Goal: Task Accomplishment & Management: Manage account settings

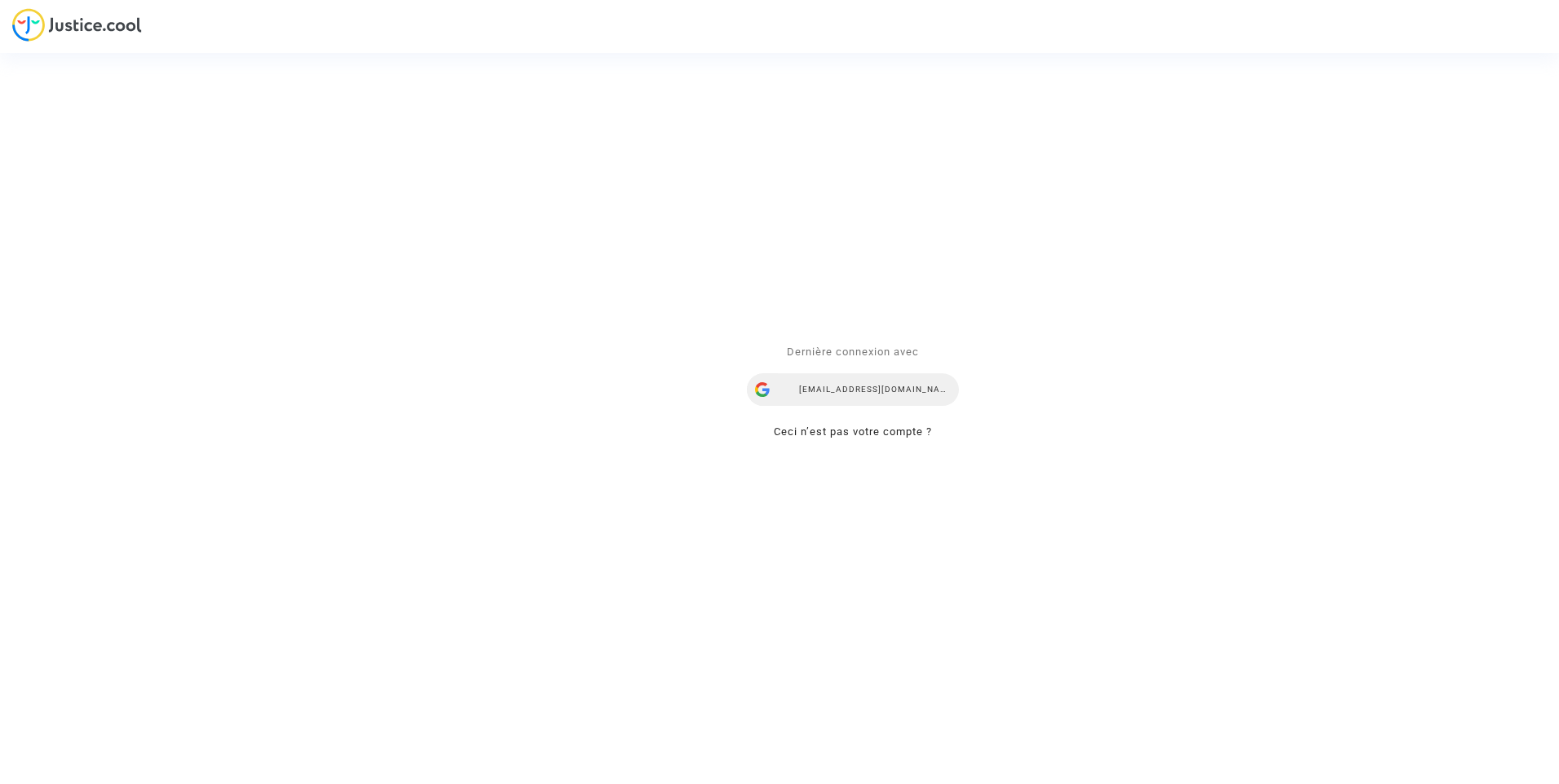
click at [840, 382] on div "[EMAIL_ADDRESS][DOMAIN_NAME]" at bounding box center [852, 390] width 212 height 33
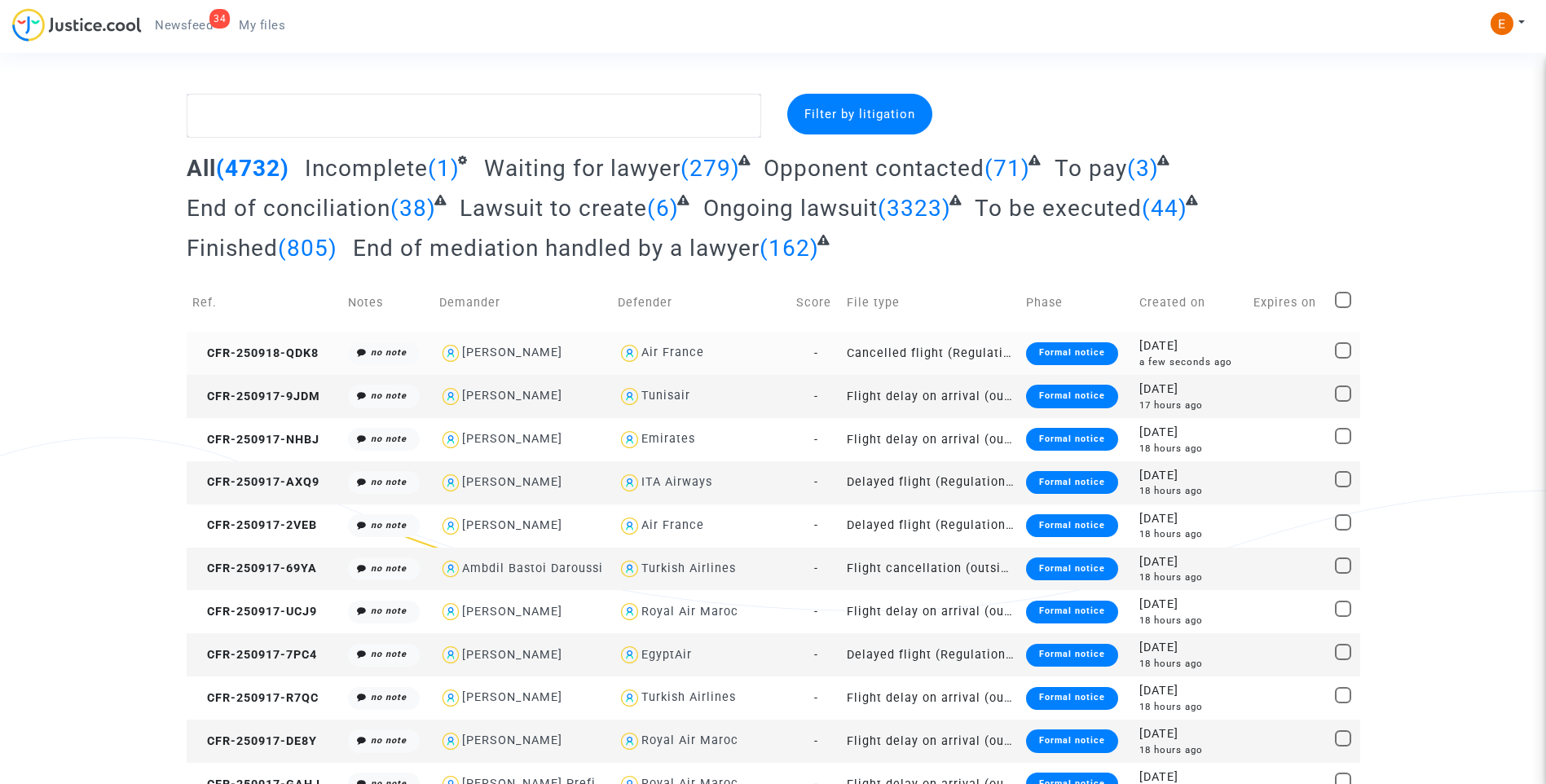
click at [1088, 355] on div "Formal notice" at bounding box center [1071, 353] width 92 height 23
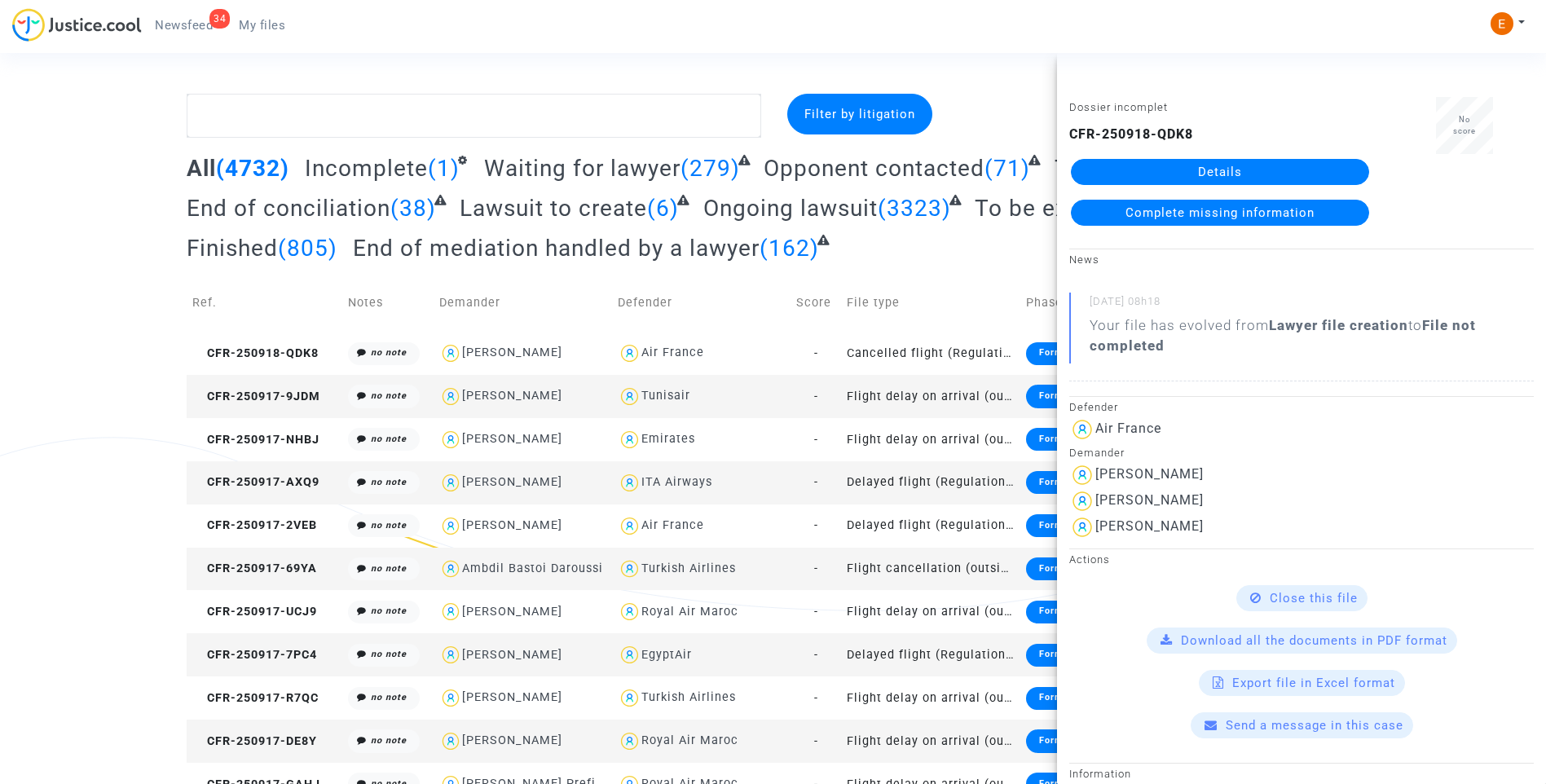
drag, startPoint x: 1198, startPoint y: 172, endPoint x: 1183, endPoint y: 172, distance: 15.0
click at [1198, 172] on link "Details" at bounding box center [1220, 172] width 299 height 26
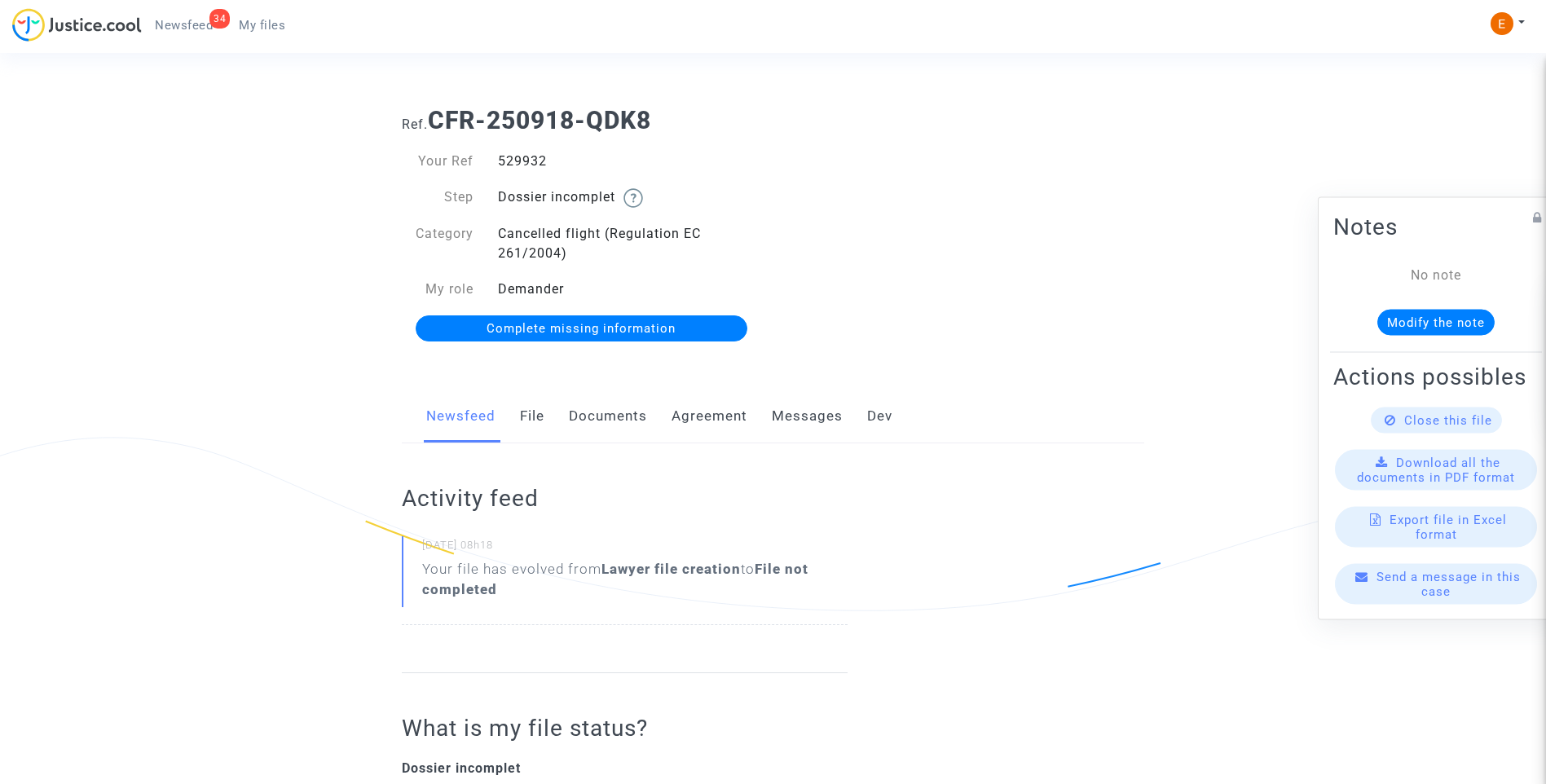
click at [636, 407] on link "Documents" at bounding box center [608, 416] width 78 height 54
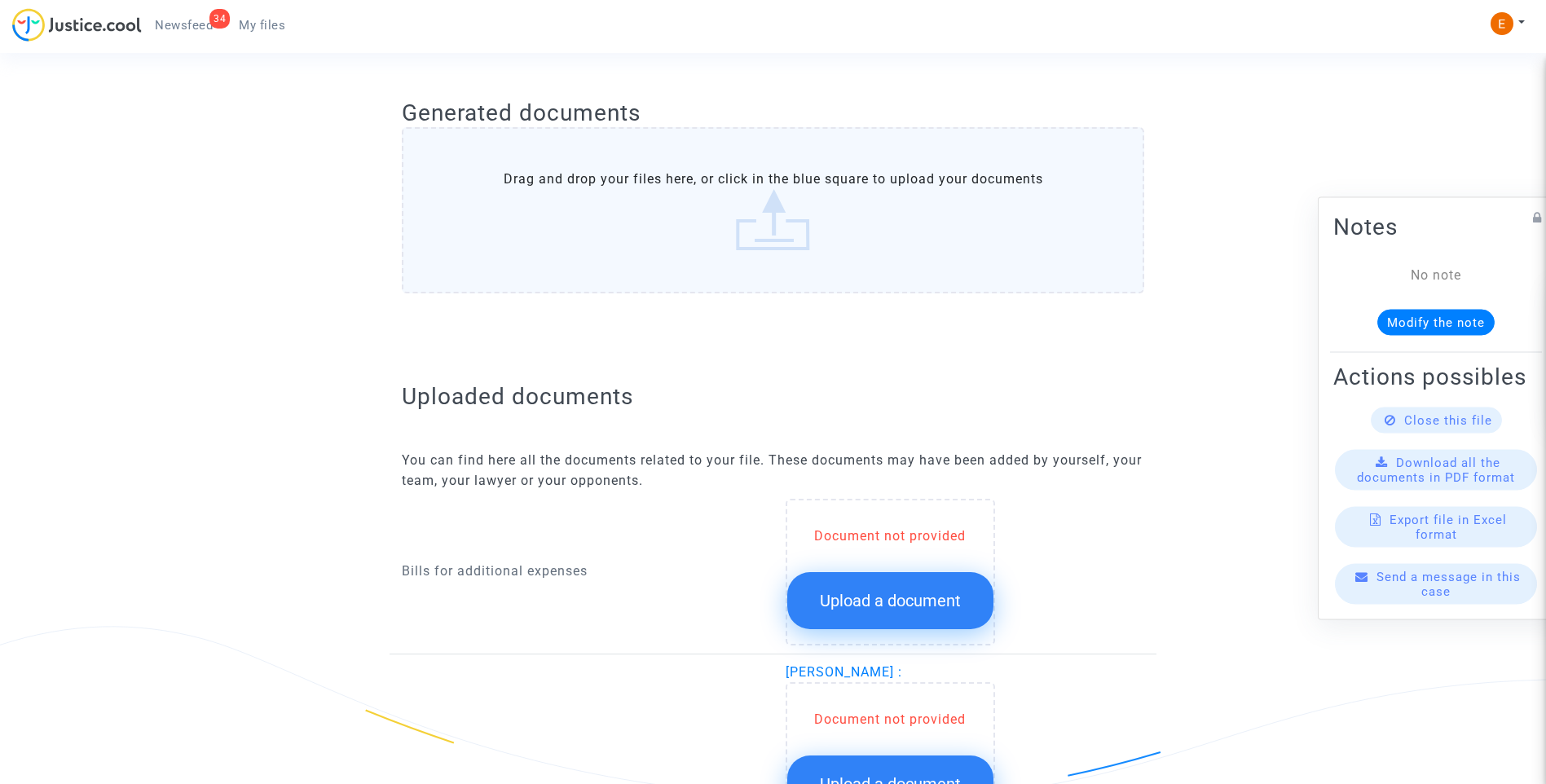
scroll to position [897, 0]
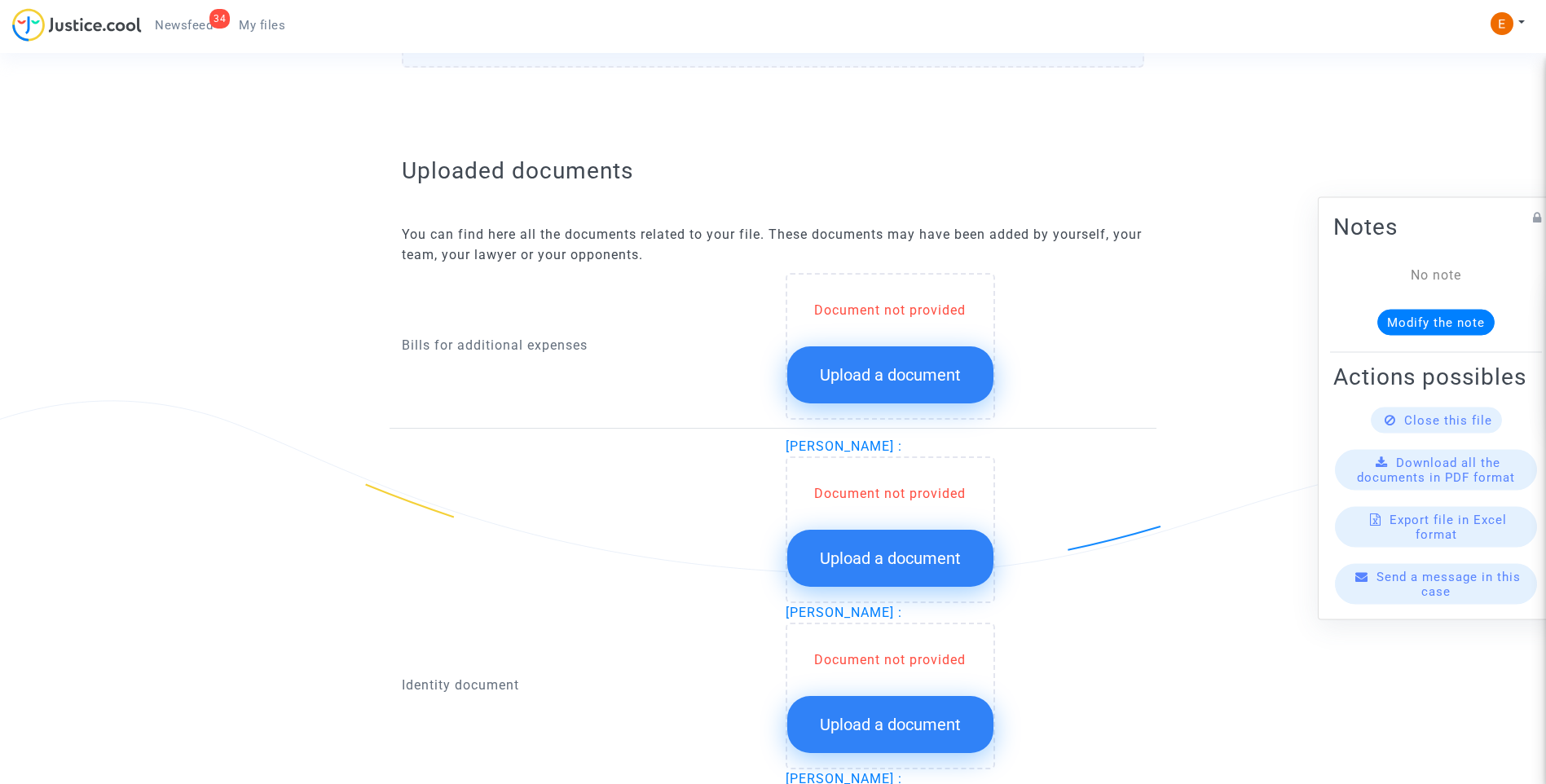
click at [942, 377] on span "Upload a document" at bounding box center [890, 375] width 141 height 20
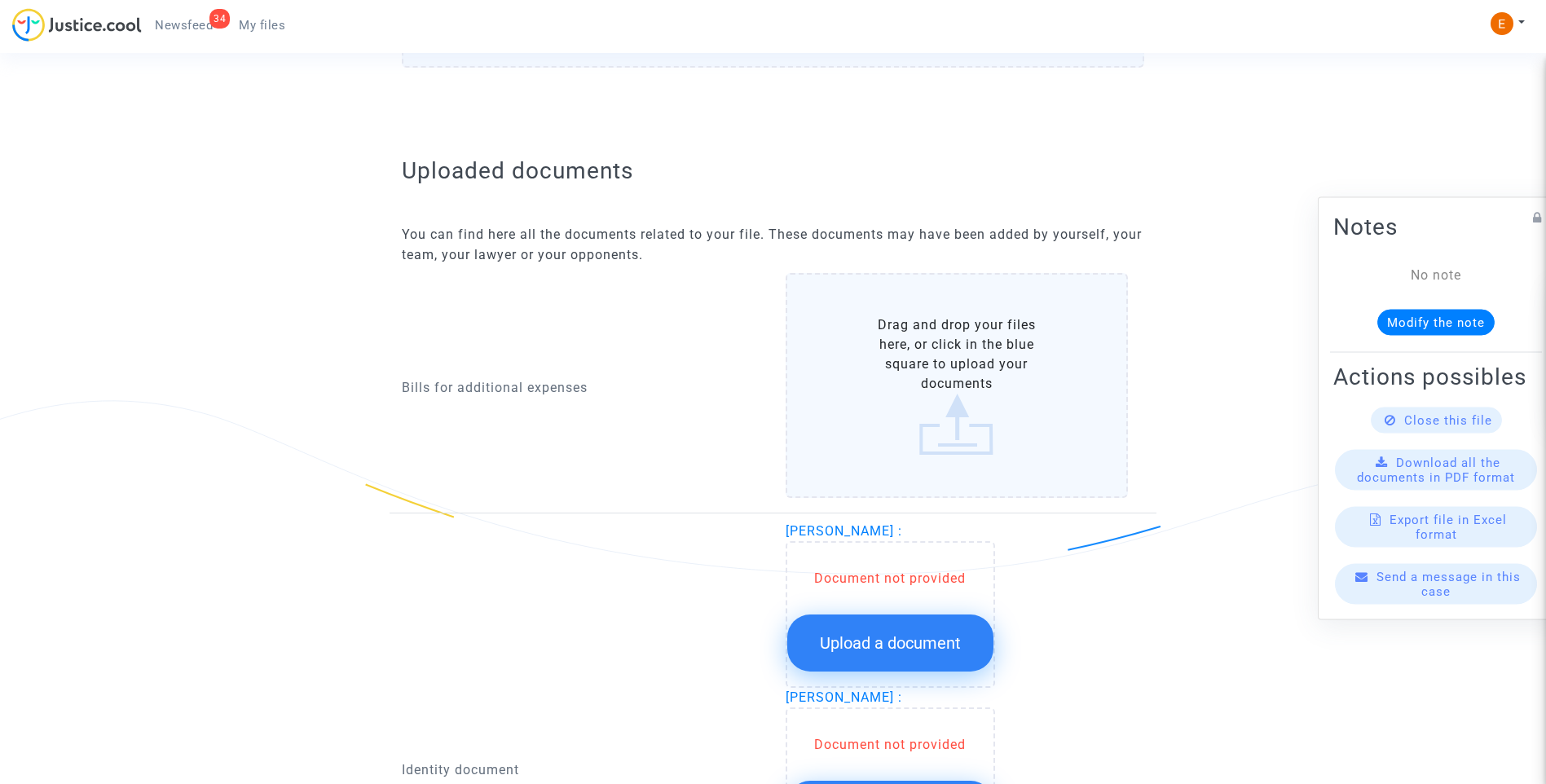
click at [932, 657] on button "Upload a document" at bounding box center [890, 642] width 206 height 57
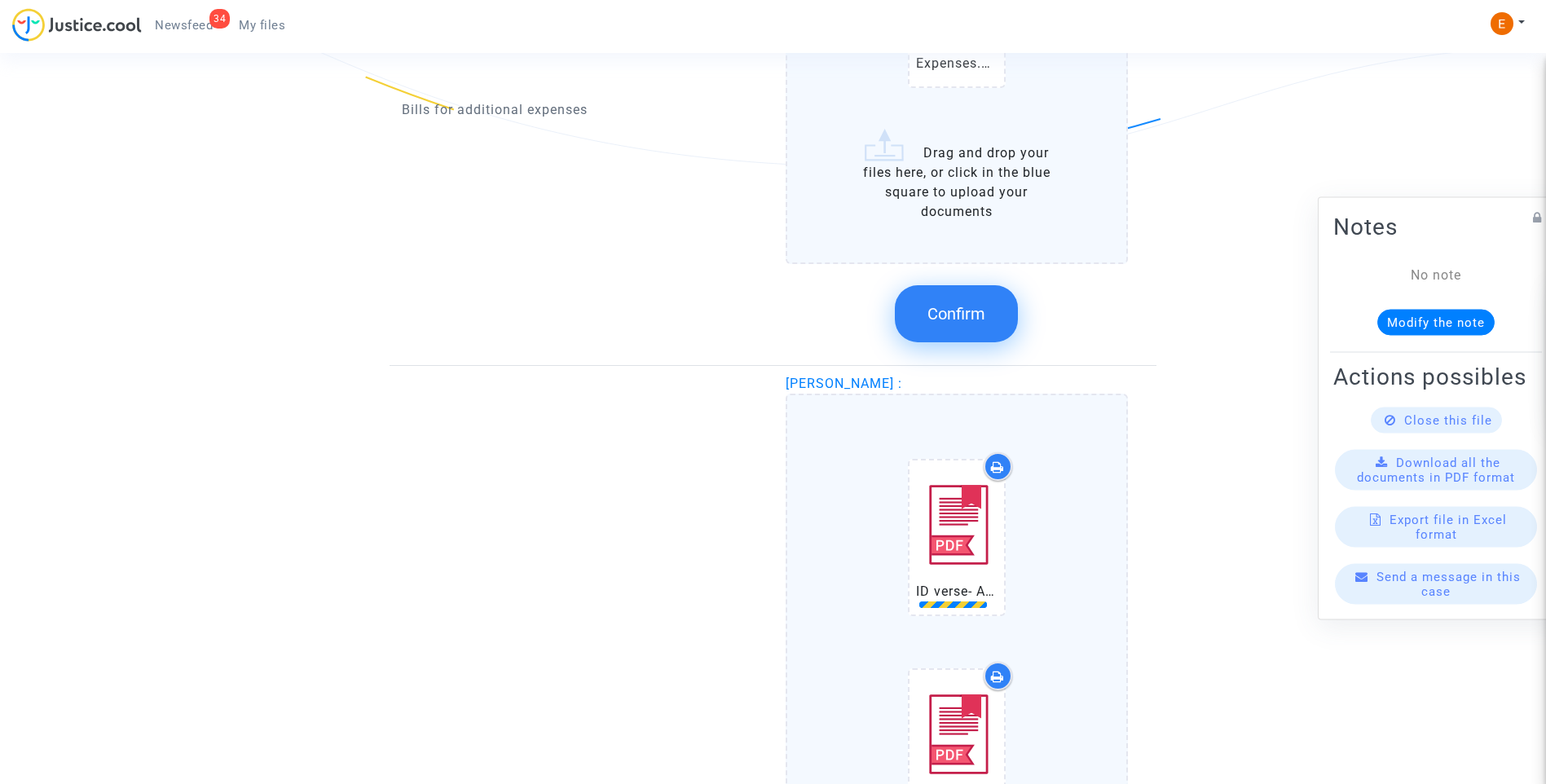
scroll to position [1711, 0]
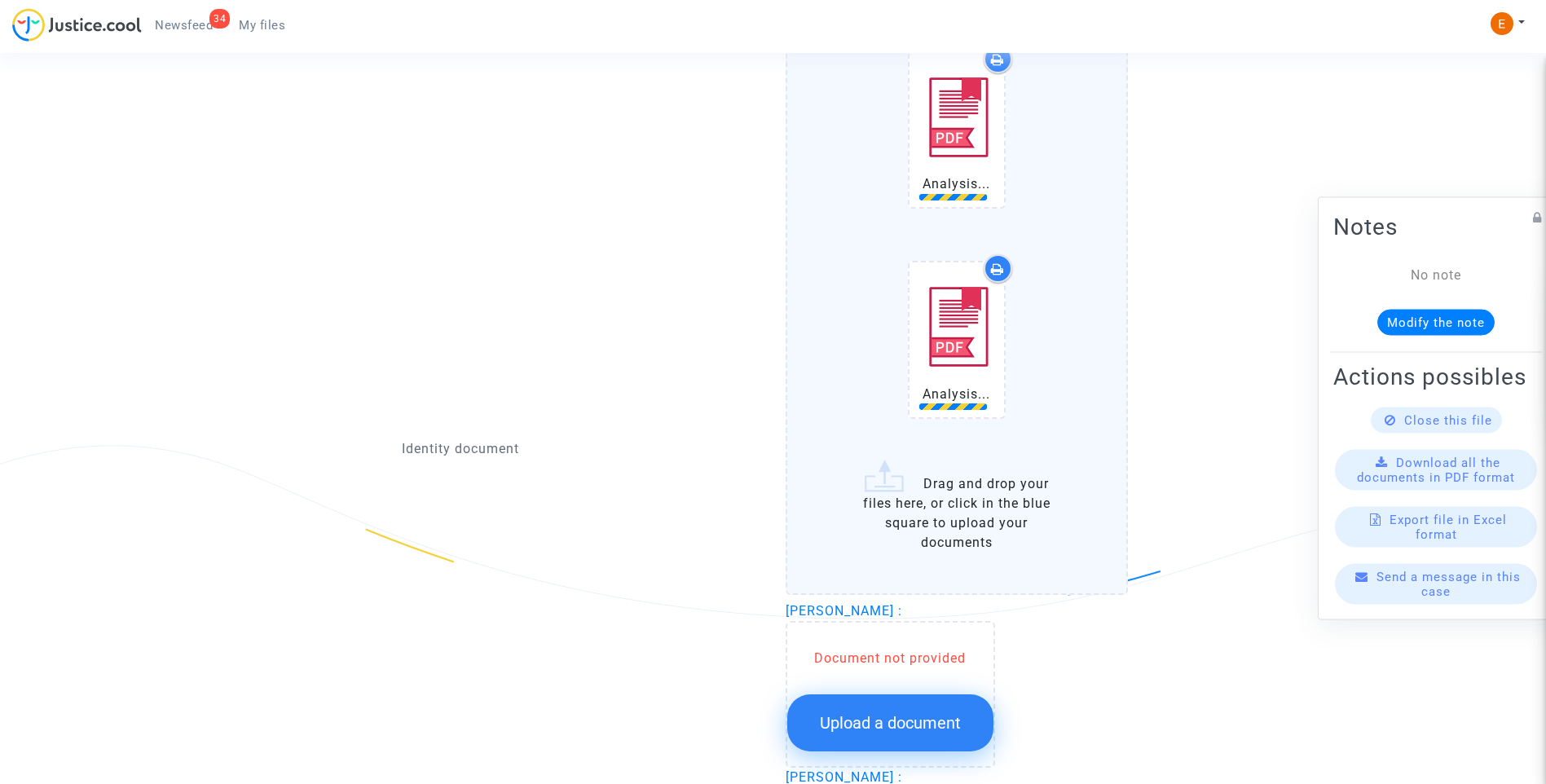
click at [931, 731] on button "Upload a document" at bounding box center [890, 722] width 206 height 57
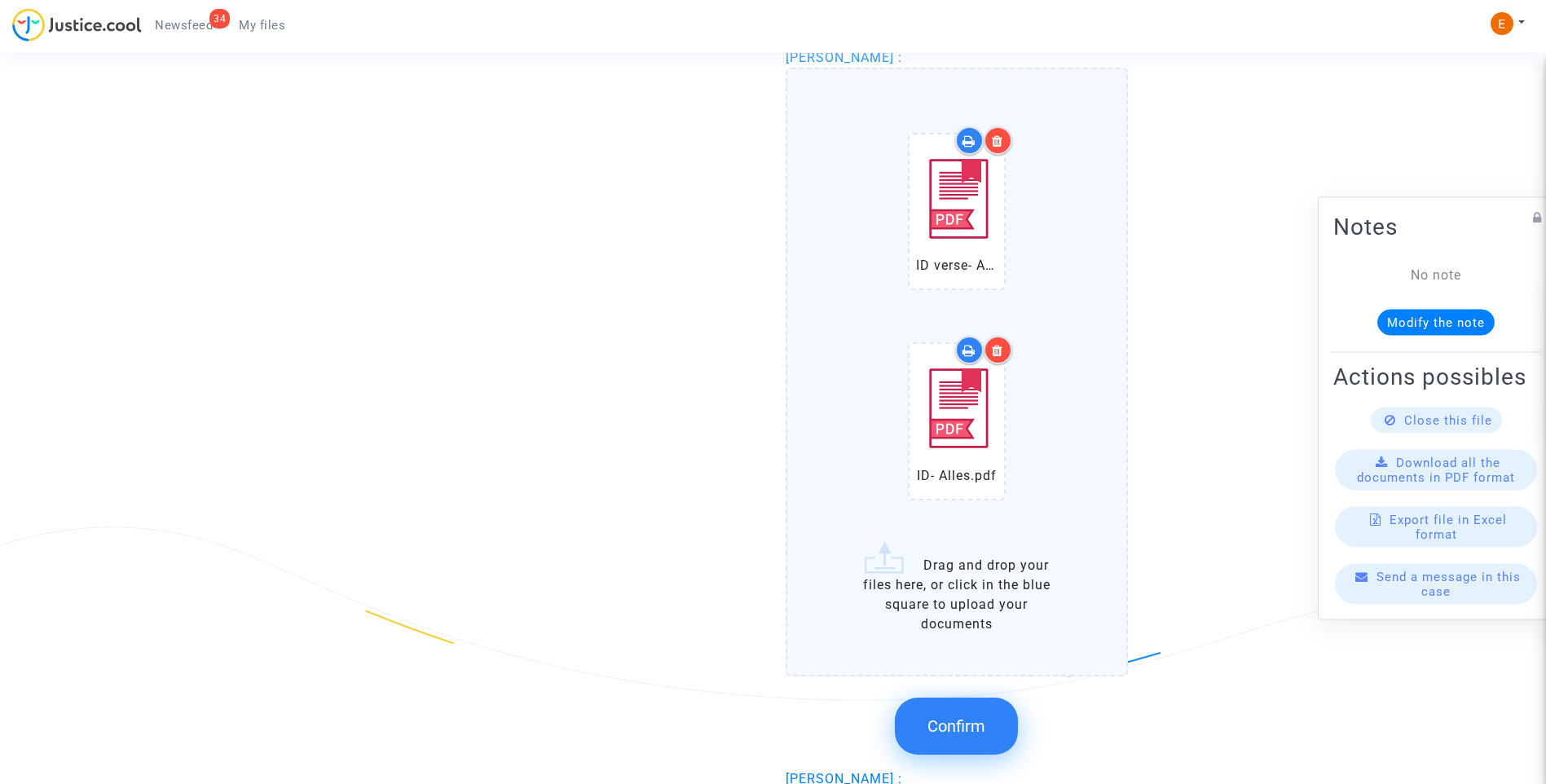
click at [980, 716] on span "Confirm" at bounding box center [957, 726] width 58 height 20
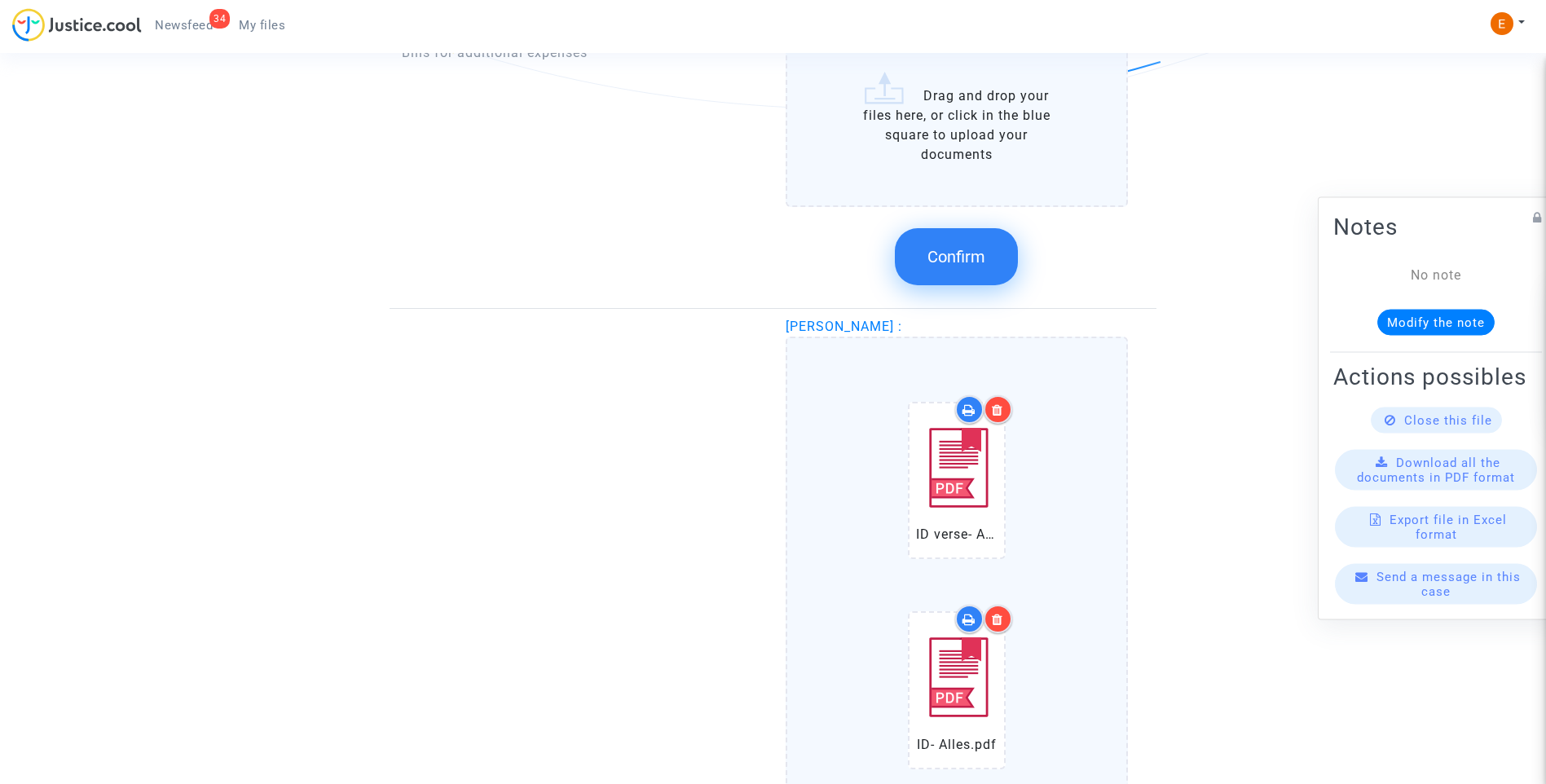
scroll to position [1222, 0]
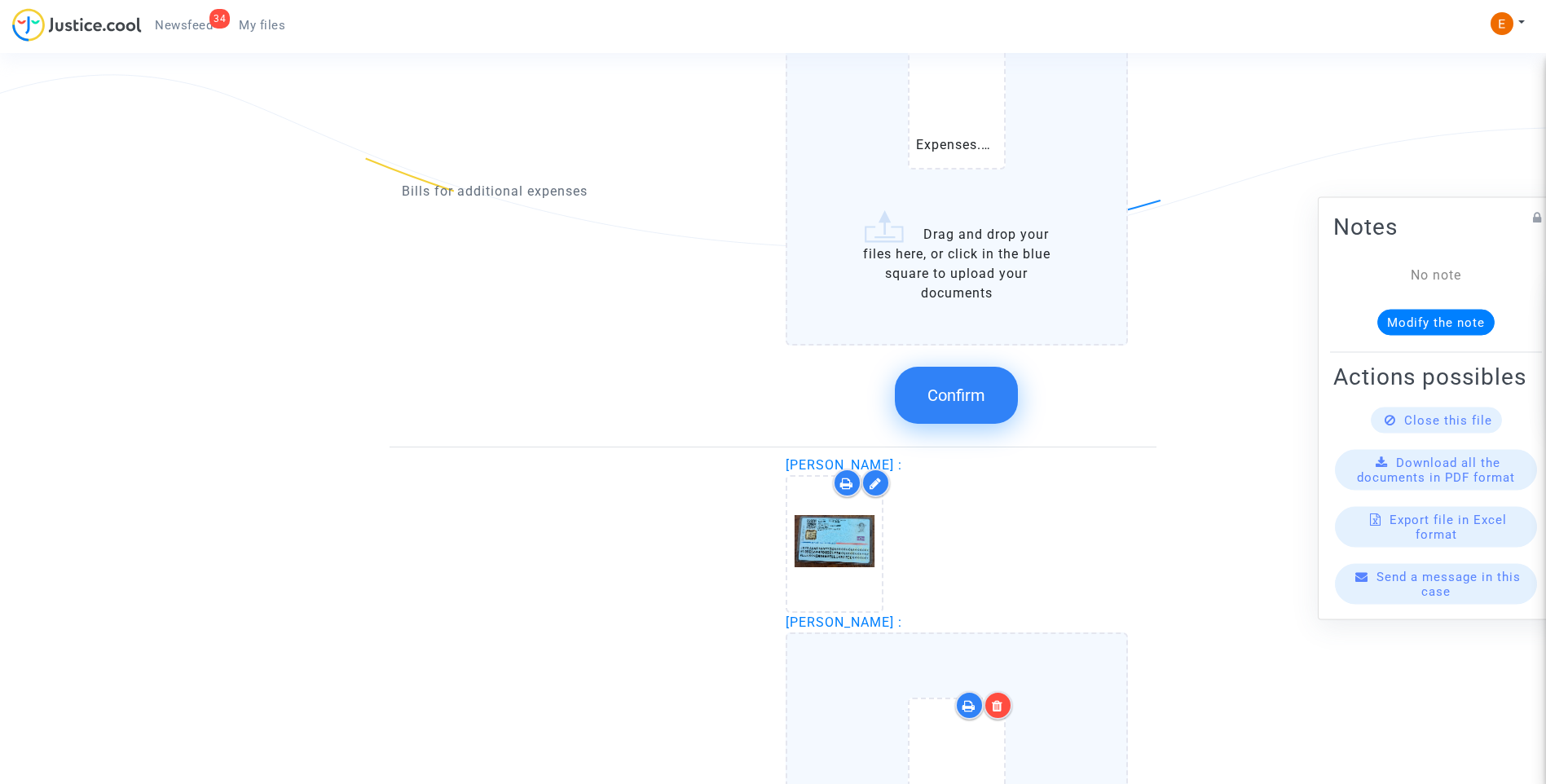
click at [966, 400] on span "Confirm" at bounding box center [957, 396] width 58 height 20
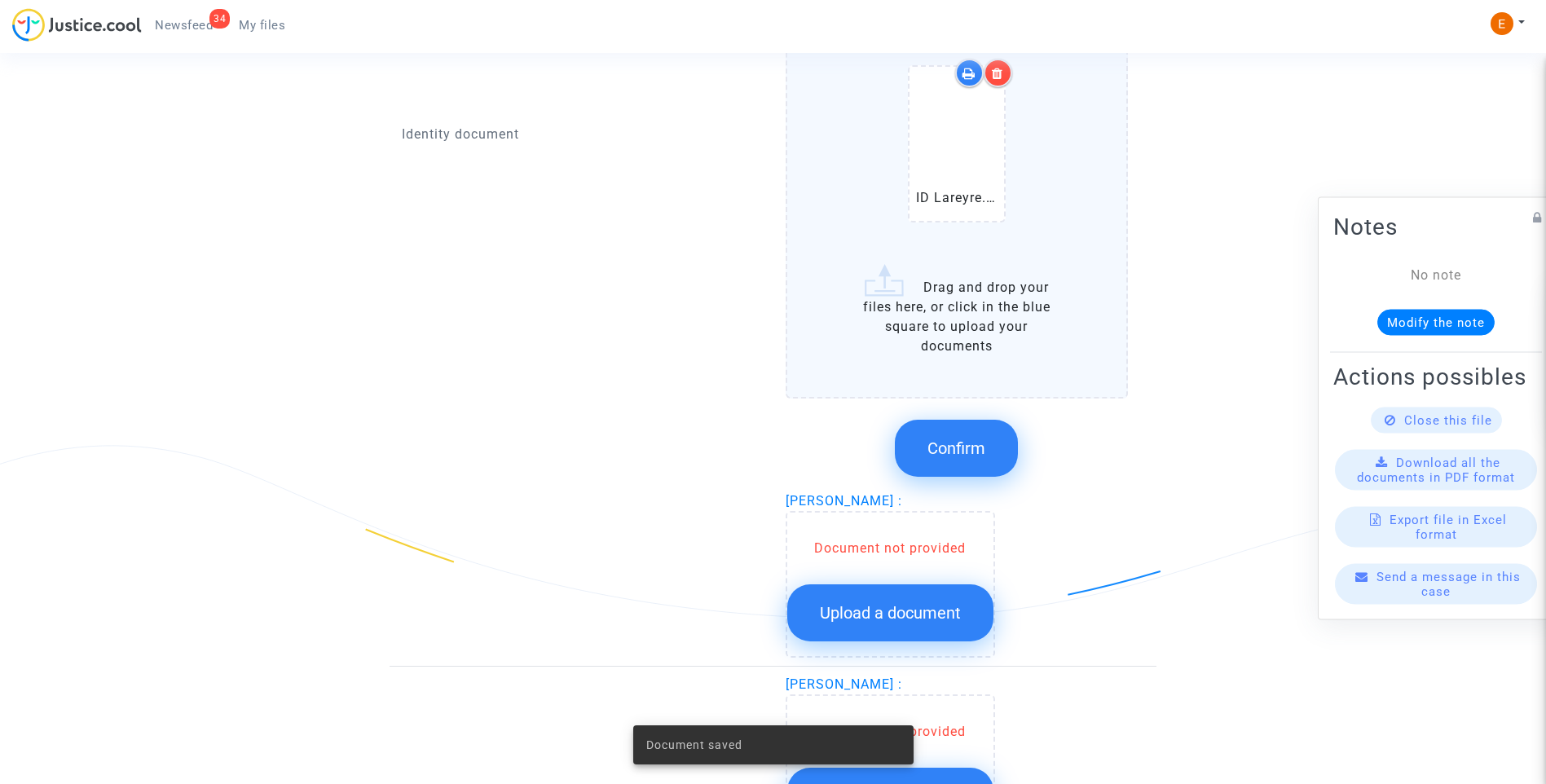
click at [976, 447] on span "Confirm" at bounding box center [957, 448] width 58 height 20
click at [925, 612] on span "Upload a document" at bounding box center [890, 612] width 141 height 20
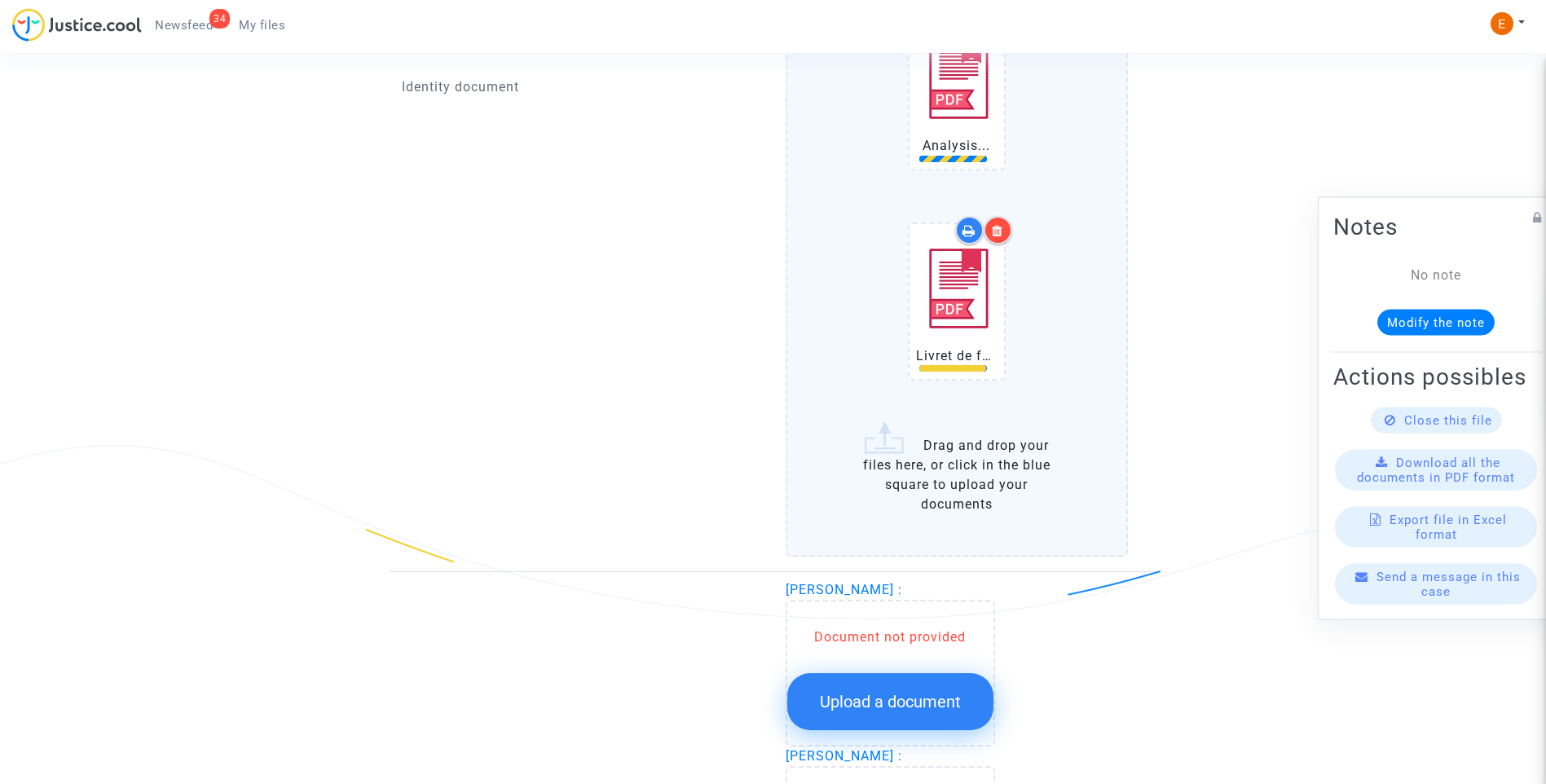
click at [909, 691] on span "Upload a document" at bounding box center [890, 701] width 141 height 20
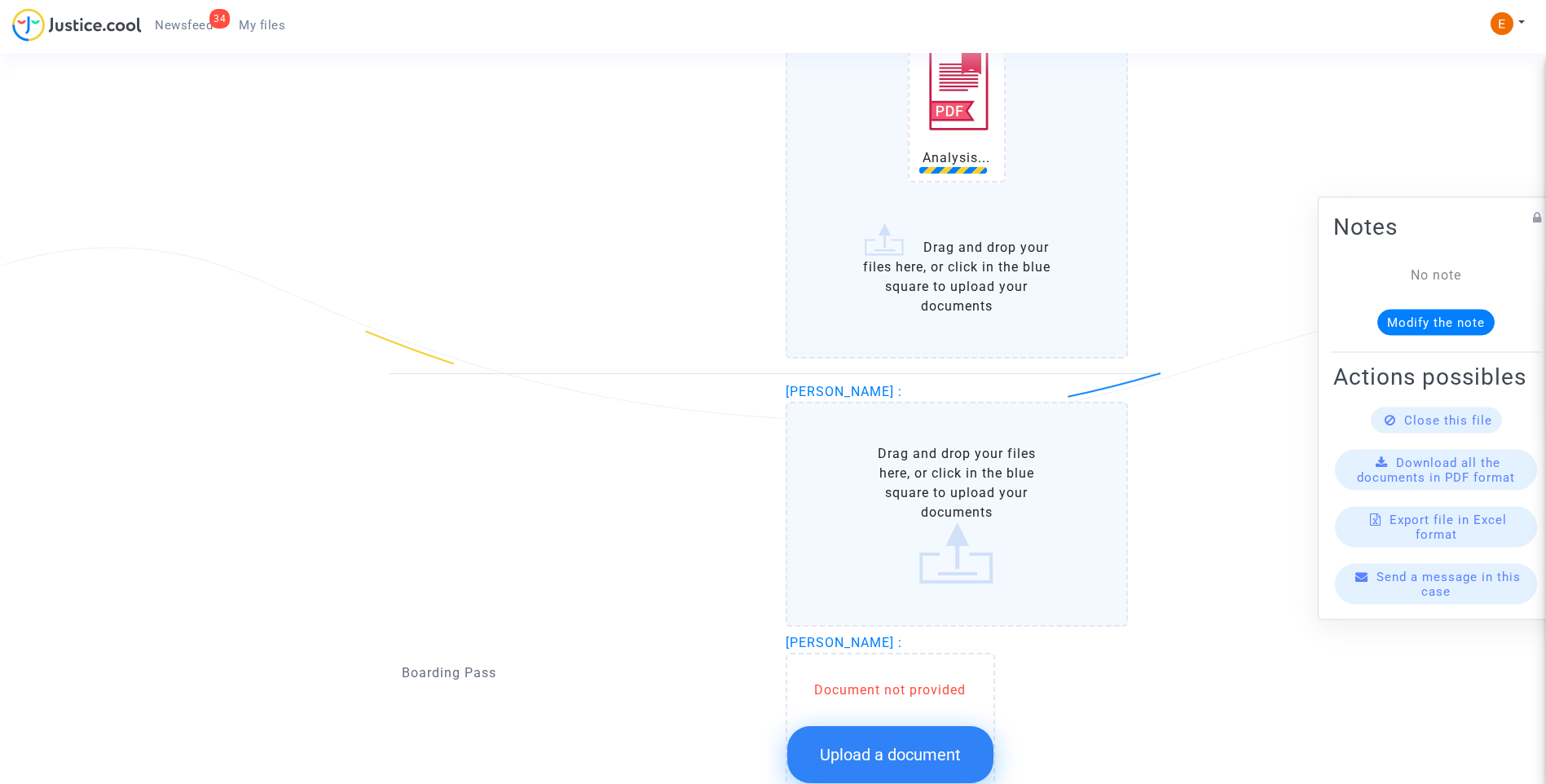
scroll to position [2222, 0]
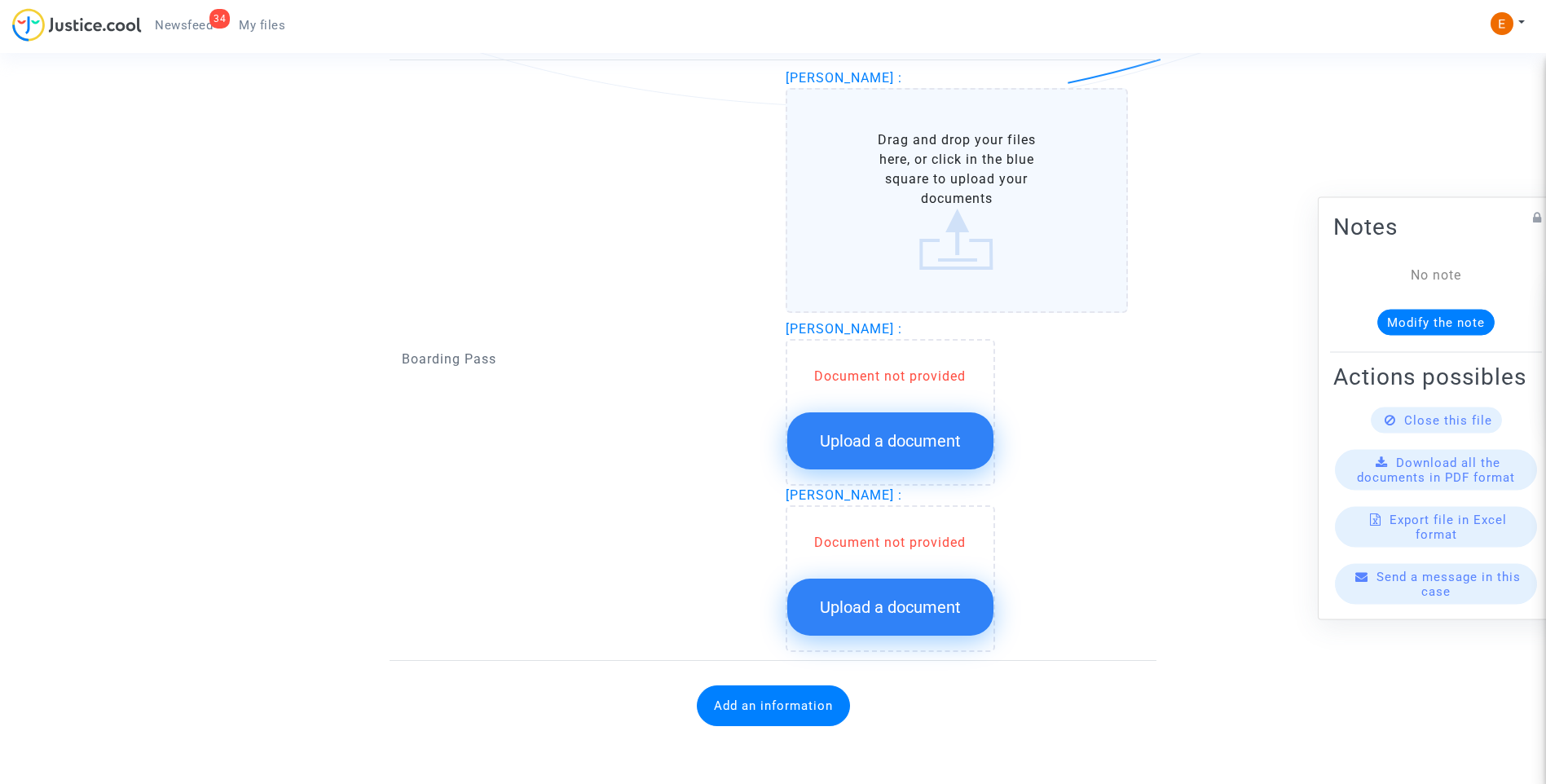
click at [909, 437] on span "Upload a document" at bounding box center [890, 441] width 141 height 20
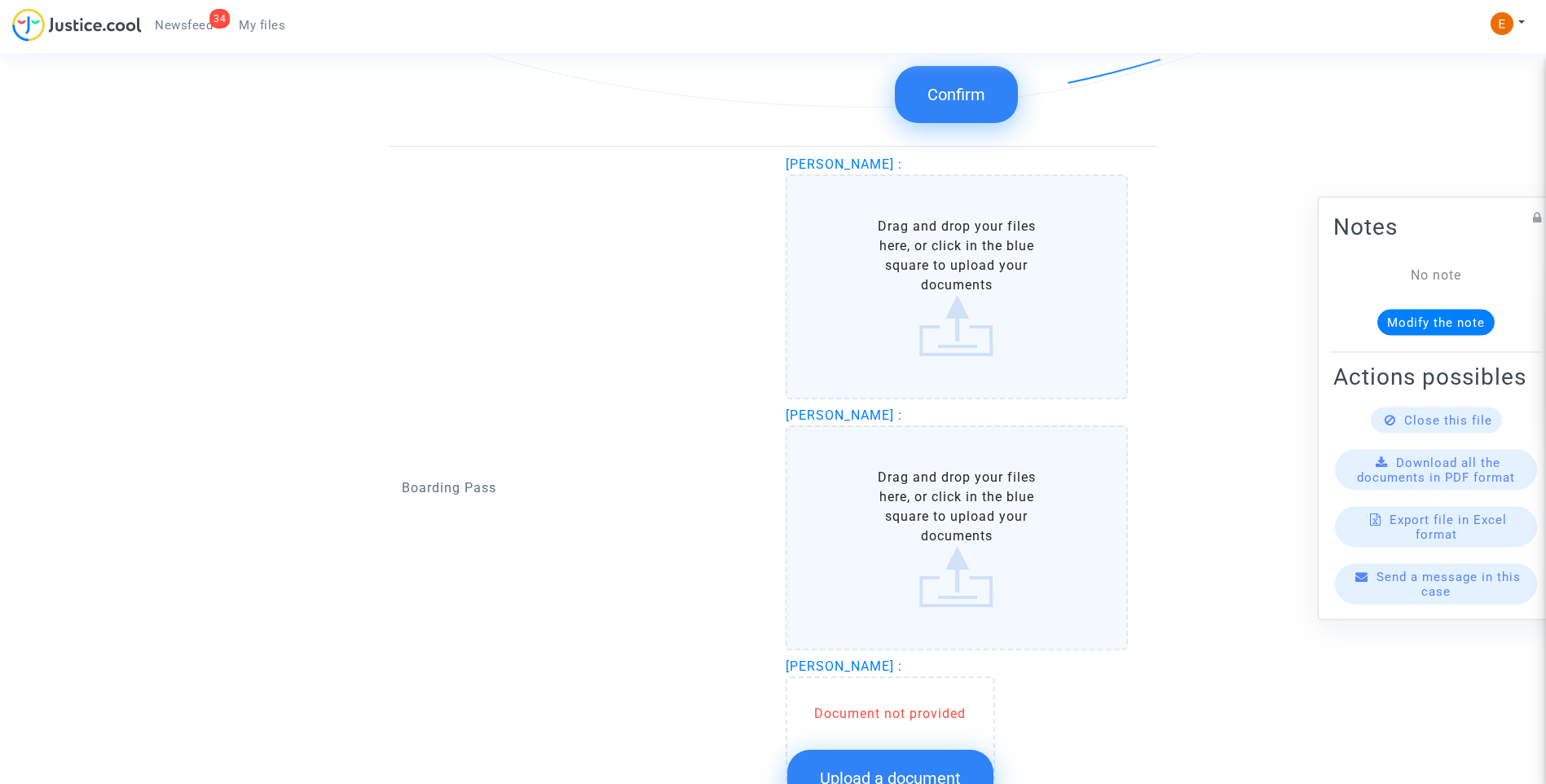
click at [938, 681] on div "Document not provided Upload a document" at bounding box center [891, 750] width 210 height 147
click at [909, 771] on span "Upload a document" at bounding box center [890, 779] width 141 height 20
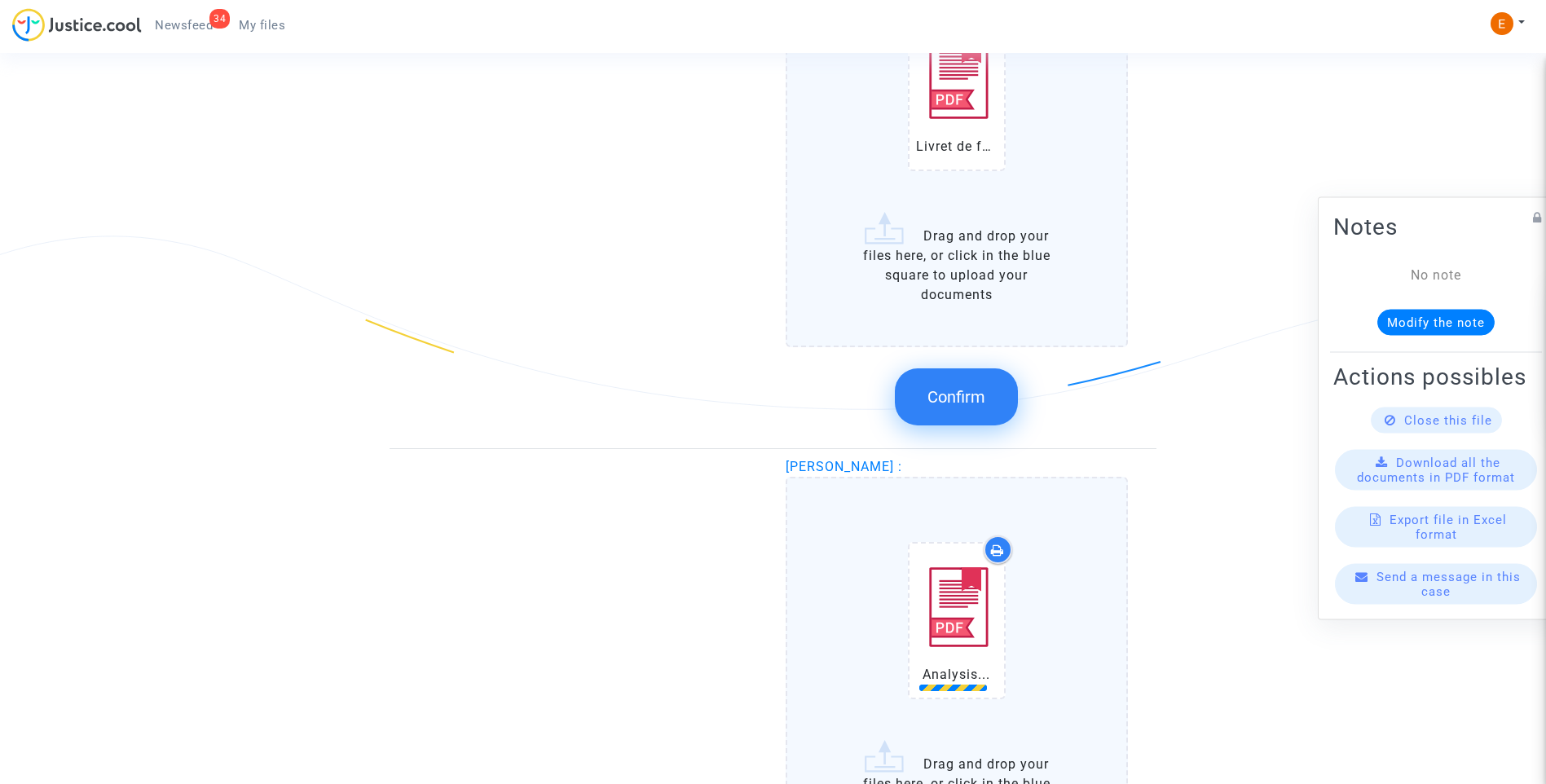
scroll to position [1666, 0]
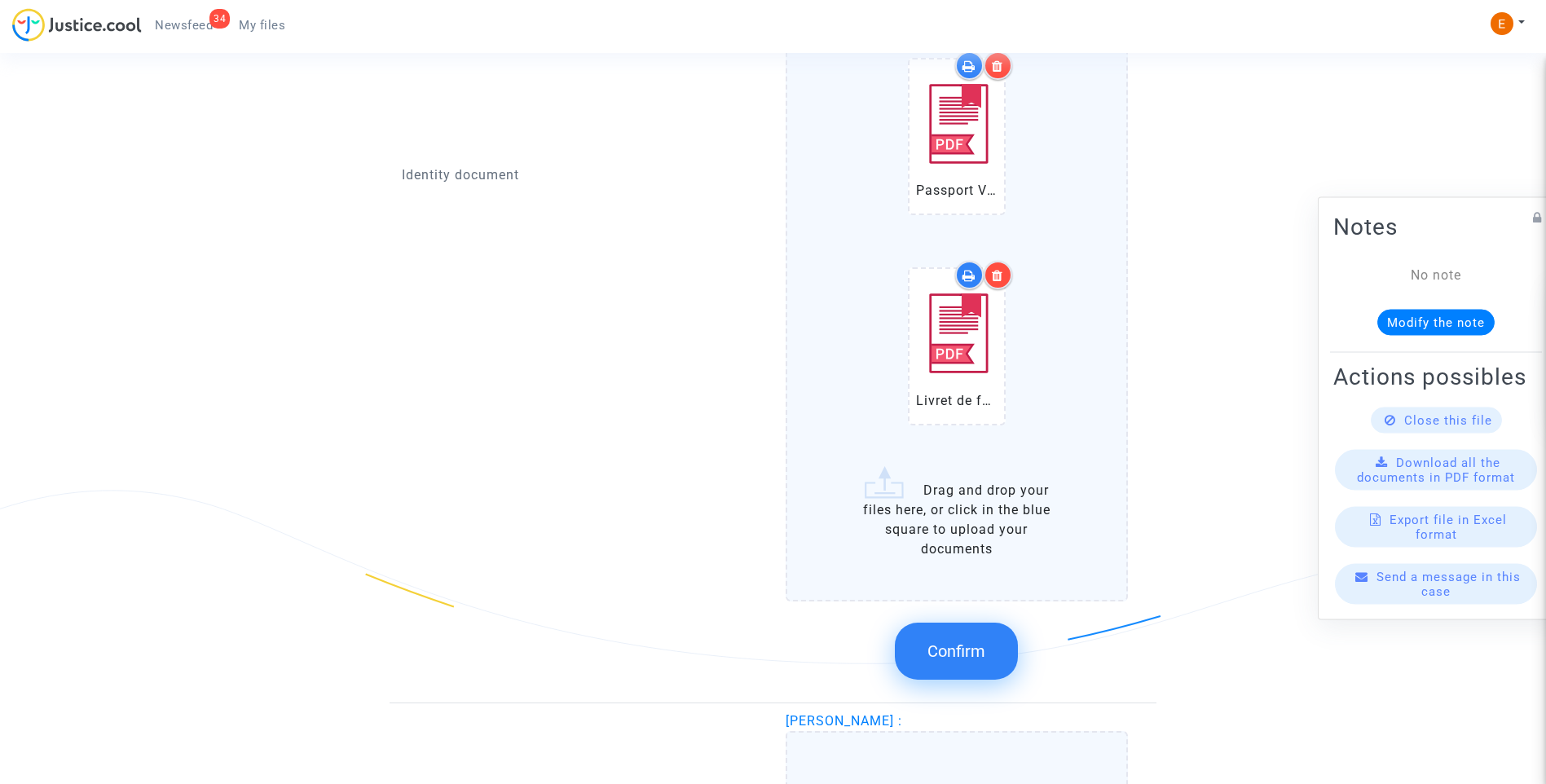
click at [1002, 268] on div at bounding box center [998, 274] width 28 height 28
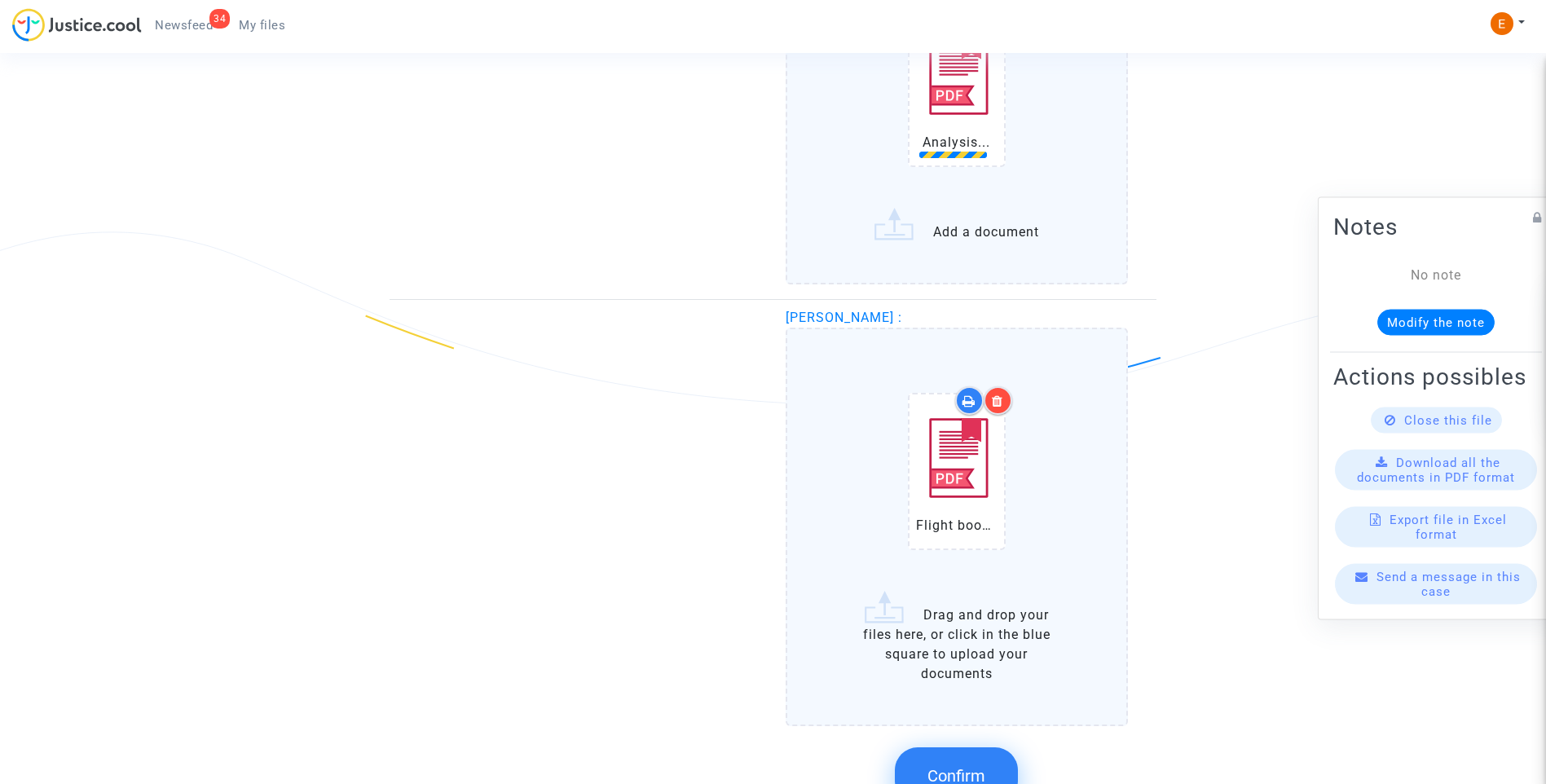
scroll to position [2155, 0]
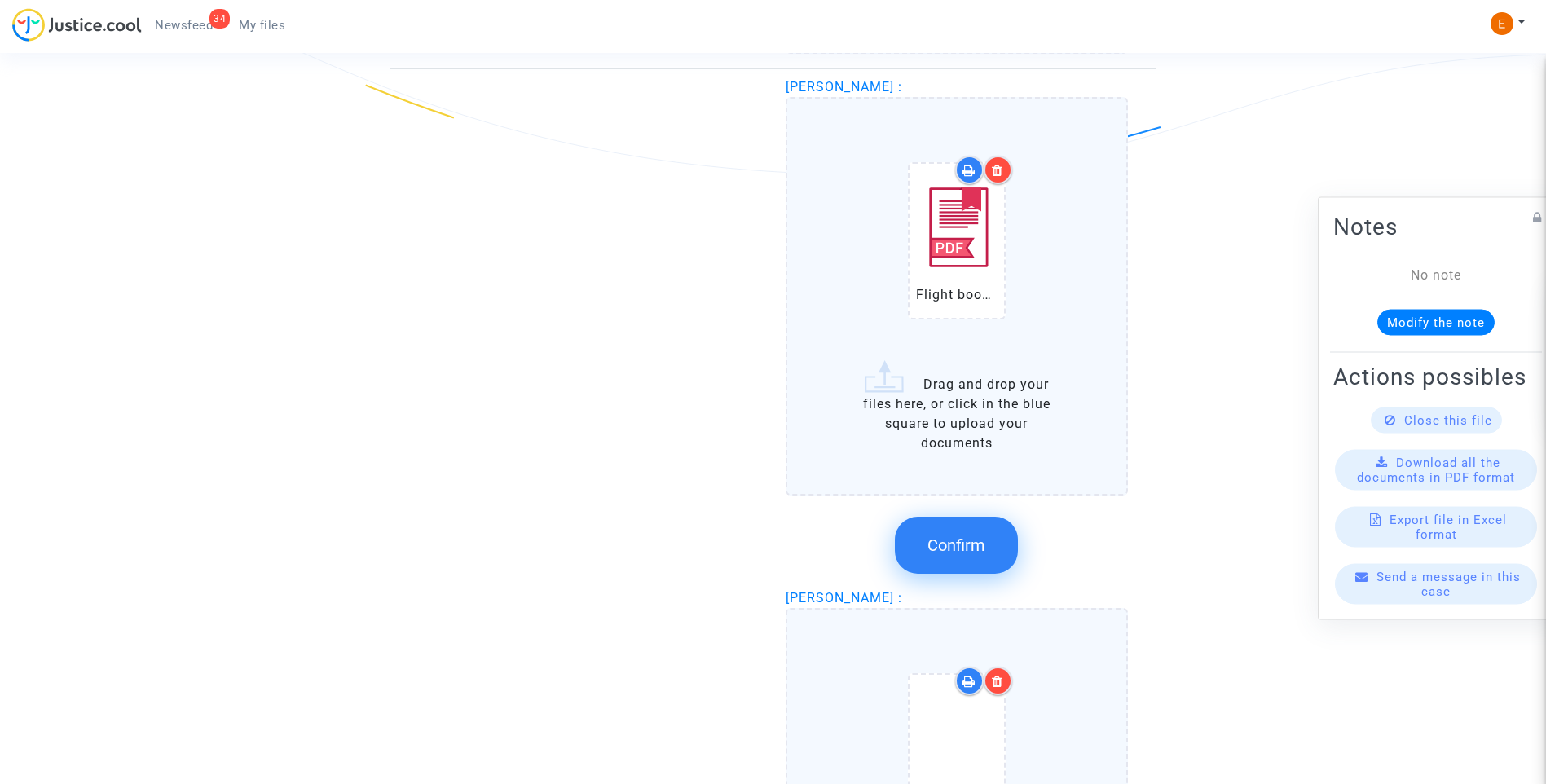
click at [986, 495] on label "Flight booking Alles.pdf Drag and drop your files here, or click in the blue sq…" at bounding box center [958, 296] width 343 height 398
click at [0, 0] on input "Flight booking Alles.pdf Drag and drop your files here, or click in the blue sq…" at bounding box center [0, 0] width 0 height 0
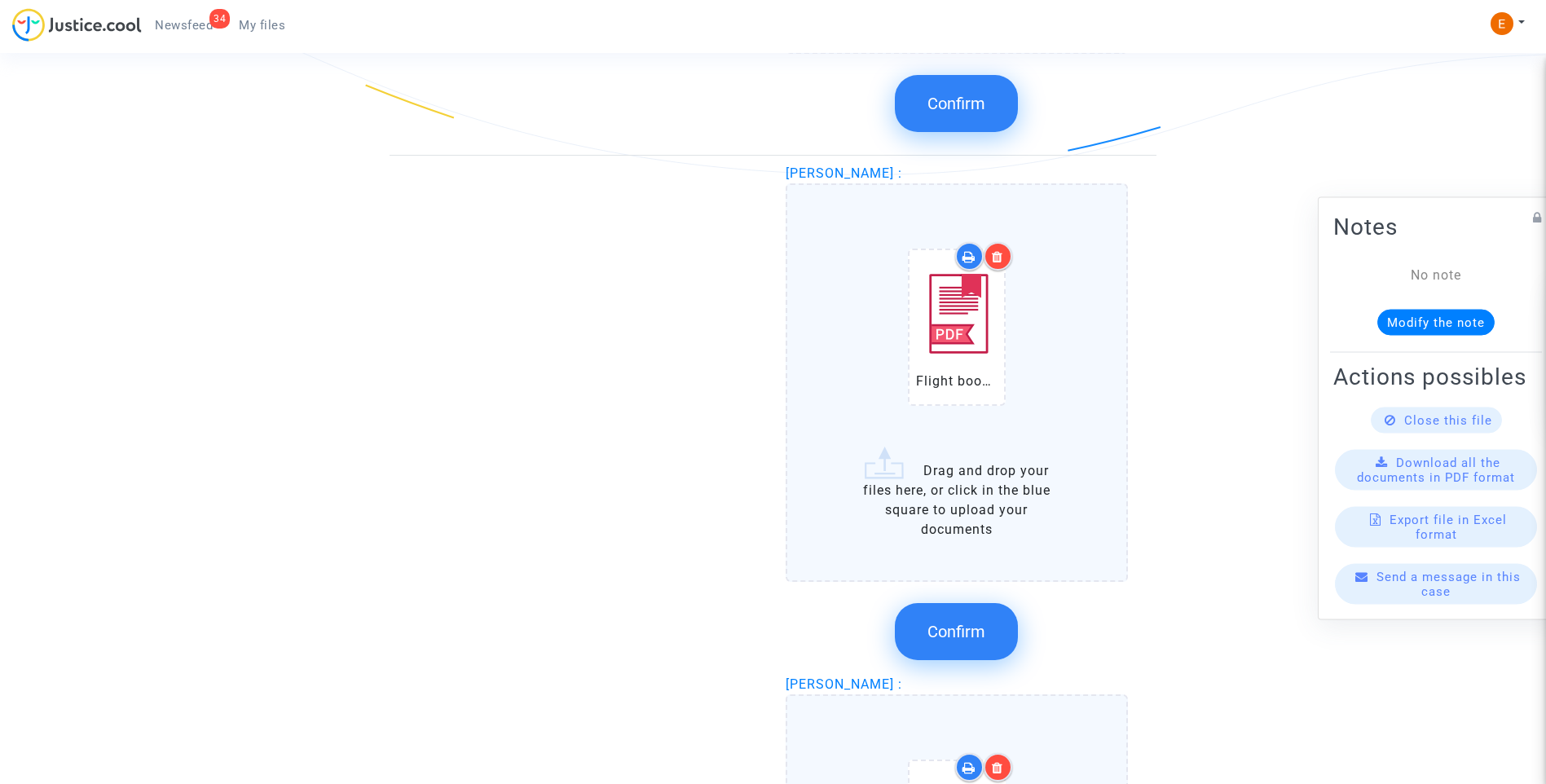
click at [978, 630] on span "Confirm" at bounding box center [957, 632] width 58 height 20
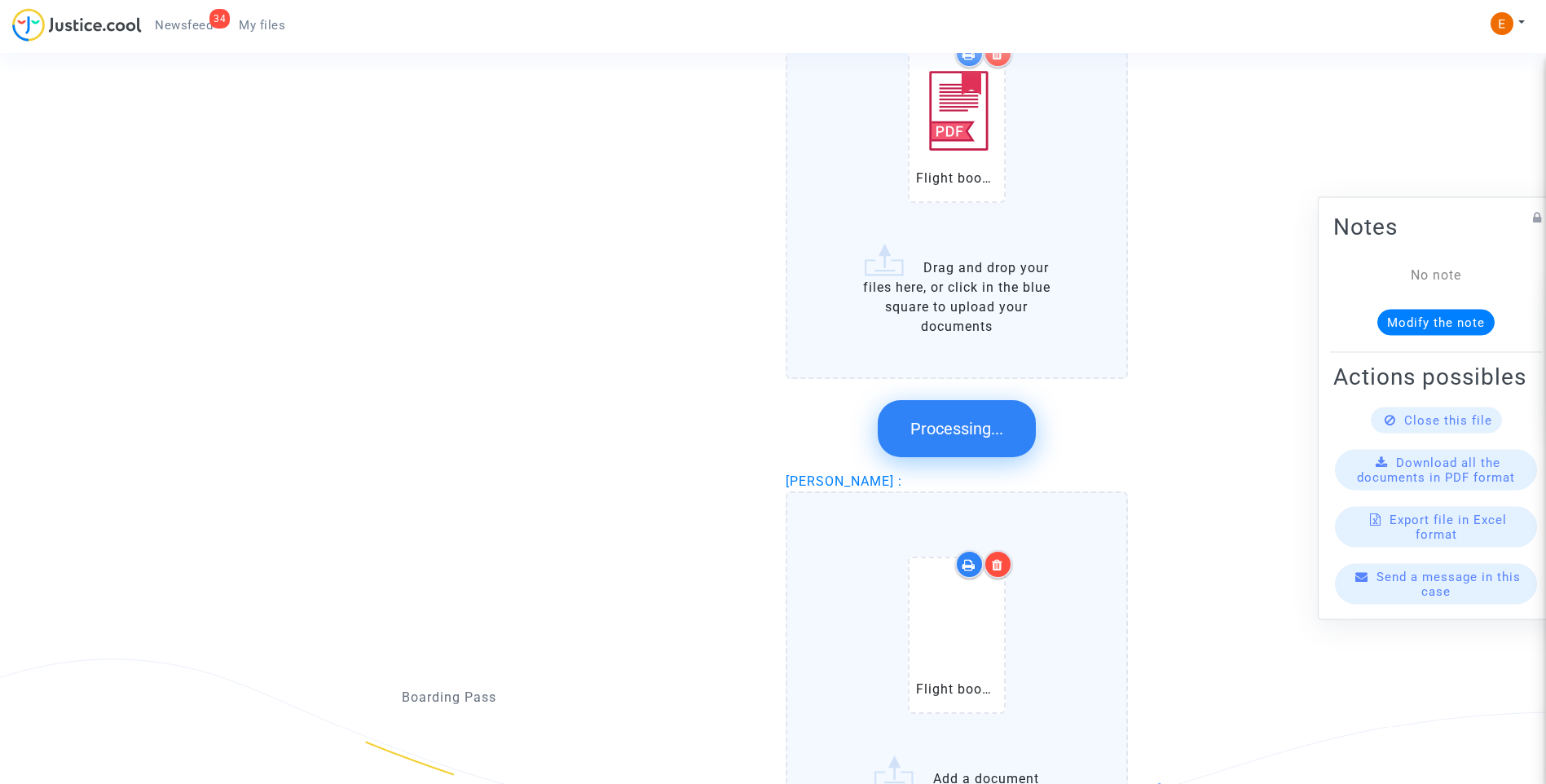
scroll to position [2563, 0]
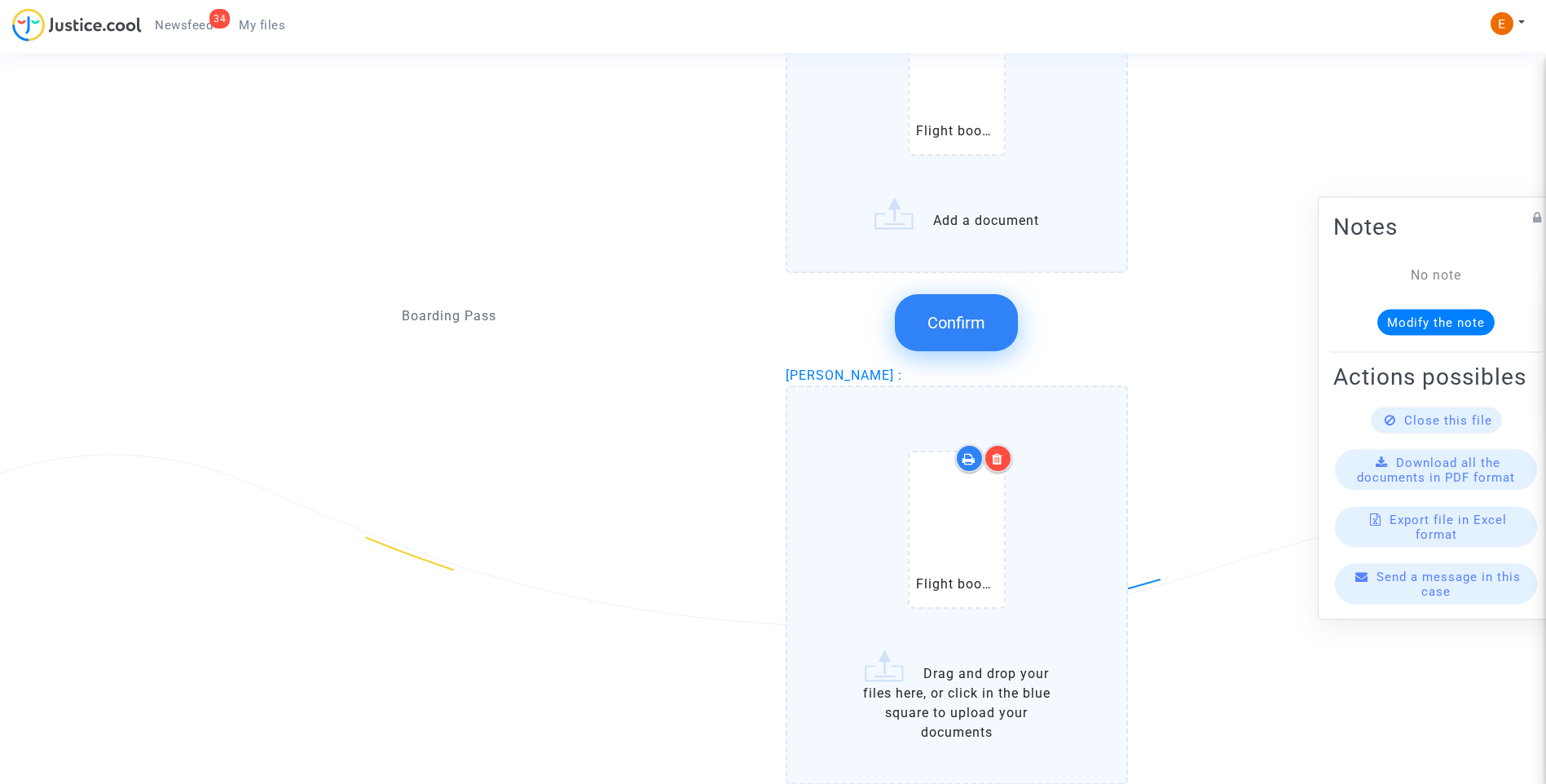
click at [964, 672] on label "Flight booking Viano.pdf Drag and drop your files here, or click in the blue sq…" at bounding box center [958, 584] width 343 height 398
click at [0, 0] on input "Flight booking Viano.pdf Drag and drop your files here, or click in the blue sq…" at bounding box center [0, 0] width 0 height 0
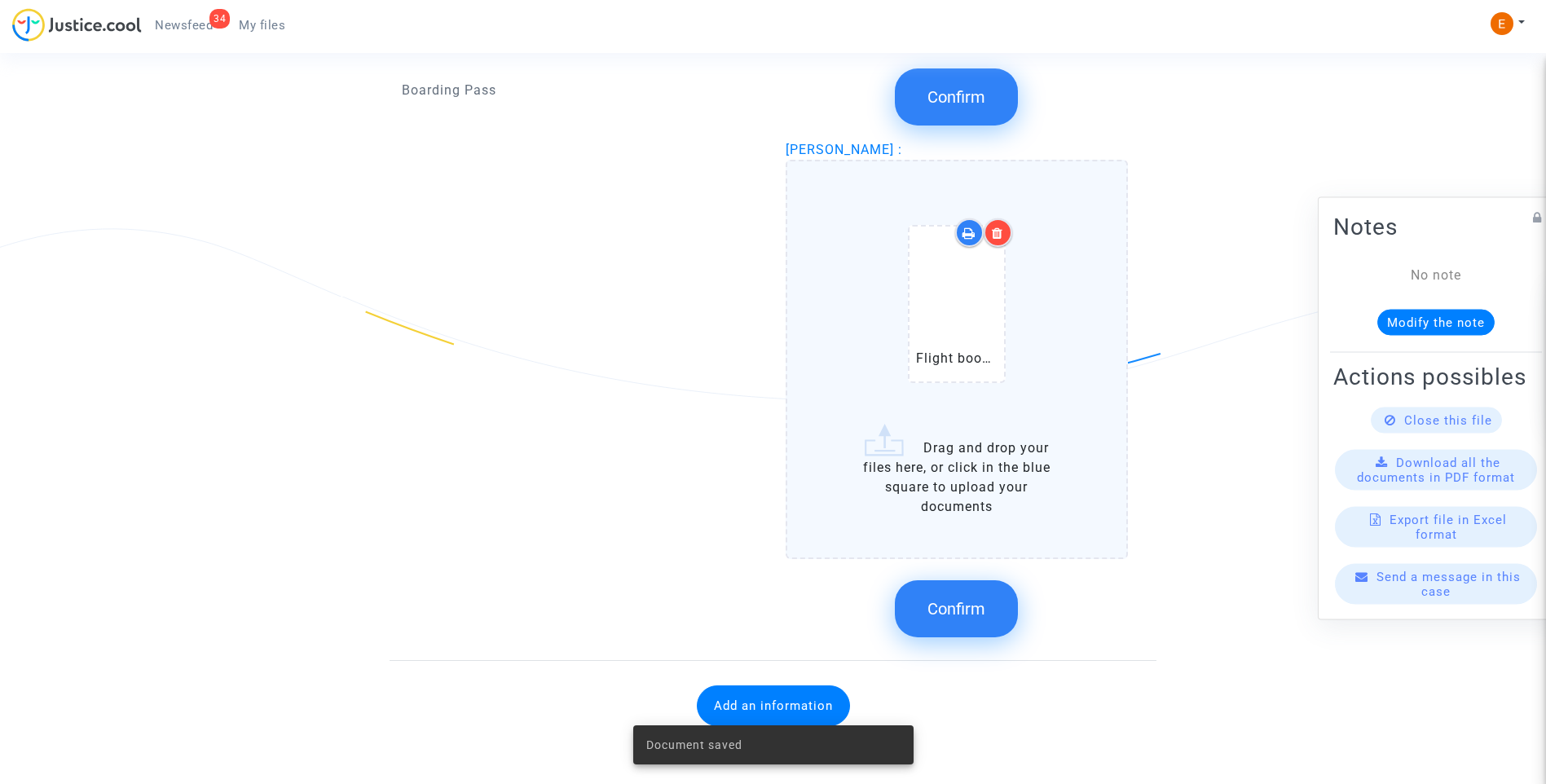
click at [980, 612] on span "Confirm" at bounding box center [957, 609] width 58 height 20
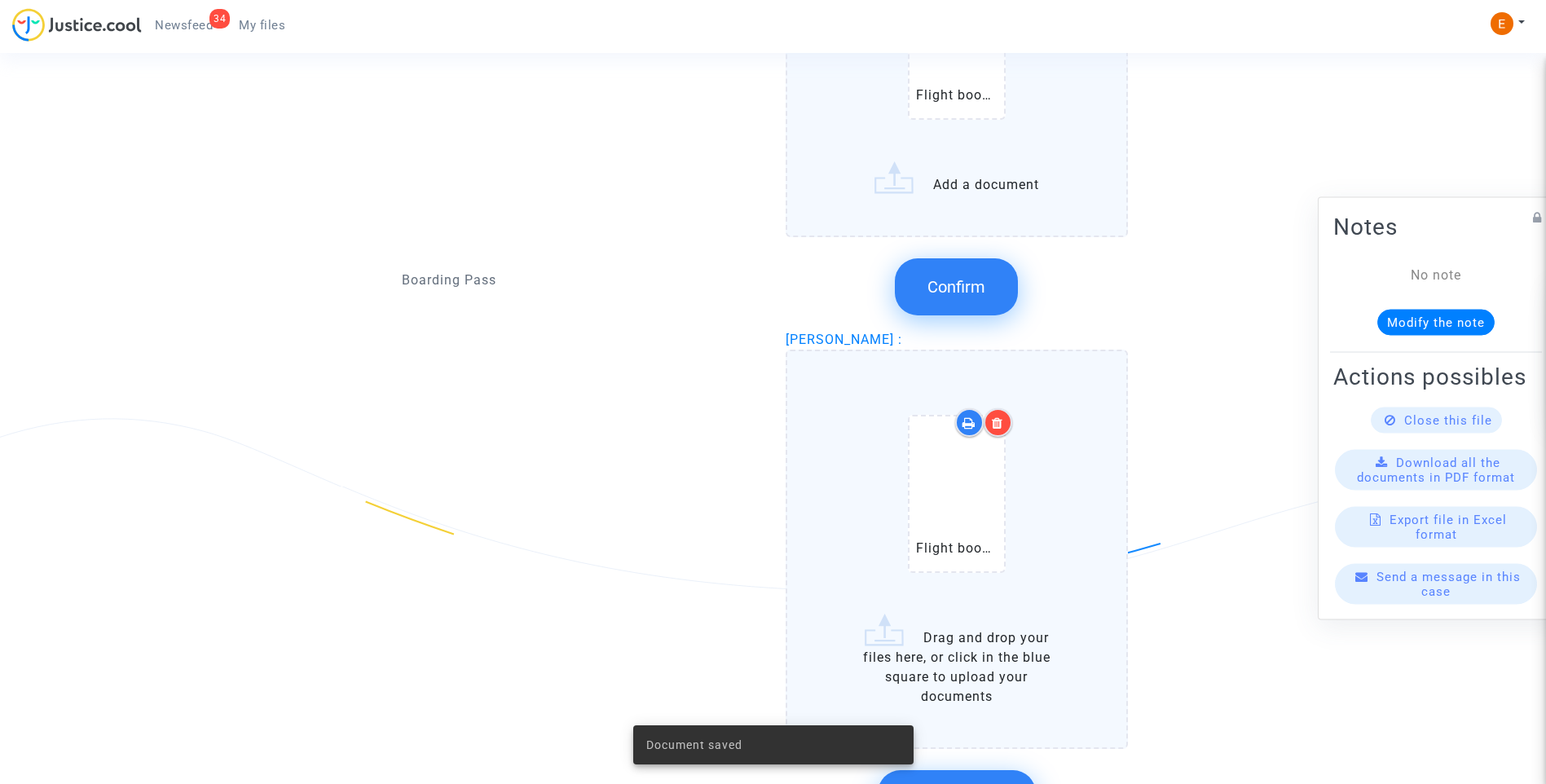
scroll to position [2299, 0]
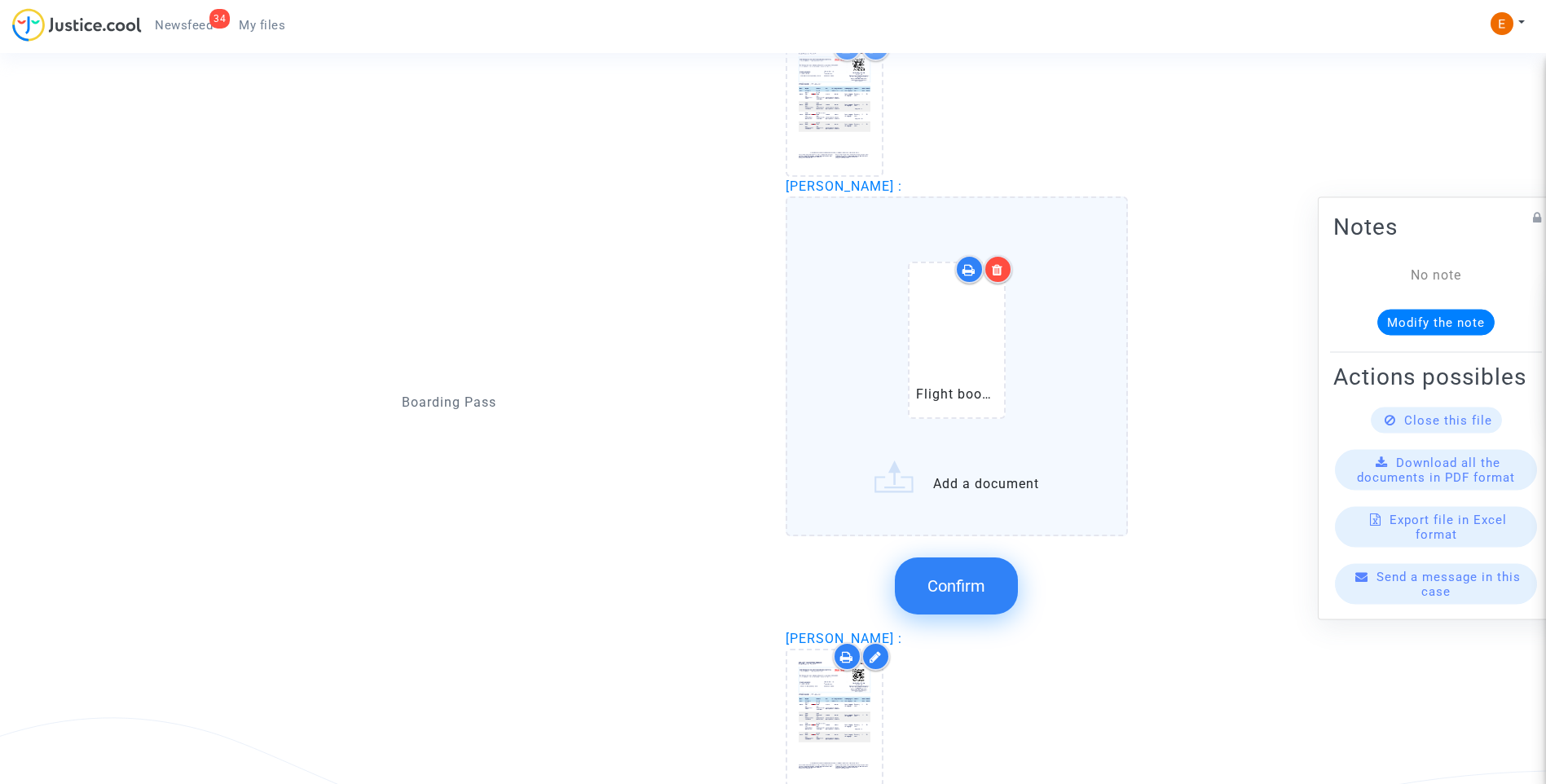
click at [962, 607] on button "Confirm" at bounding box center [957, 585] width 123 height 57
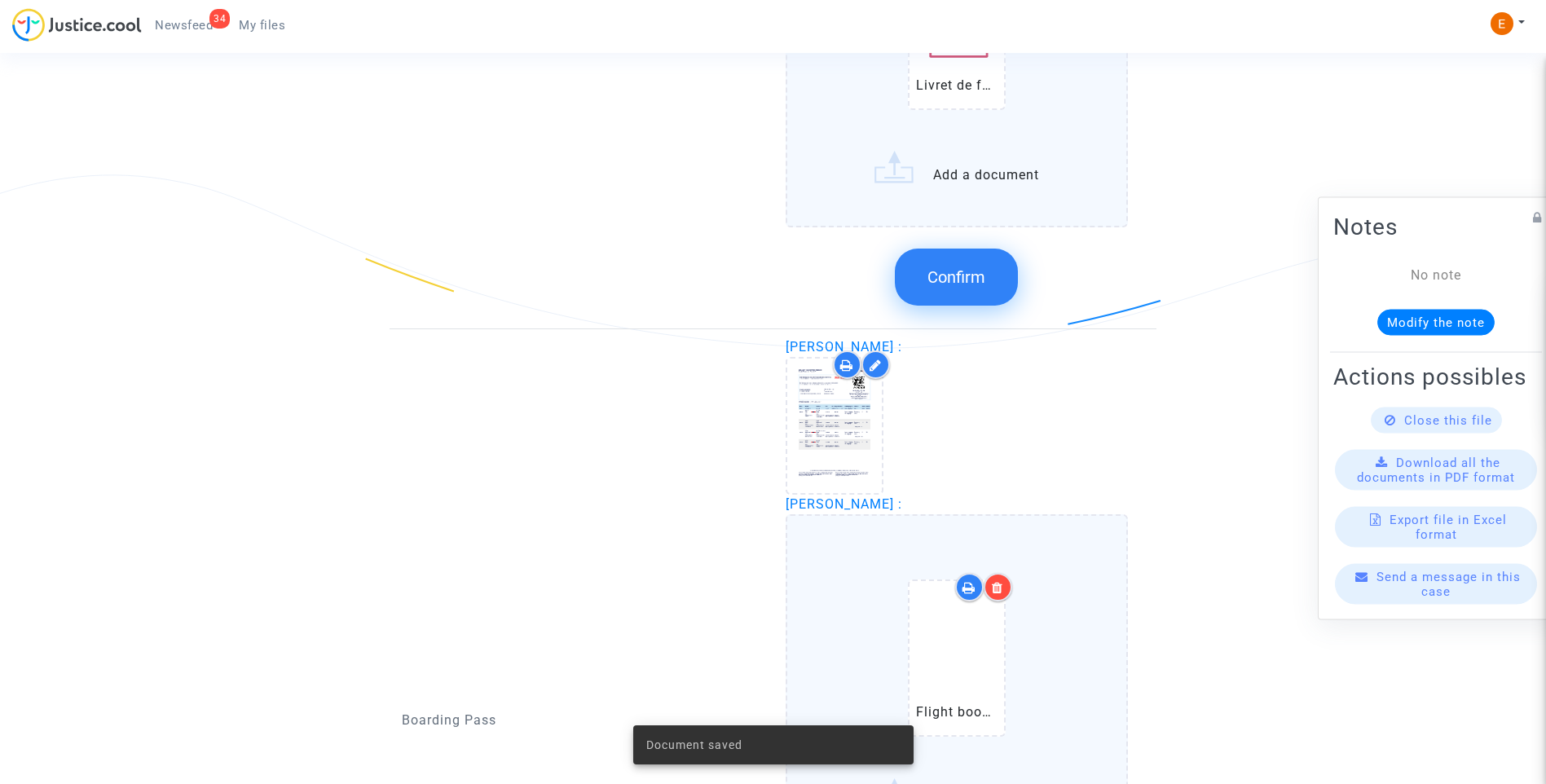
scroll to position [1810, 0]
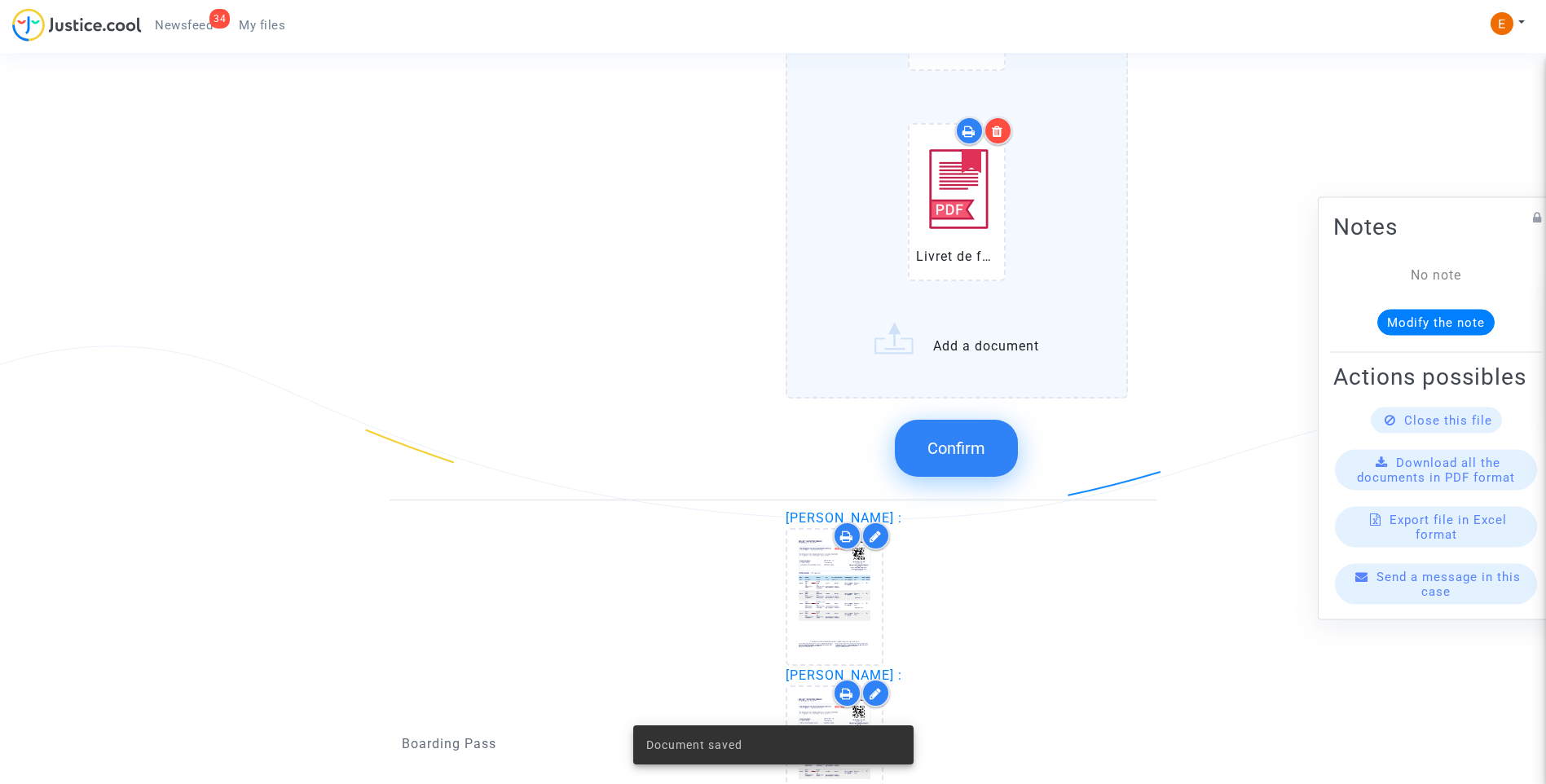
click at [1002, 132] on icon at bounding box center [998, 131] width 12 height 13
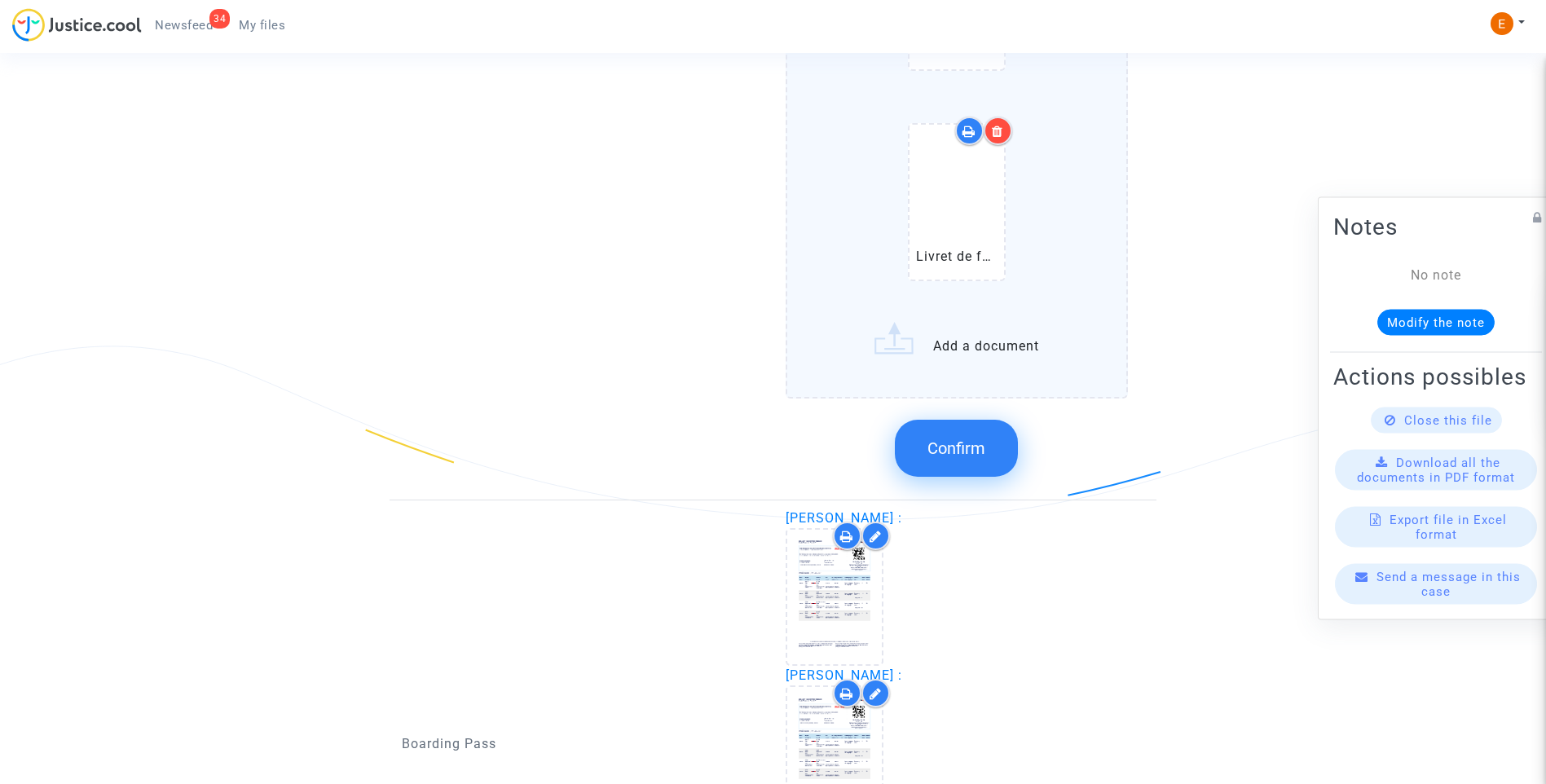
click at [993, 454] on button "Confirm" at bounding box center [957, 447] width 123 height 57
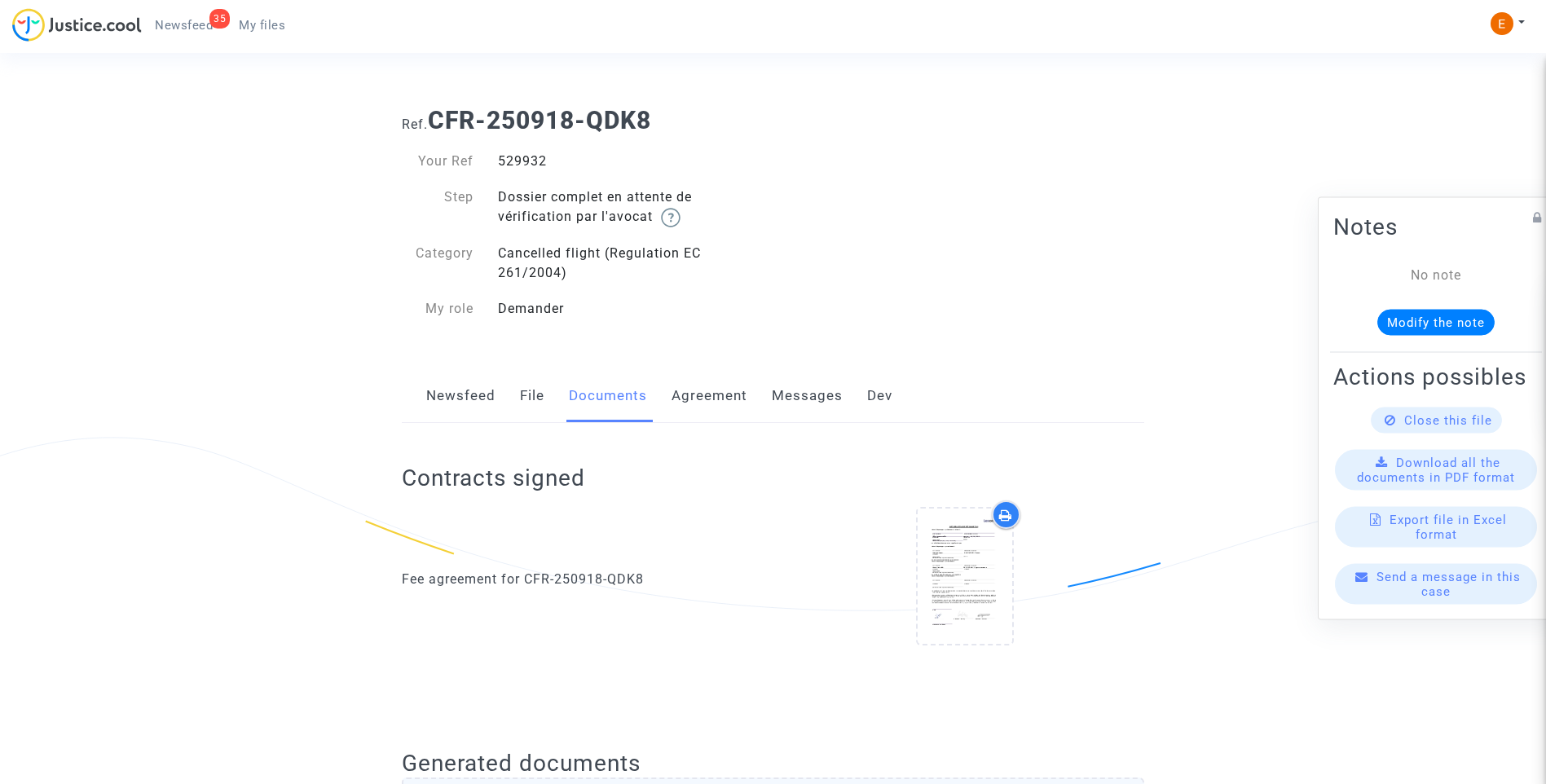
scroll to position [1614, 0]
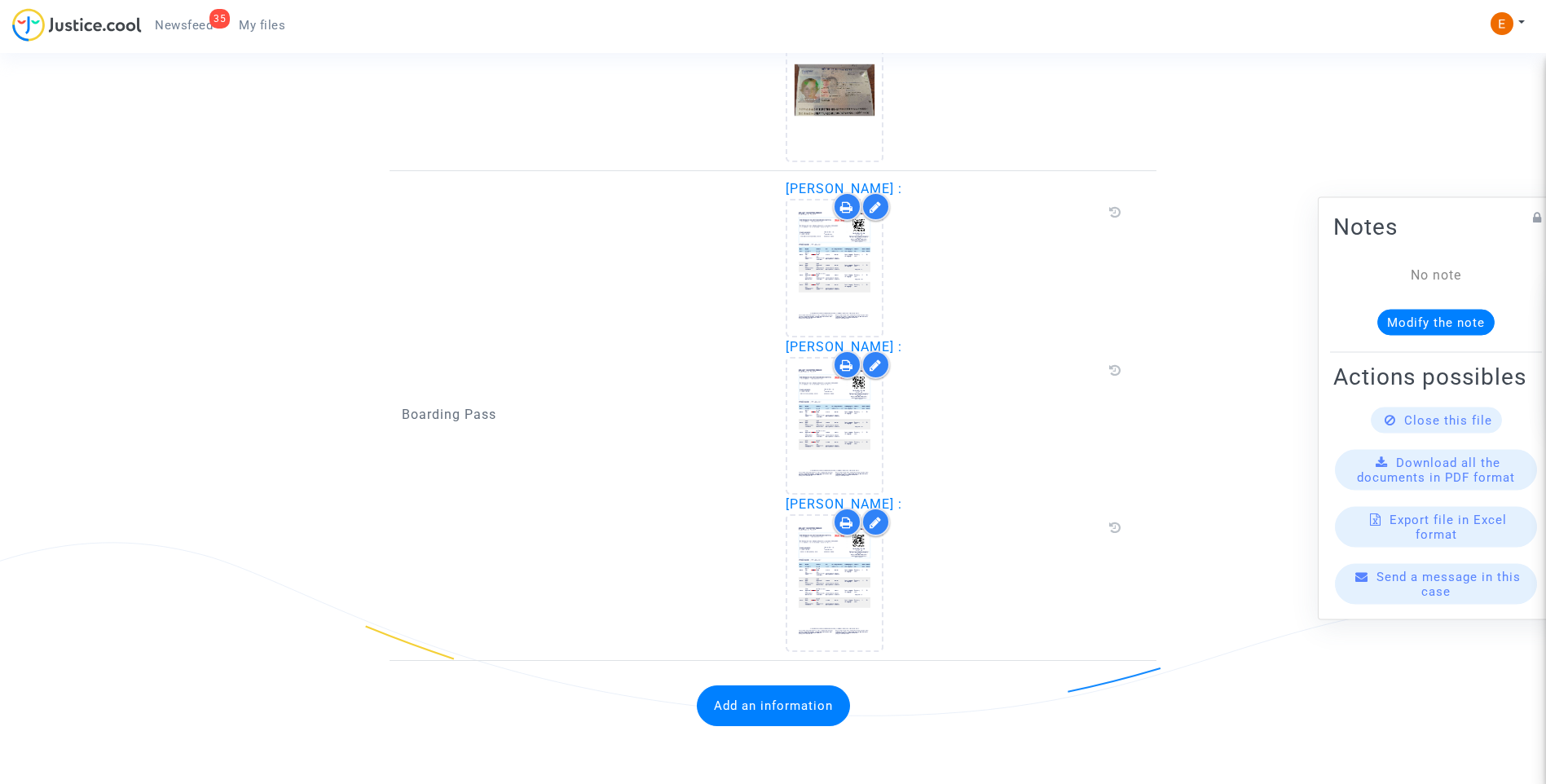
click at [826, 701] on button "Add an information" at bounding box center [773, 705] width 153 height 41
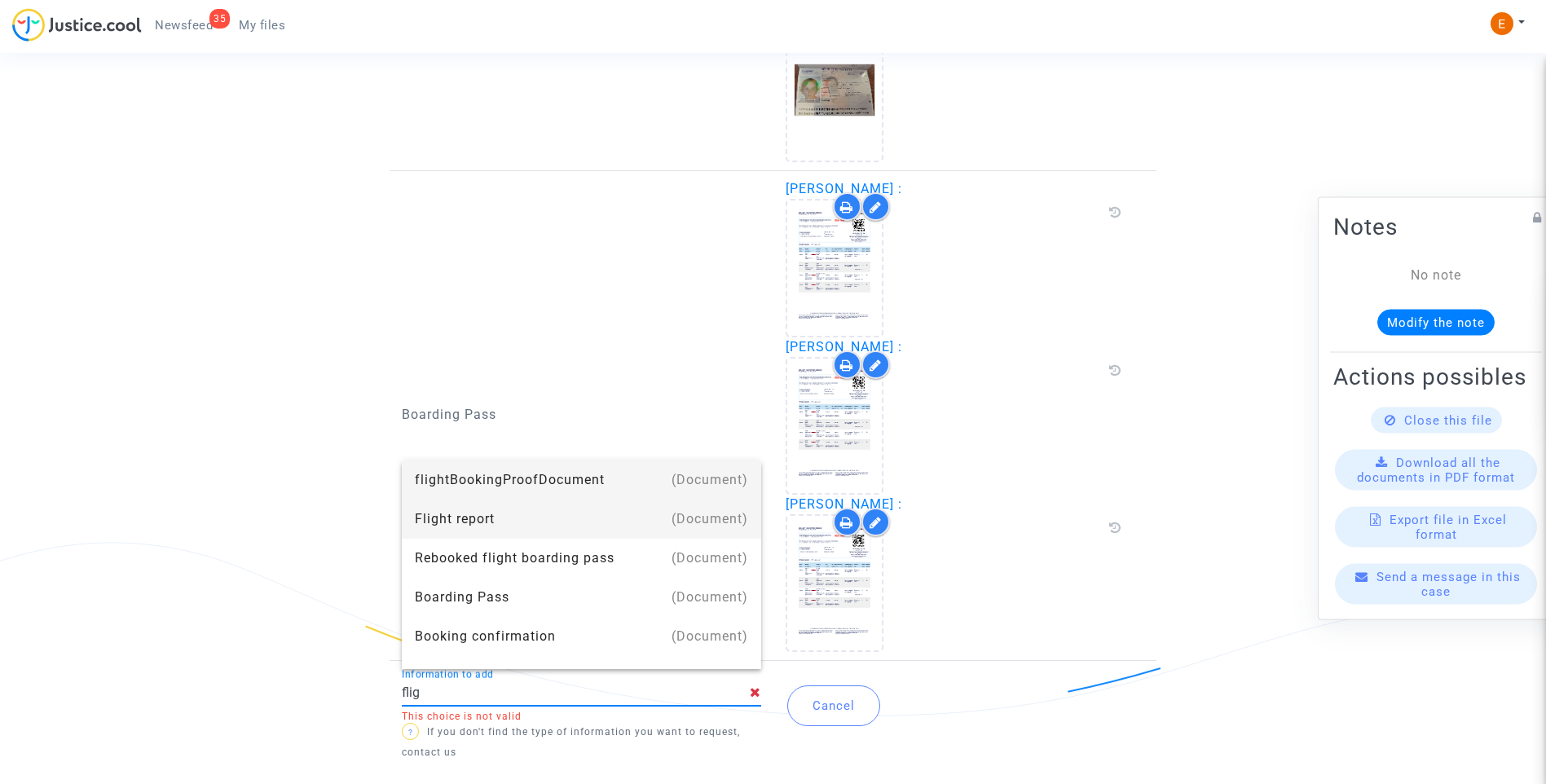
drag, startPoint x: 564, startPoint y: 519, endPoint x: 612, endPoint y: 504, distance: 50.3
click at [563, 513] on div "Flight report" at bounding box center [581, 518] width 333 height 39
type input "Flight report"
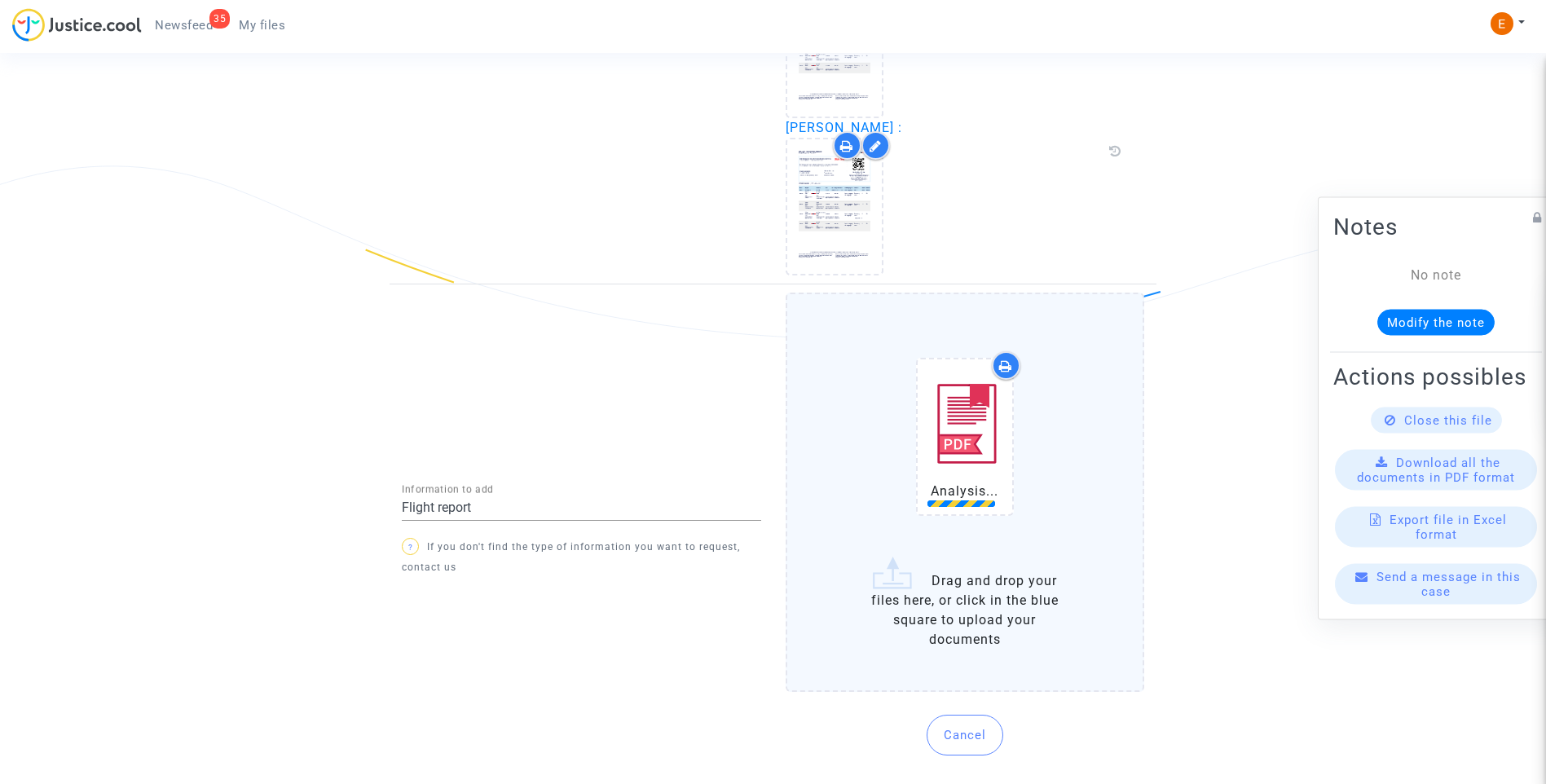
scroll to position [2028, 0]
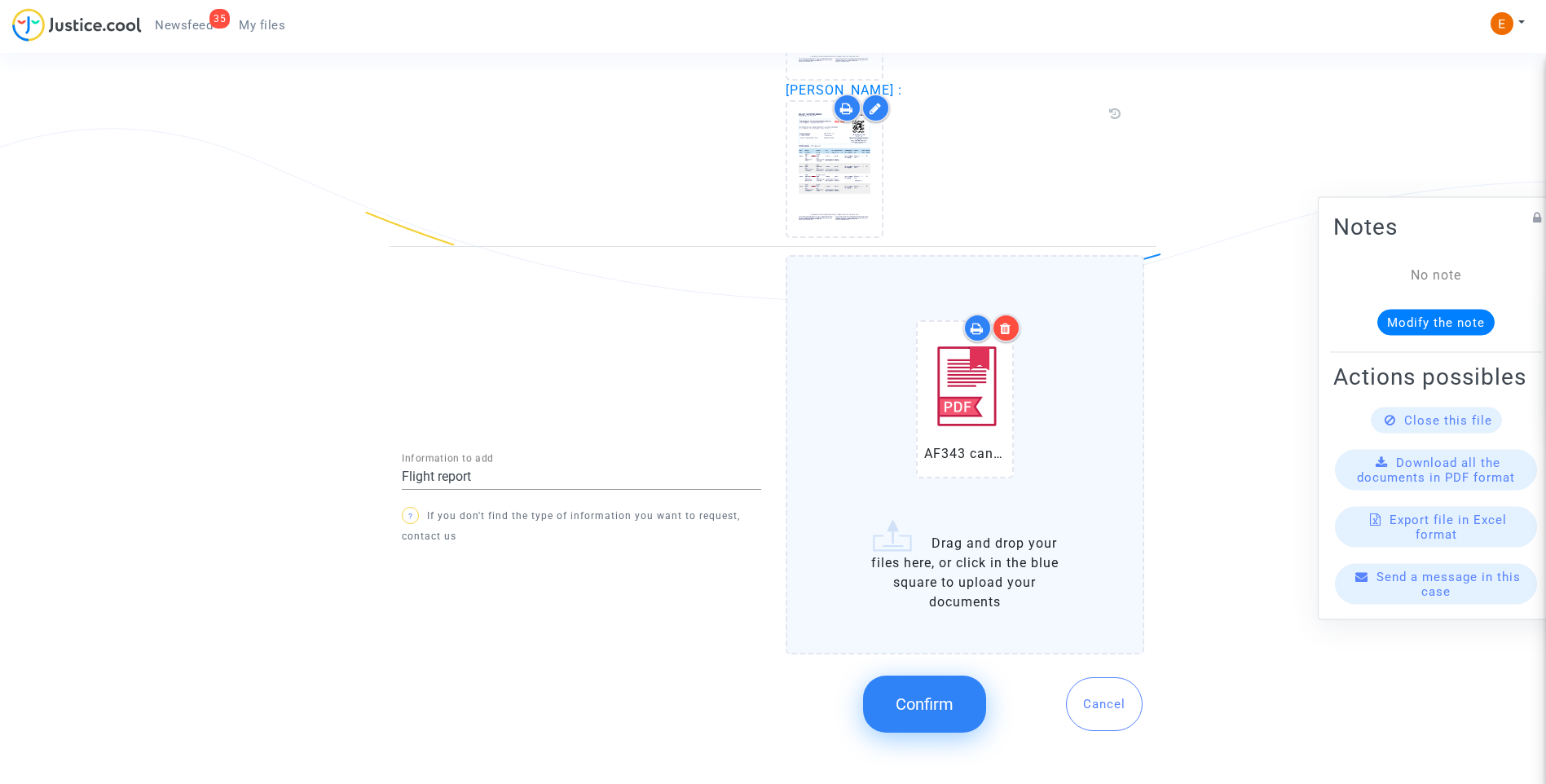
click at [937, 712] on span "Confirm" at bounding box center [925, 704] width 58 height 20
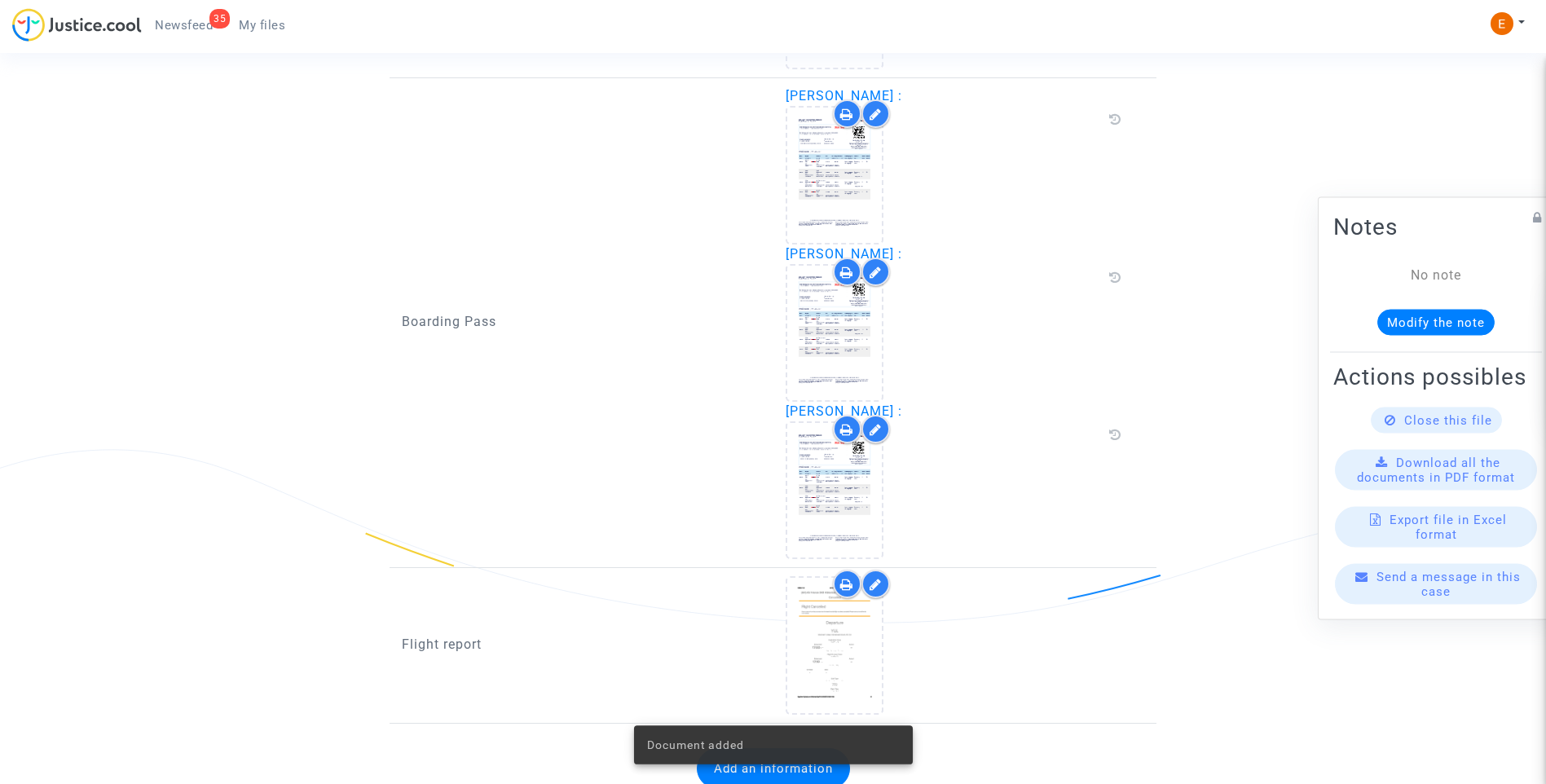
scroll to position [1769, 0]
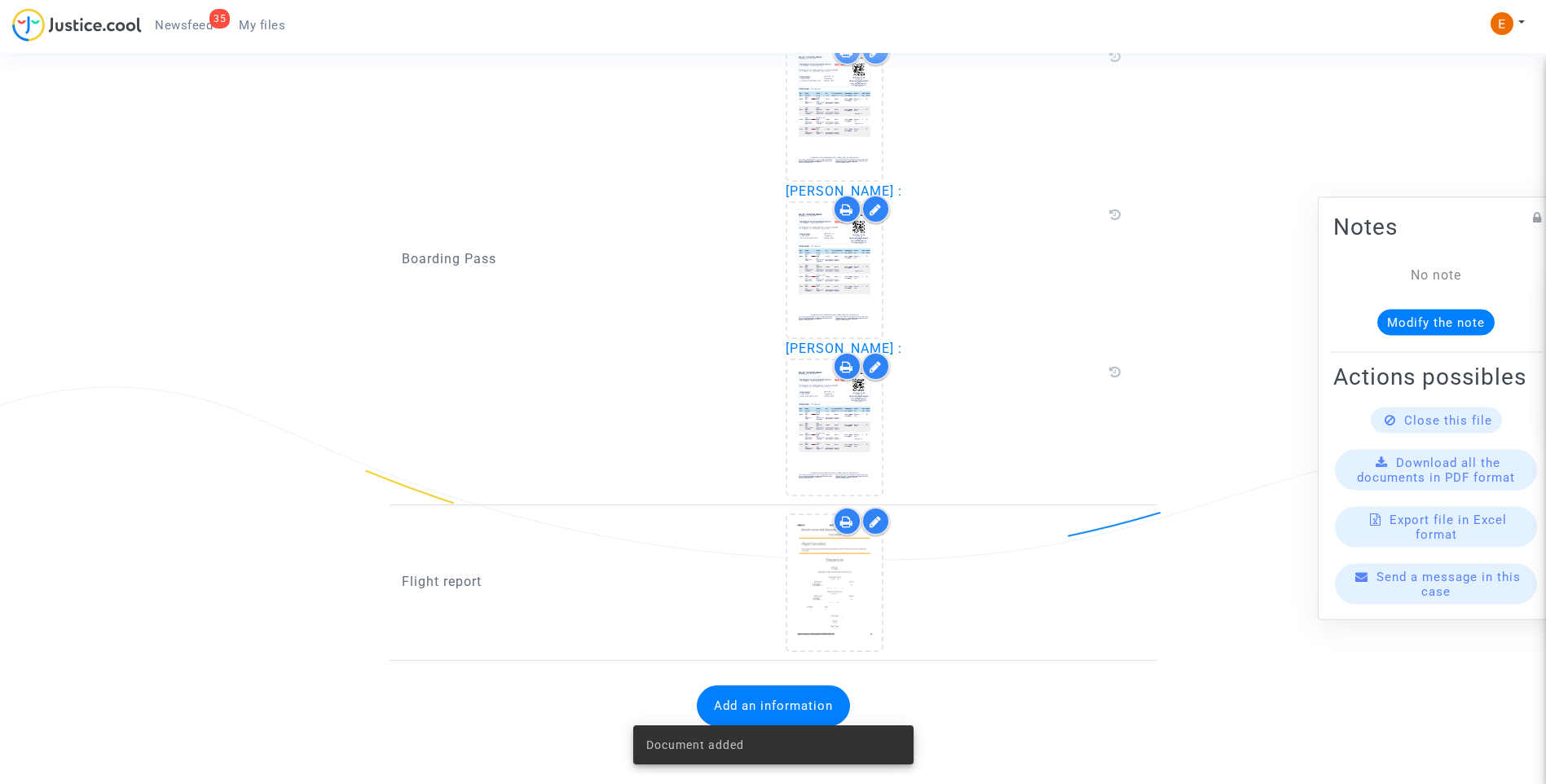
click at [182, 29] on span "Newsfeed" at bounding box center [184, 25] width 58 height 15
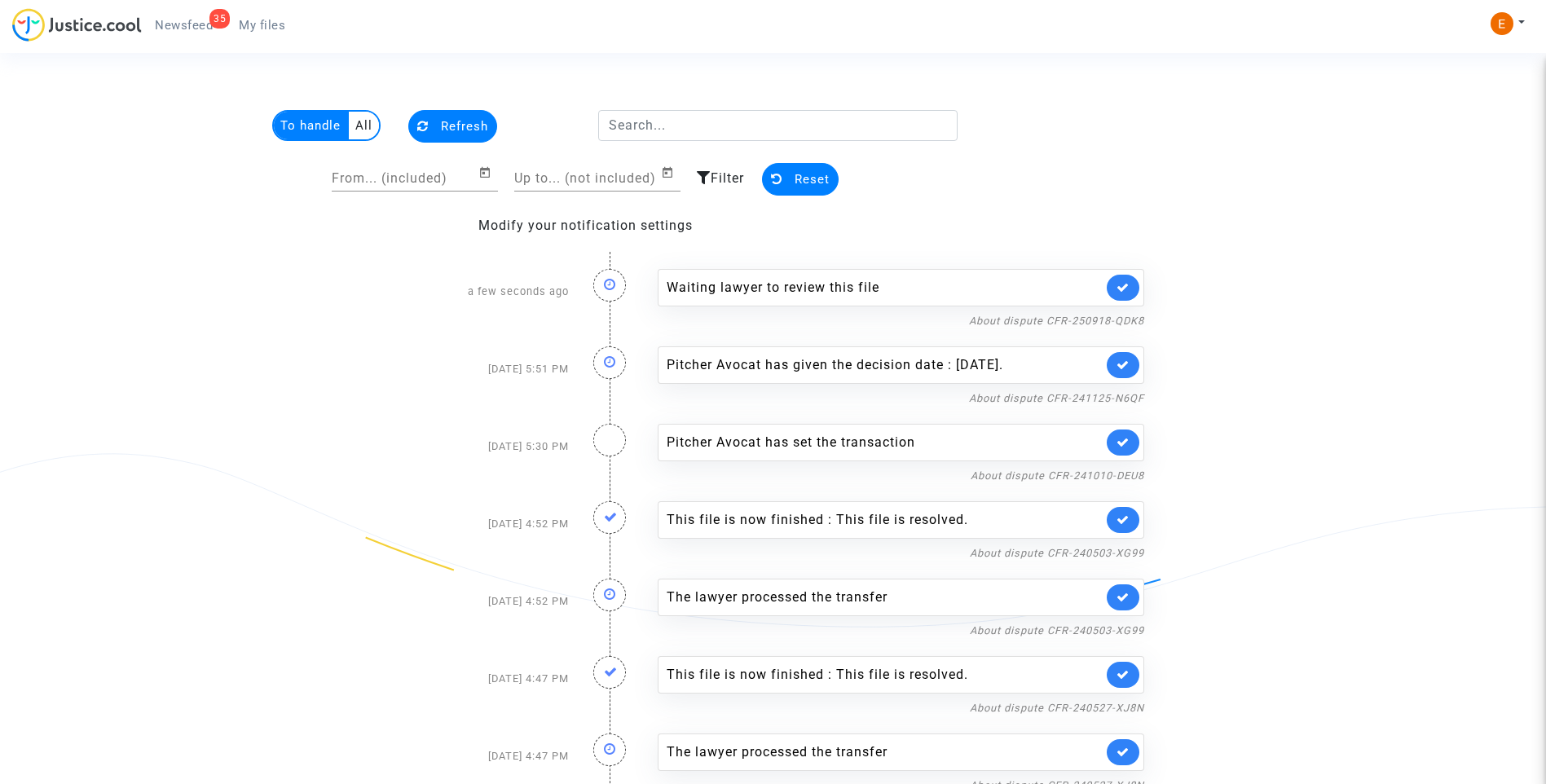
click at [1117, 279] on link at bounding box center [1123, 288] width 33 height 26
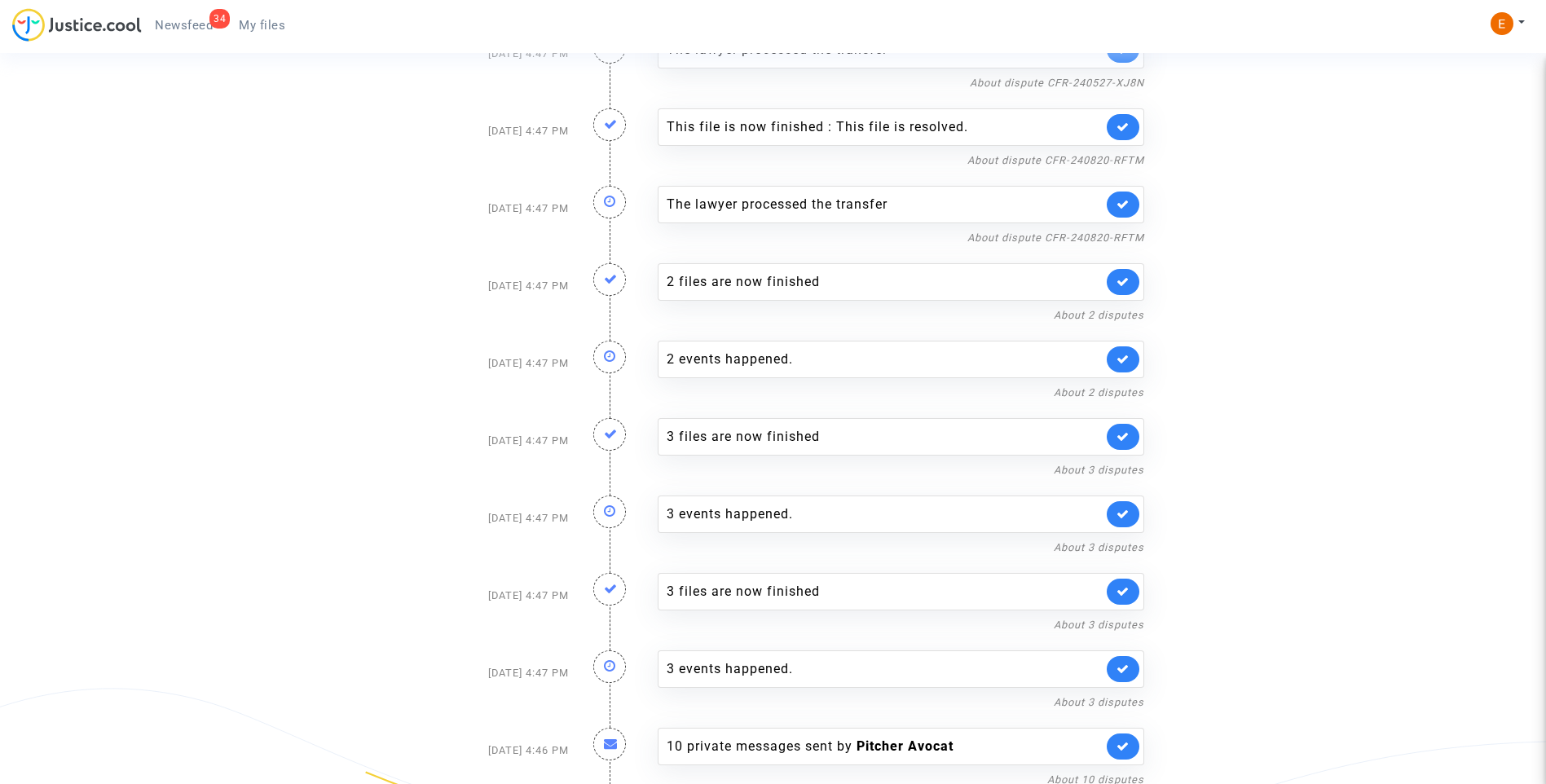
scroll to position [630, 0]
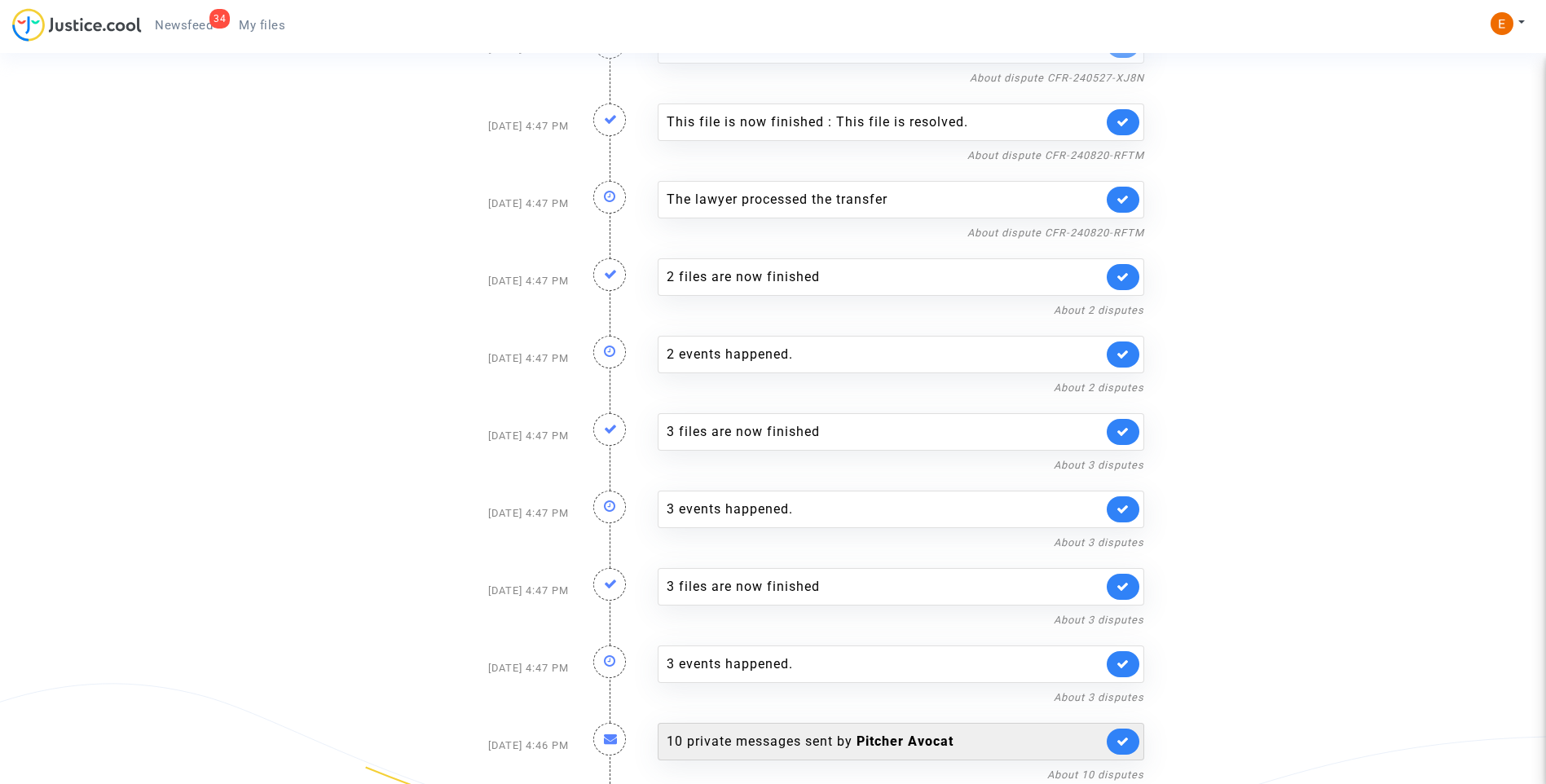
click at [814, 745] on div "10 private messages sent by Pitcher Avocat" at bounding box center [884, 741] width 436 height 20
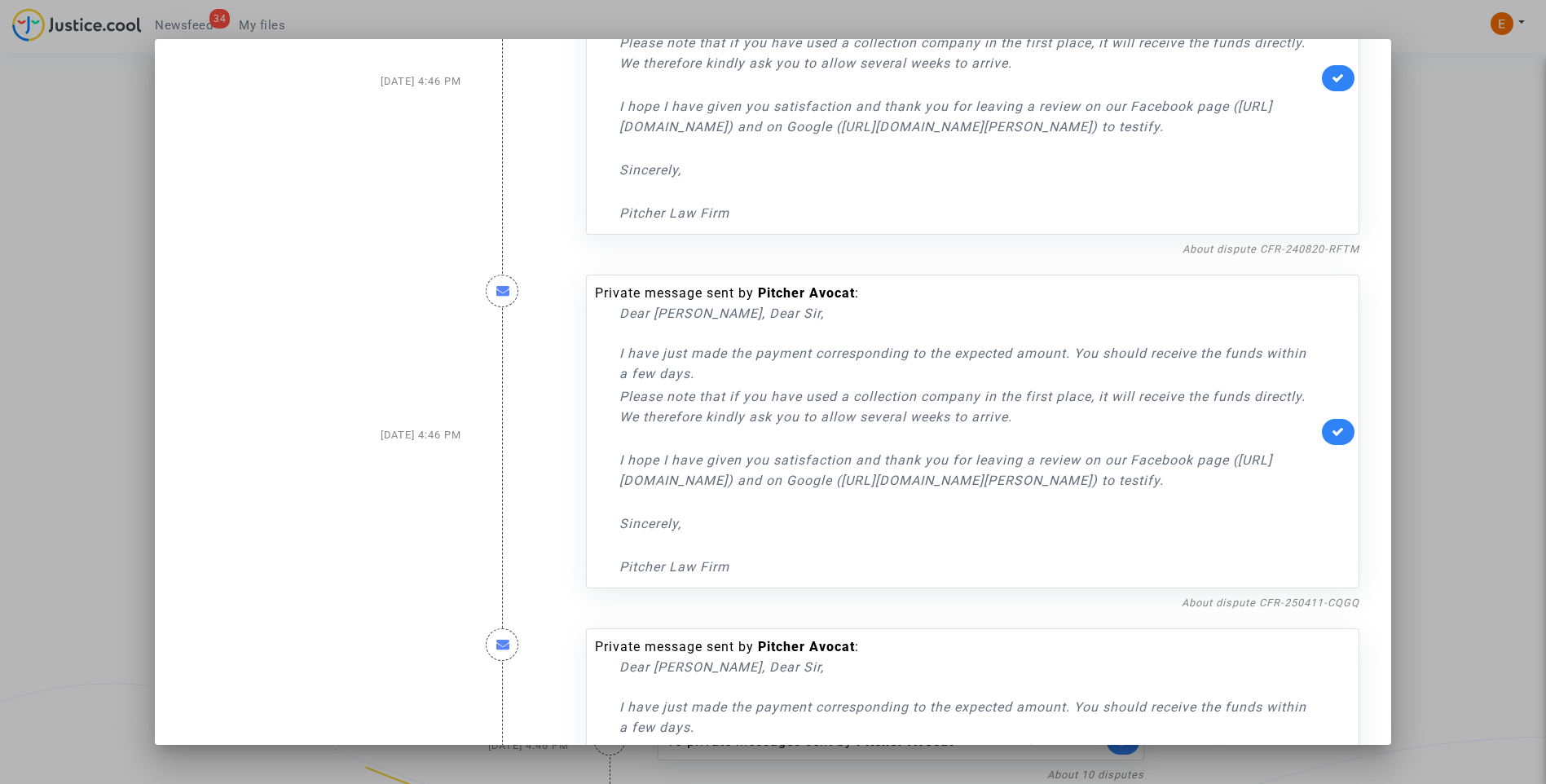
scroll to position [0, 0]
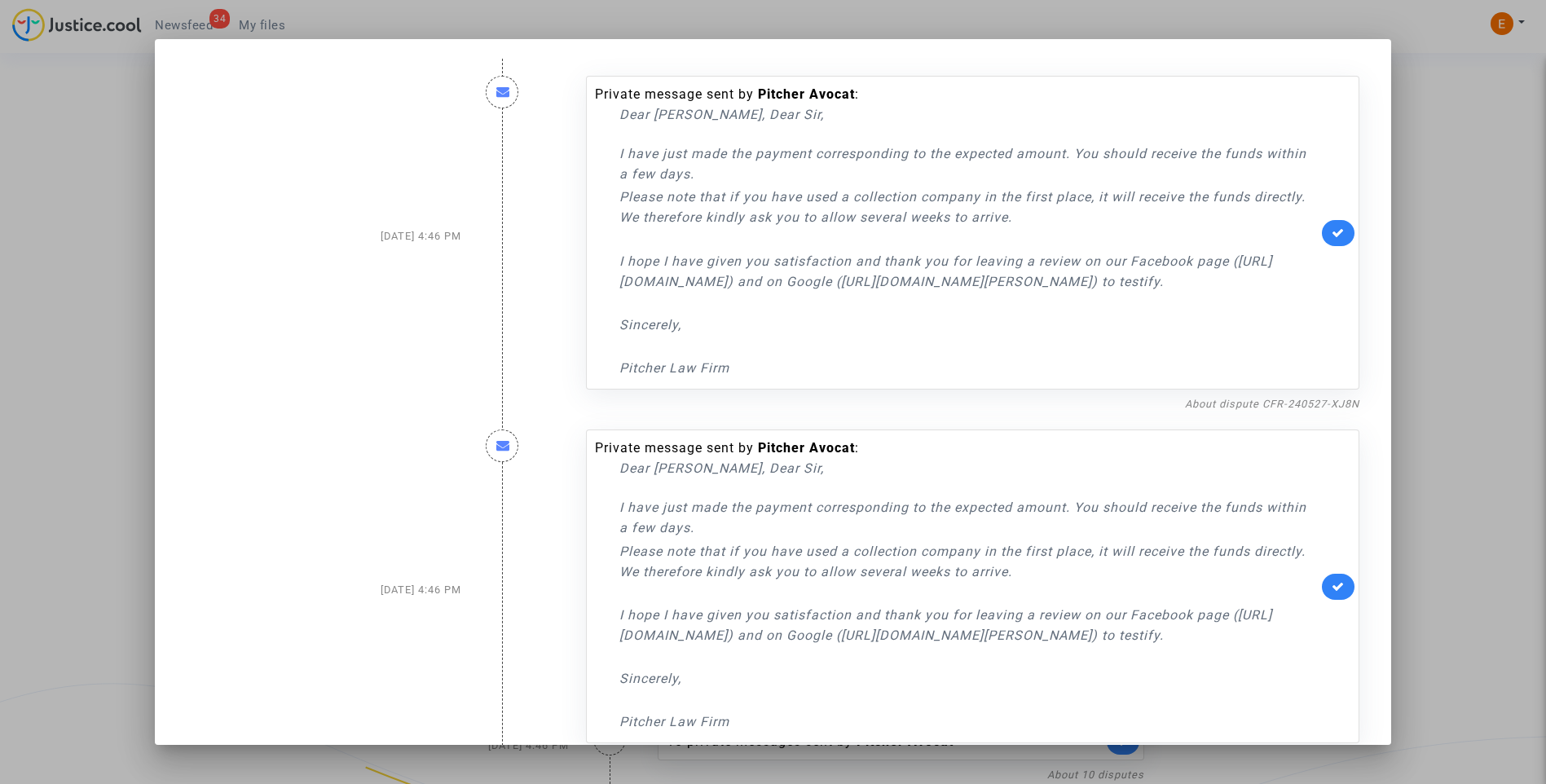
click at [1452, 124] on div at bounding box center [773, 392] width 1546 height 784
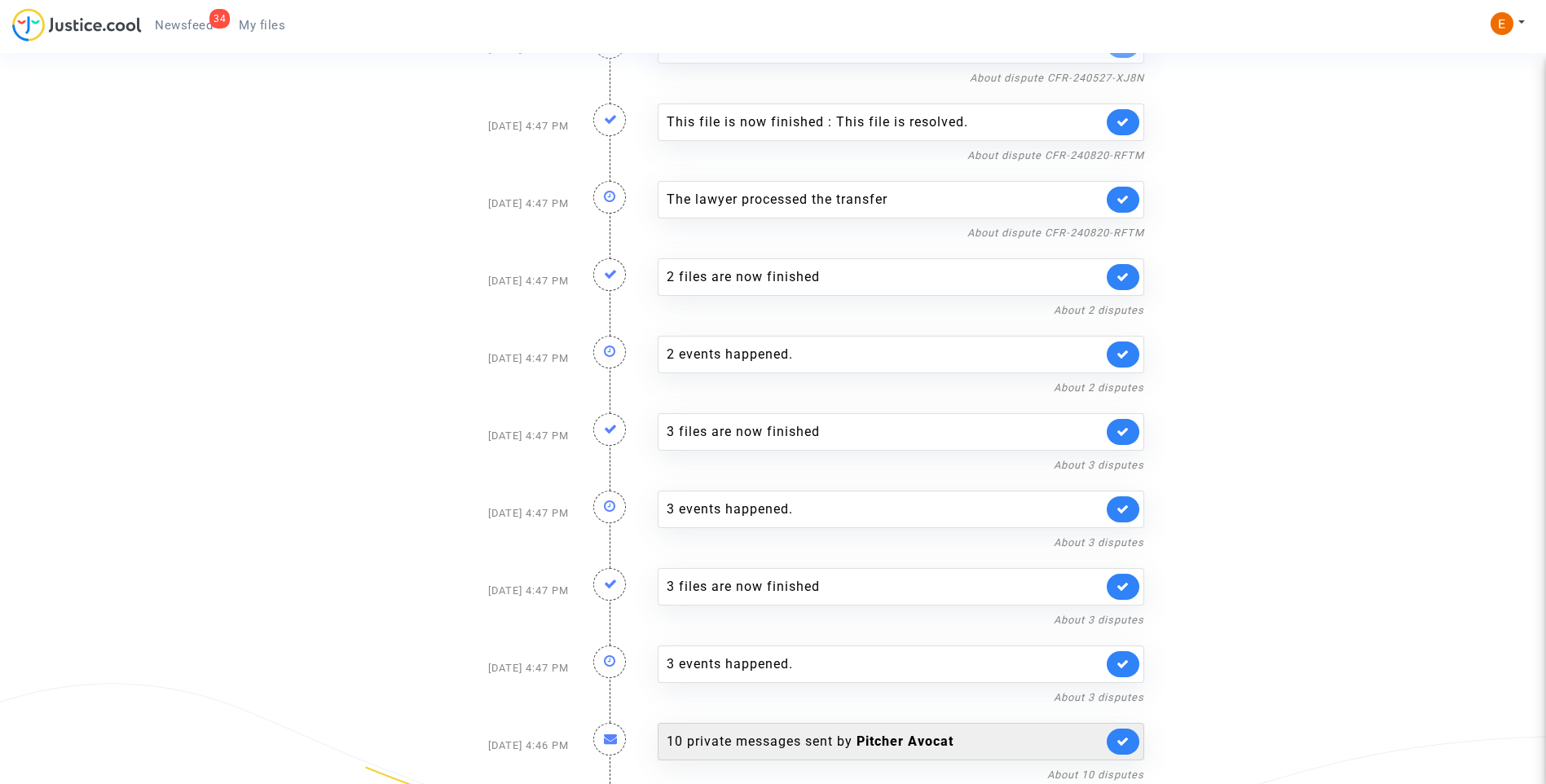
click at [1115, 744] on link at bounding box center [1123, 741] width 33 height 26
click at [803, 740] on div "3 events happened." at bounding box center [884, 741] width 436 height 20
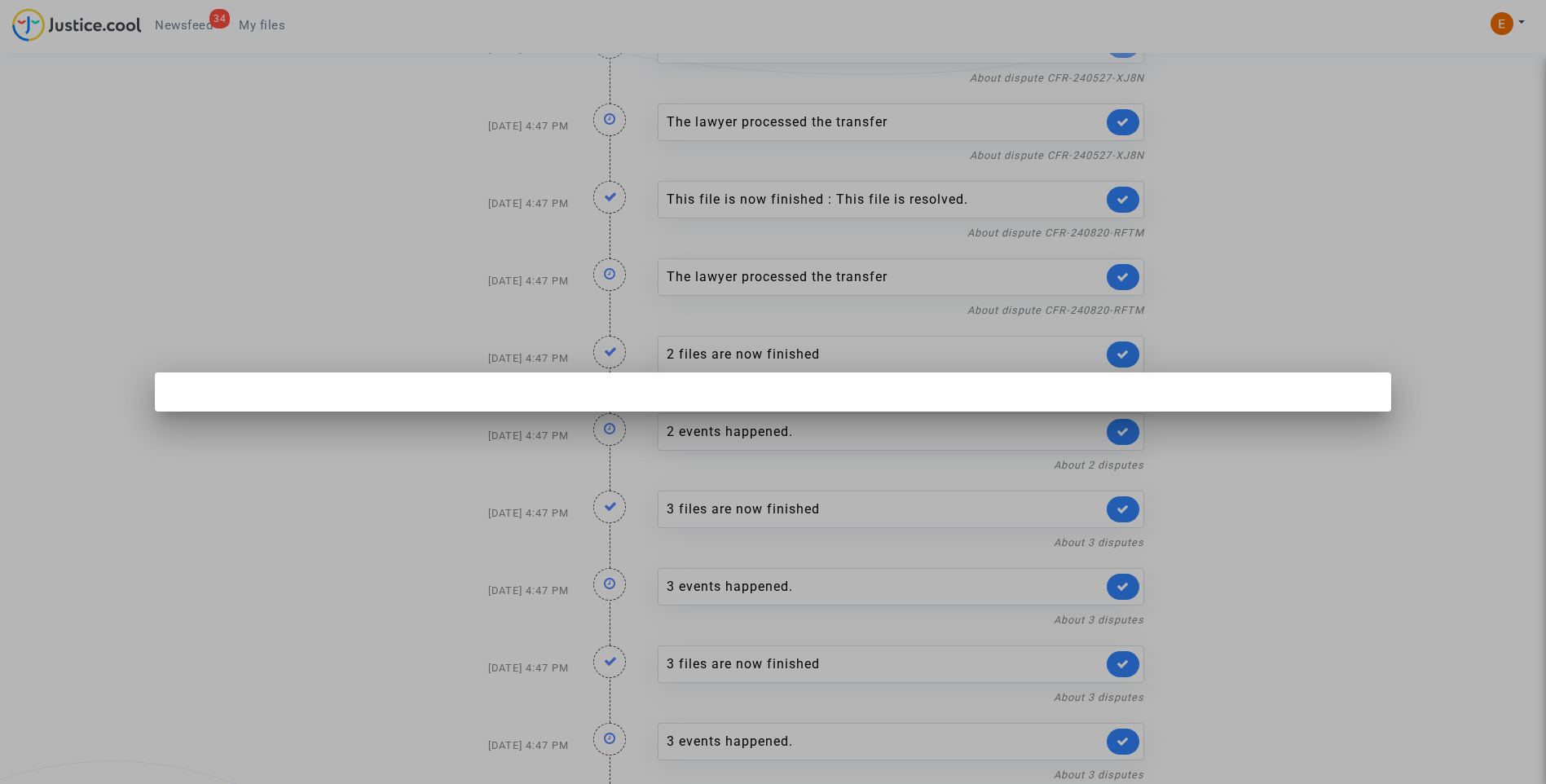
scroll to position [0, 0]
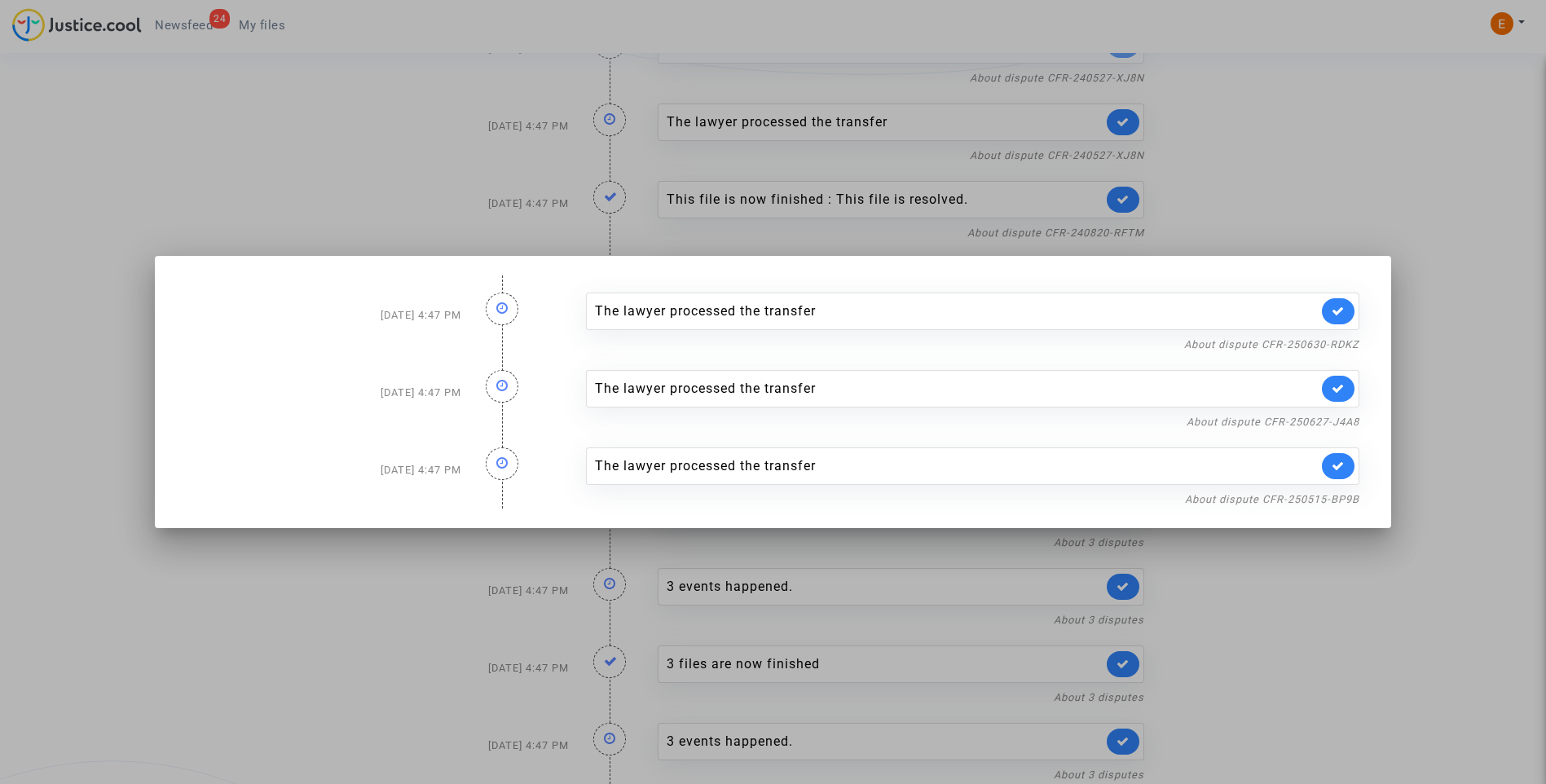
click at [1356, 171] on div at bounding box center [773, 392] width 1546 height 784
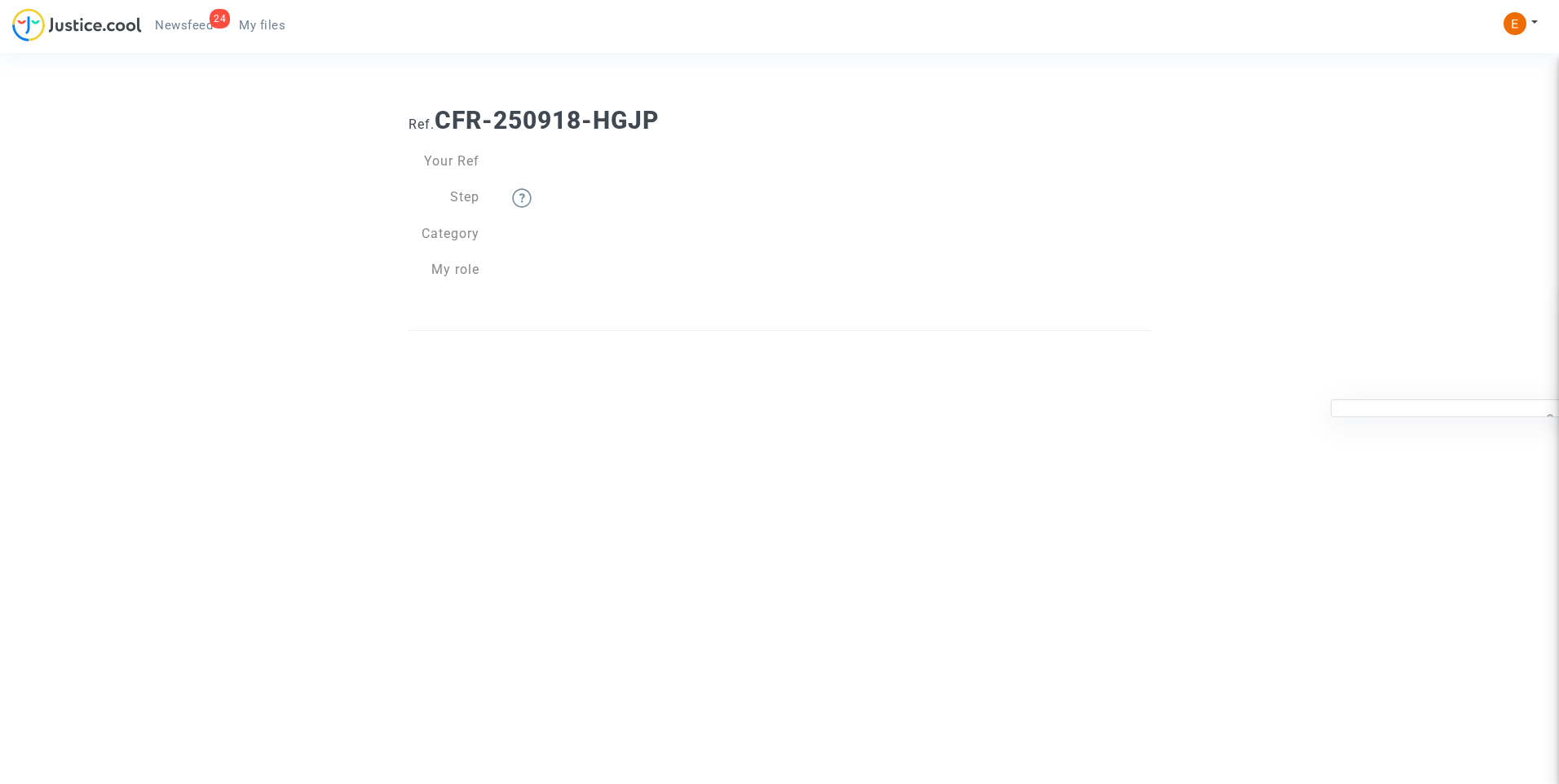
click at [262, 28] on span "My files" at bounding box center [261, 25] width 46 height 15
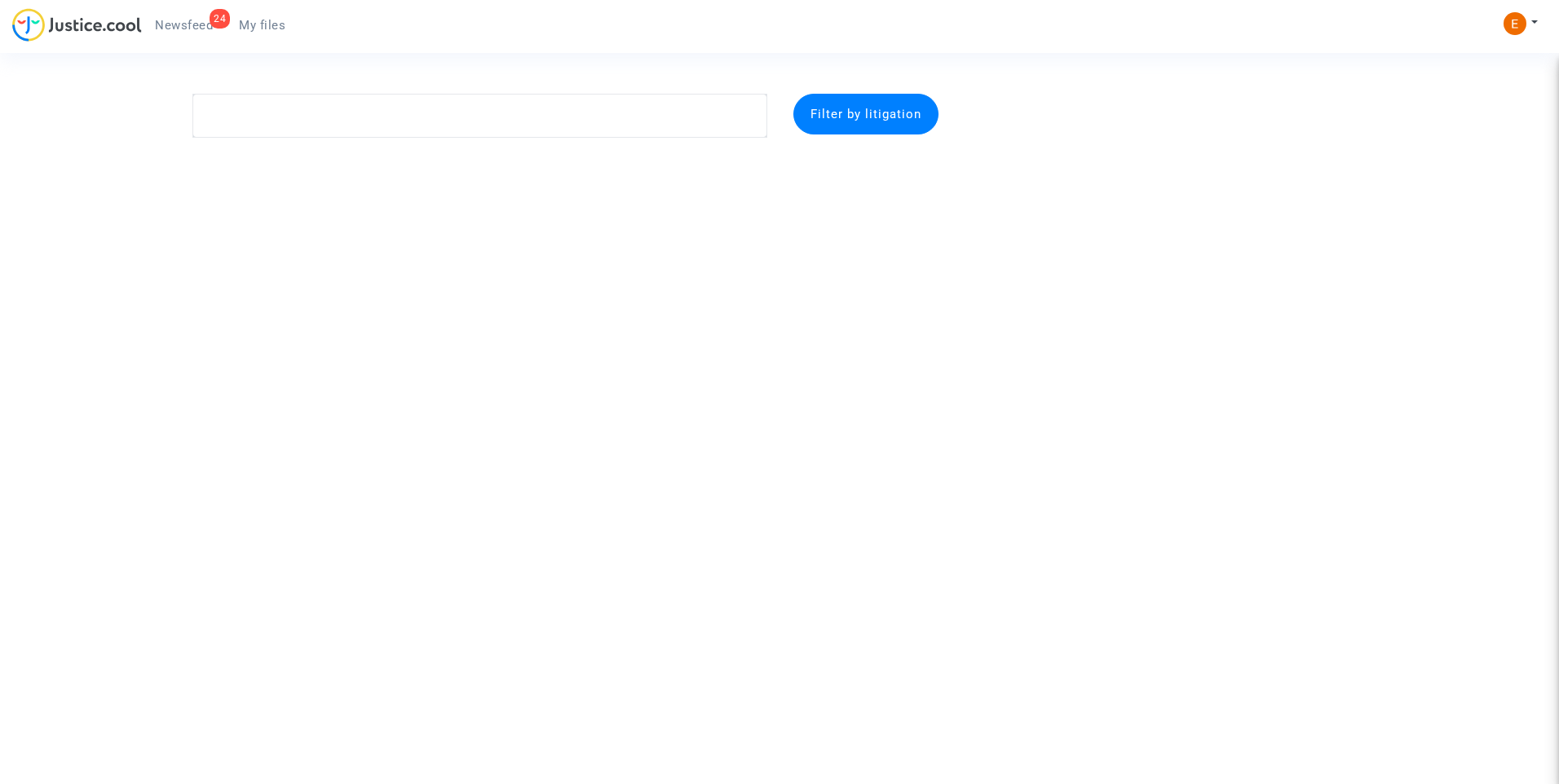
click at [193, 25] on span "Newsfeed" at bounding box center [184, 25] width 58 height 15
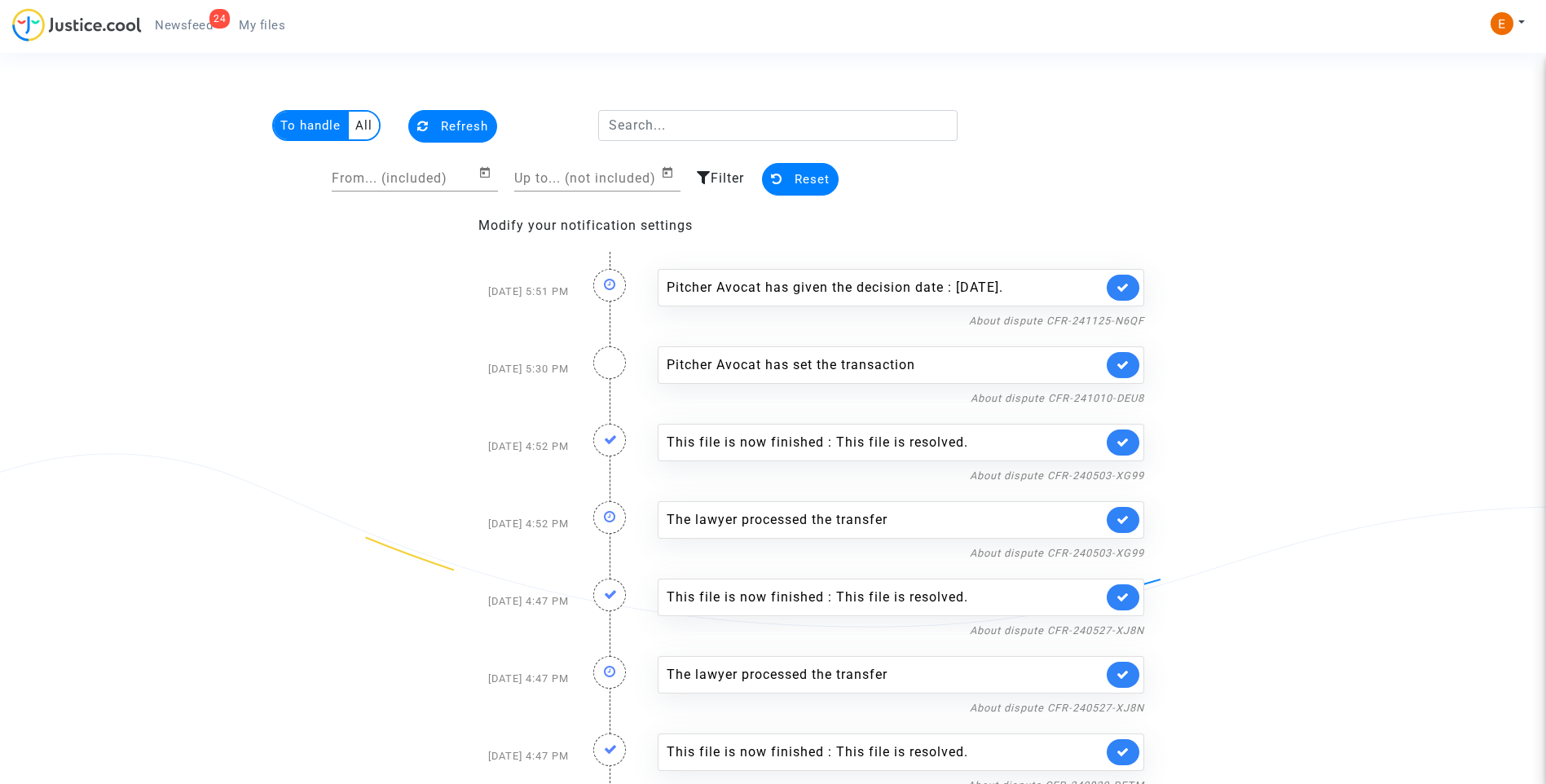
click at [263, 12] on ul "24 Newsfeed My files" at bounding box center [220, 23] width 156 height 29
click at [268, 21] on span "My files" at bounding box center [261, 25] width 46 height 15
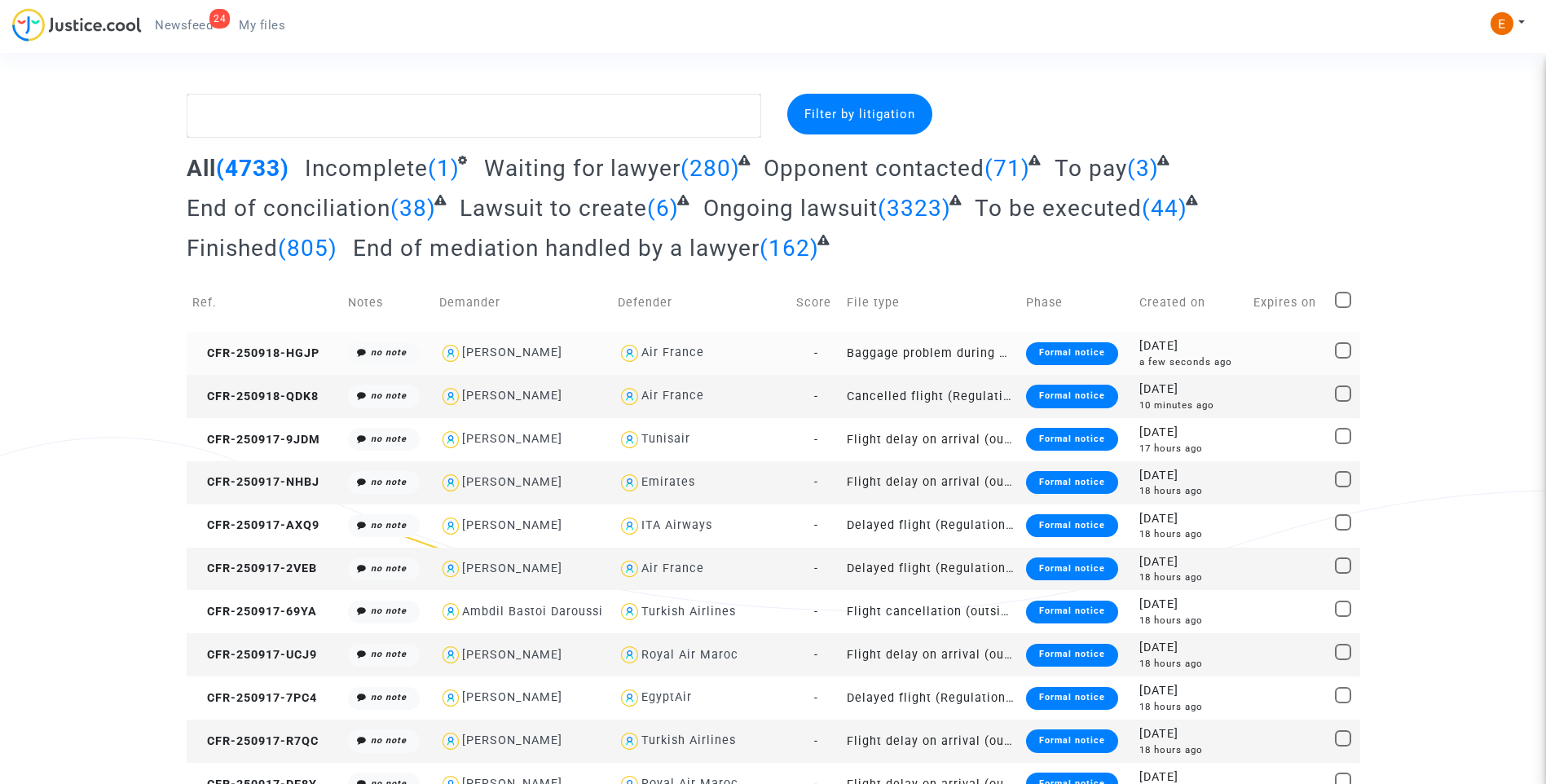
click at [1058, 349] on div "Formal notice" at bounding box center [1071, 353] width 92 height 23
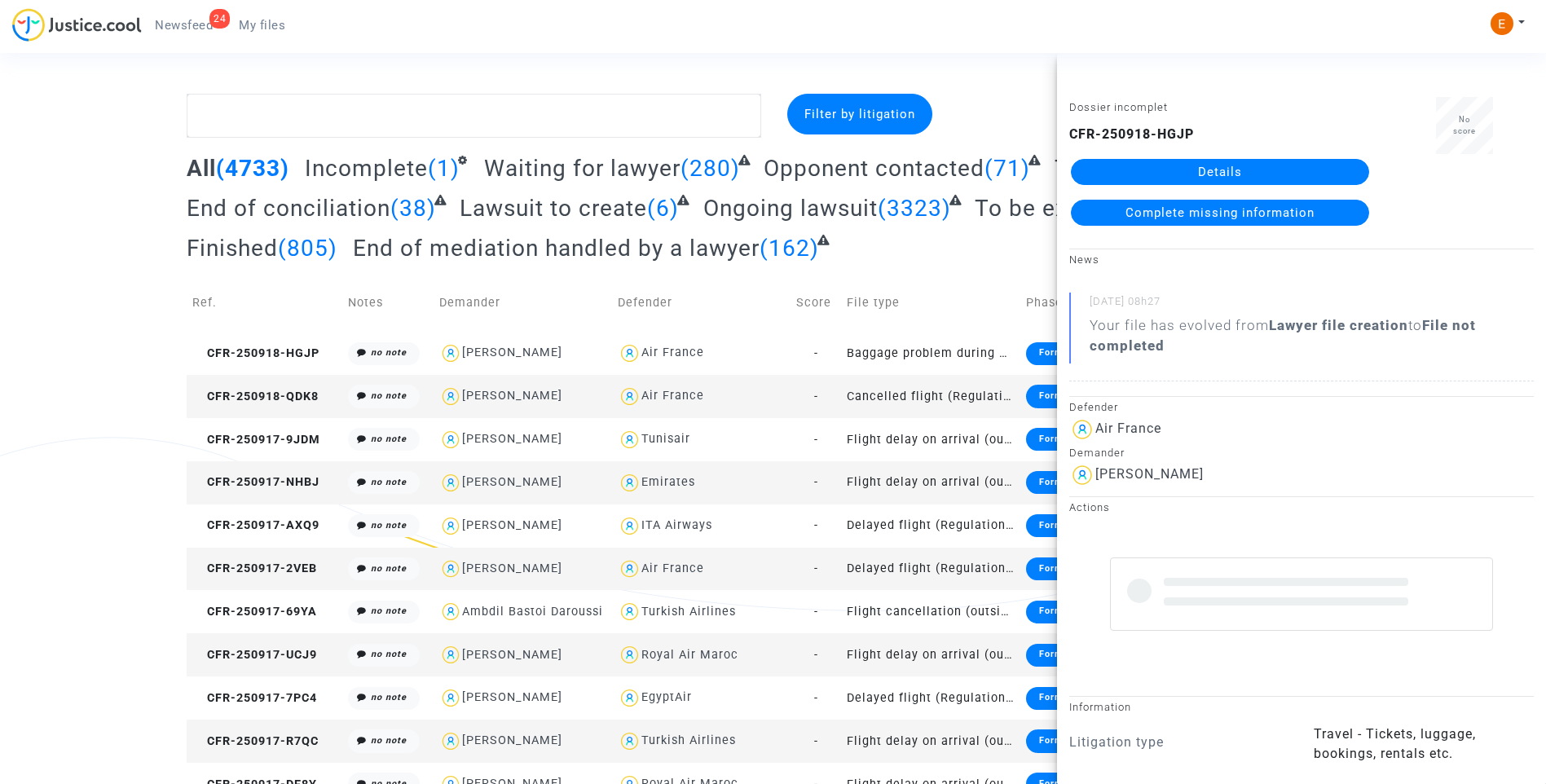
click at [1135, 170] on link "Details" at bounding box center [1220, 172] width 299 height 26
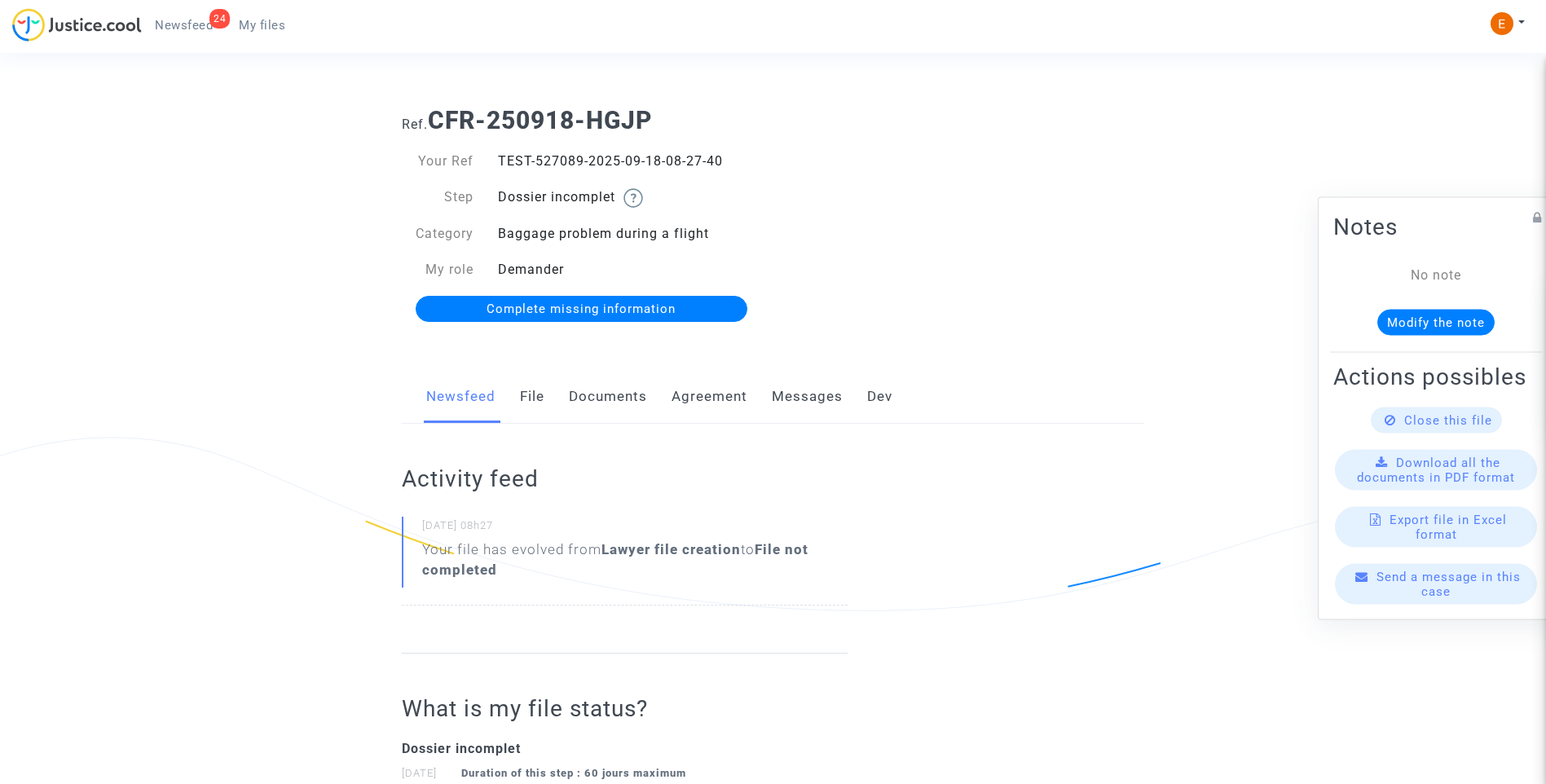
click at [615, 399] on link "Documents" at bounding box center [608, 397] width 78 height 54
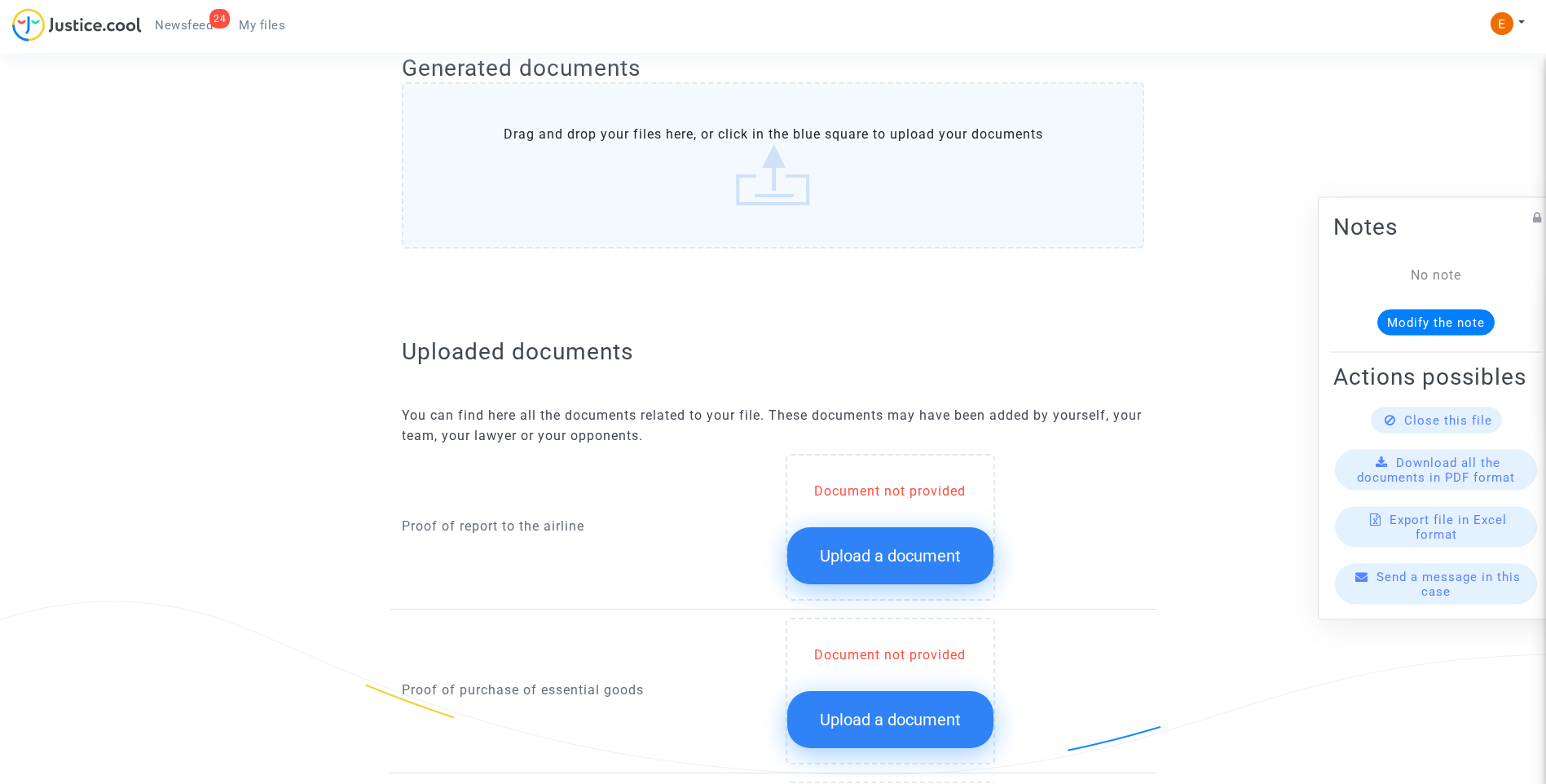
scroll to position [897, 0]
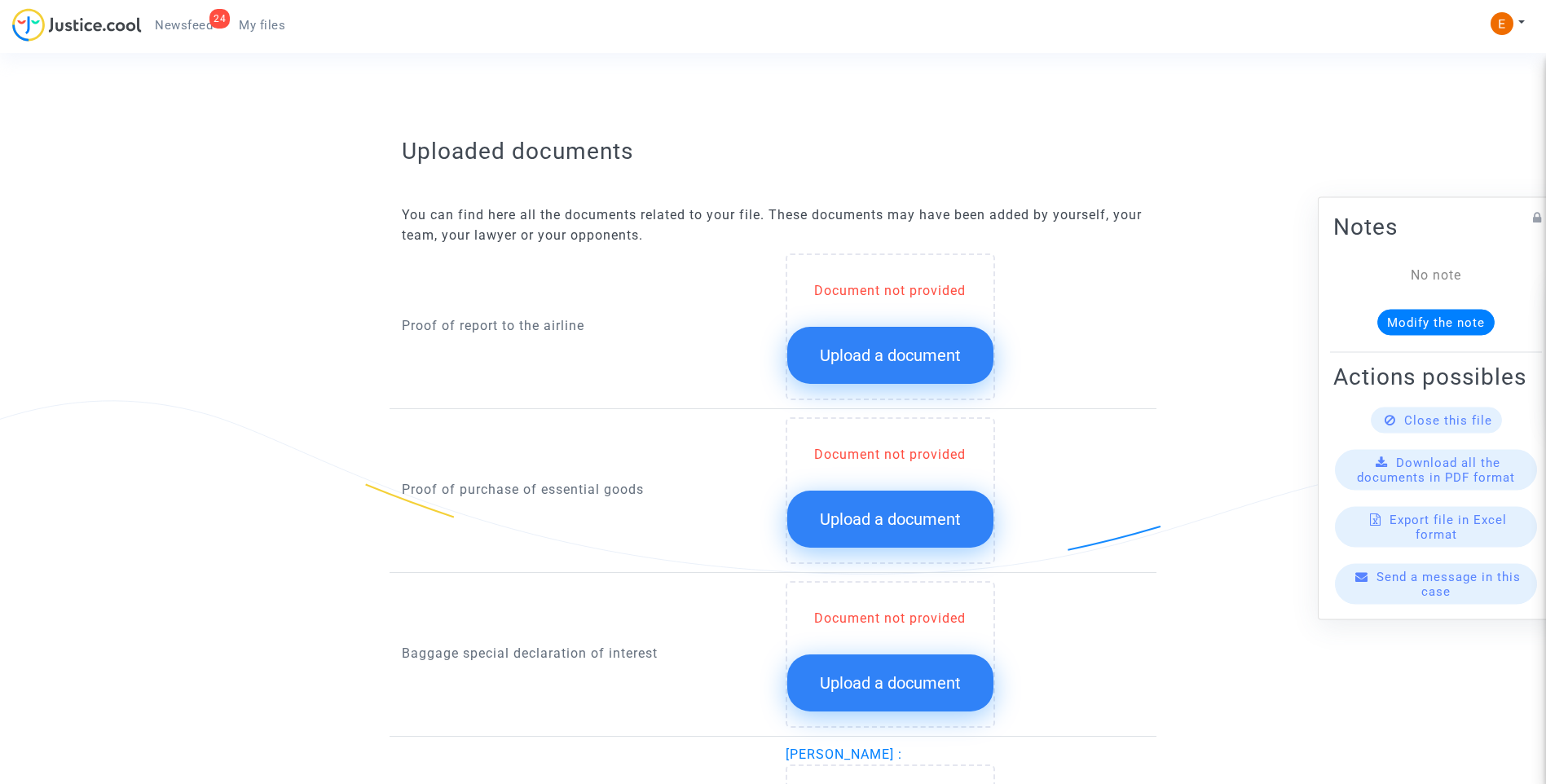
click at [892, 356] on span "Upload a document" at bounding box center [890, 356] width 141 height 20
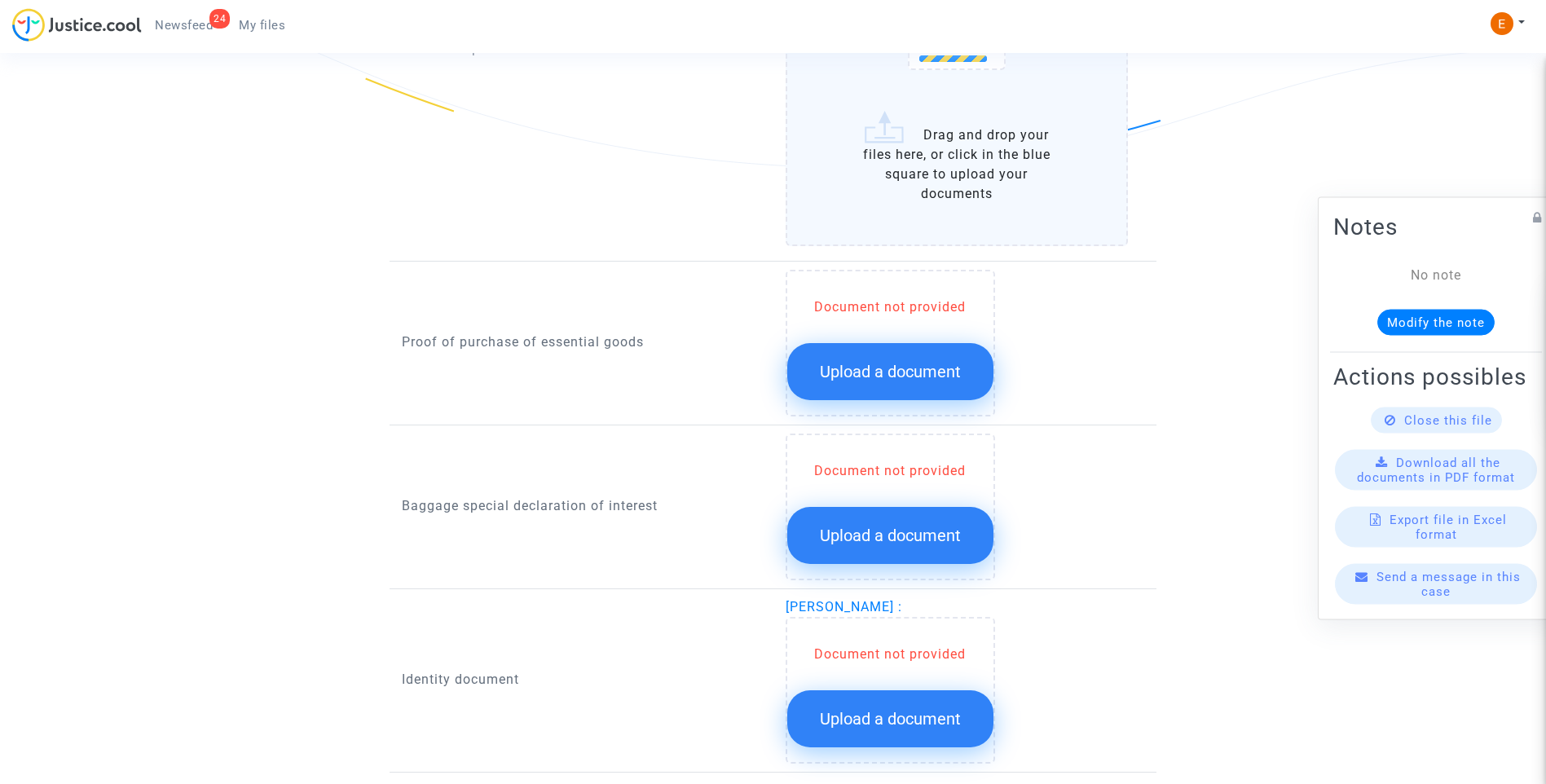
scroll to position [1304, 0]
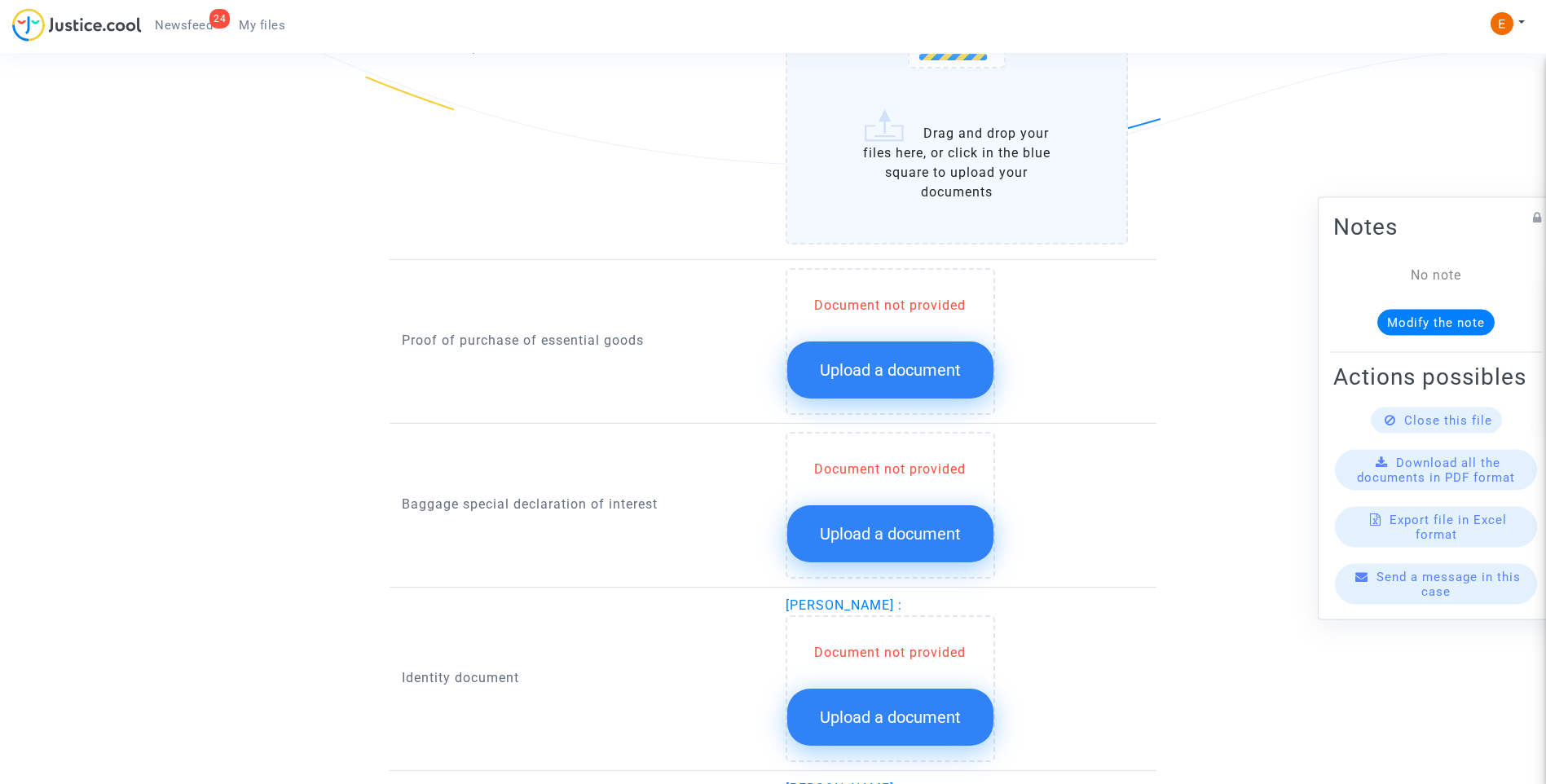
click at [911, 379] on span "Upload a document" at bounding box center [890, 370] width 141 height 20
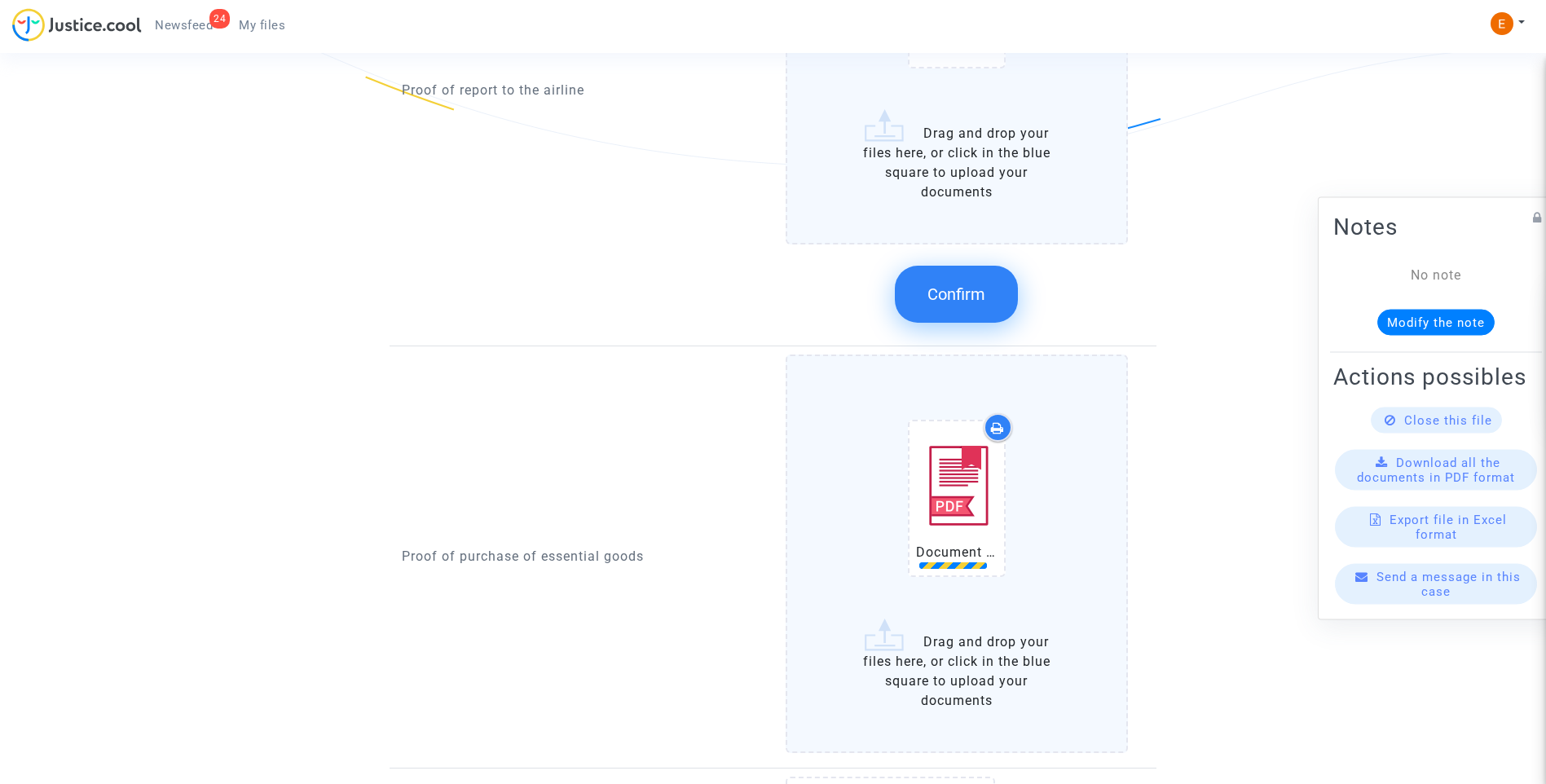
scroll to position [1059, 0]
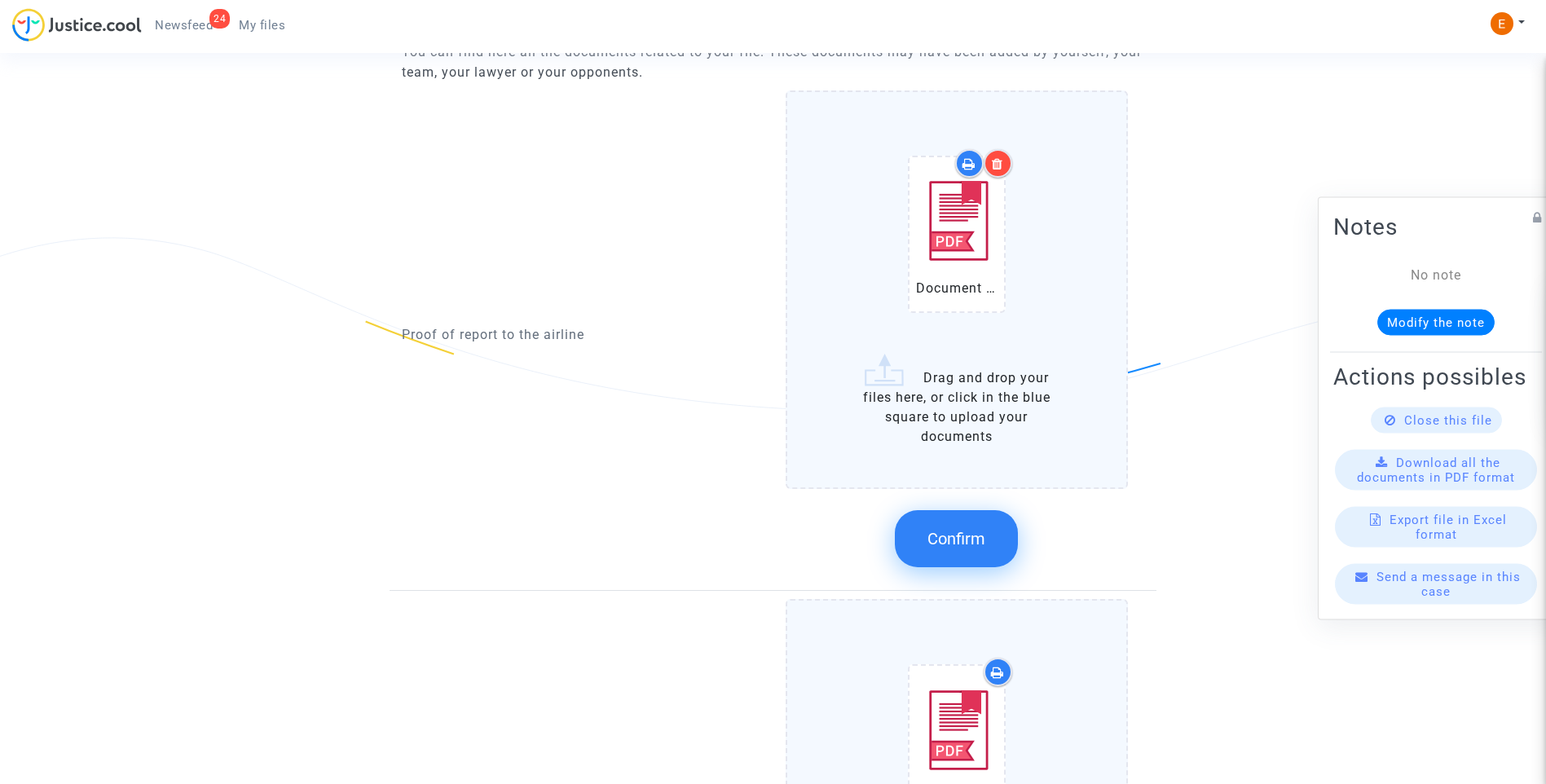
click at [988, 543] on button "Confirm" at bounding box center [957, 538] width 123 height 57
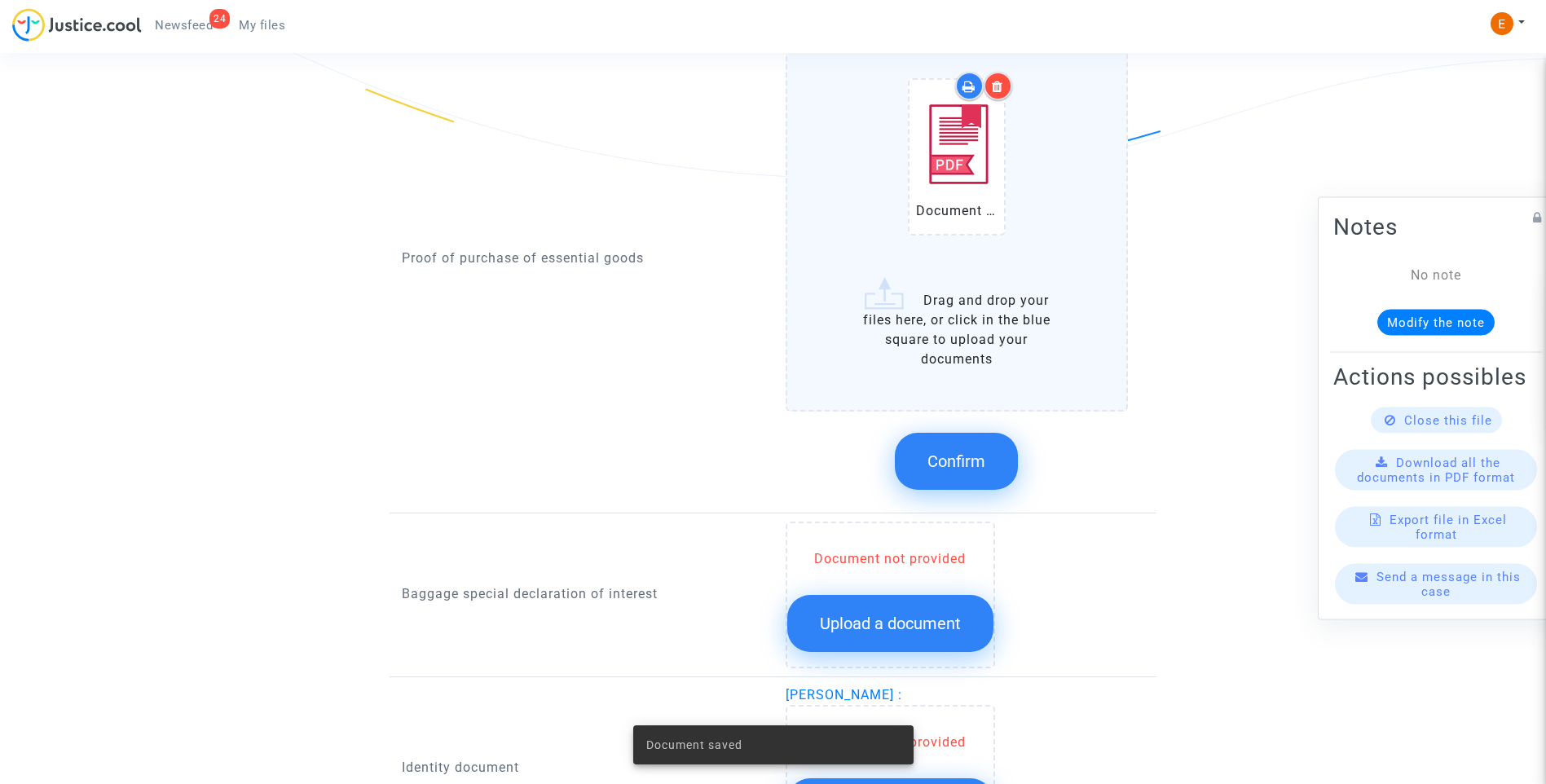
scroll to position [1385, 0]
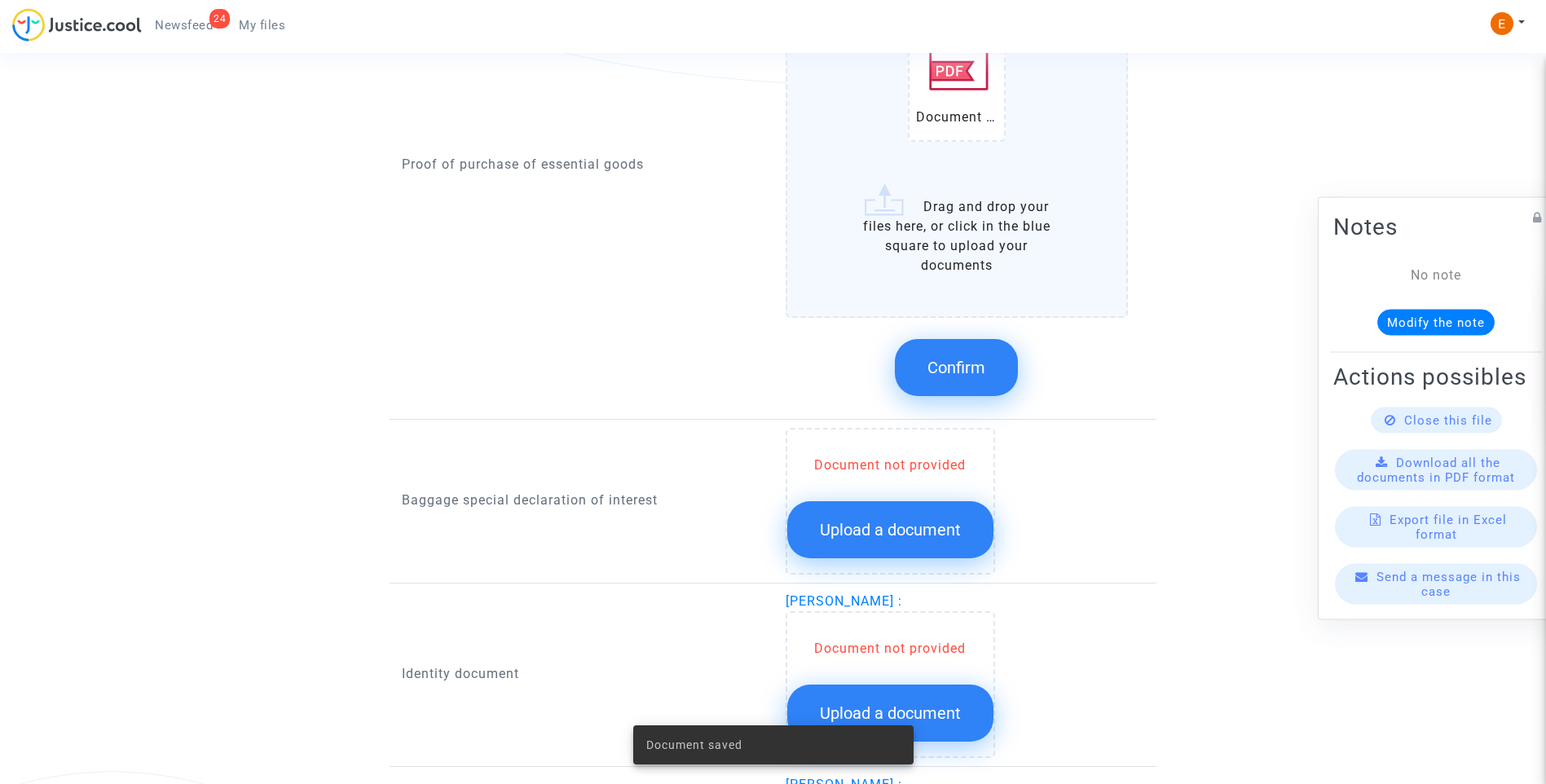
click at [954, 368] on span "Confirm" at bounding box center [957, 368] width 58 height 20
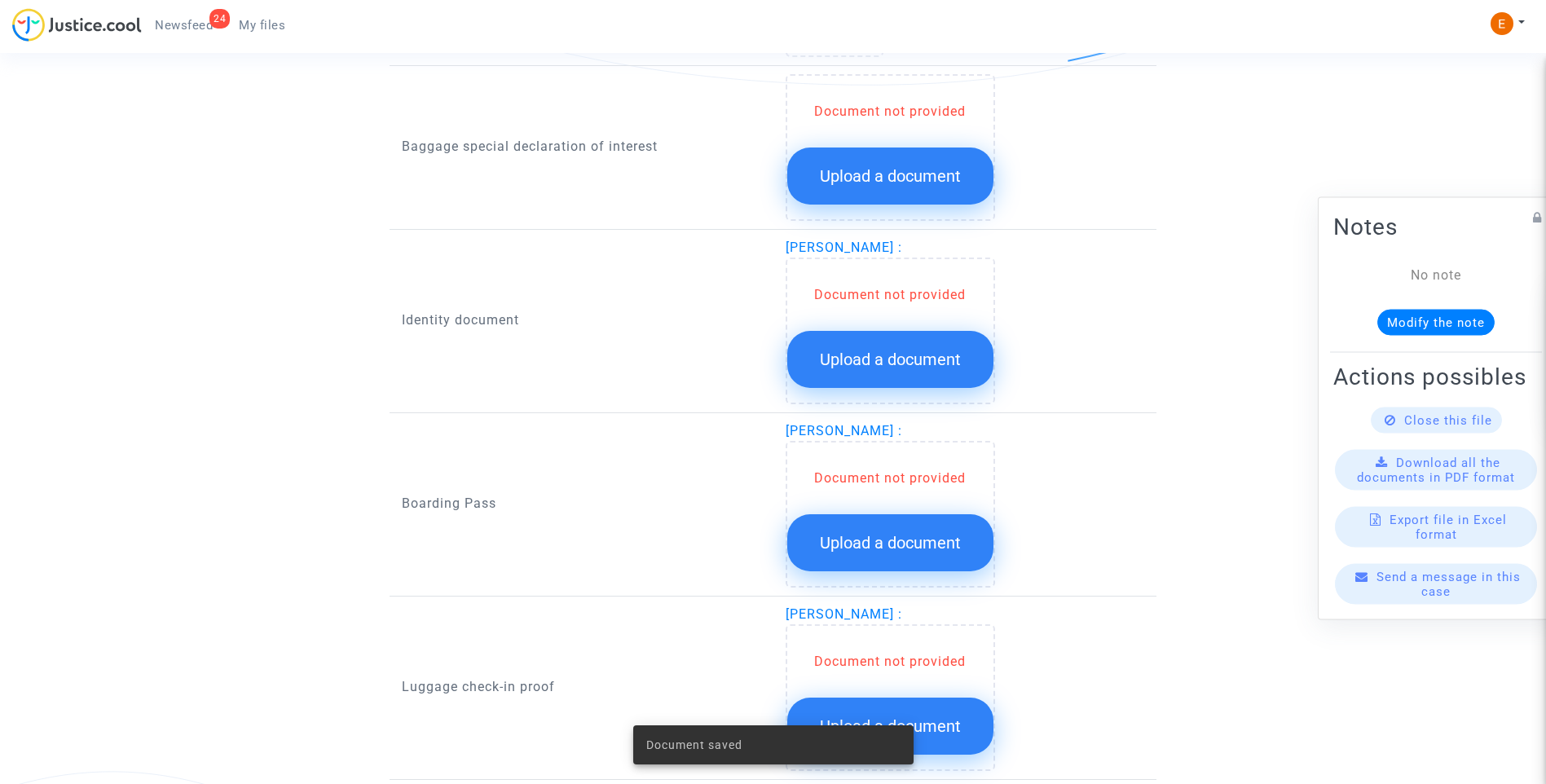
click at [951, 189] on button "Upload a document" at bounding box center [890, 176] width 206 height 57
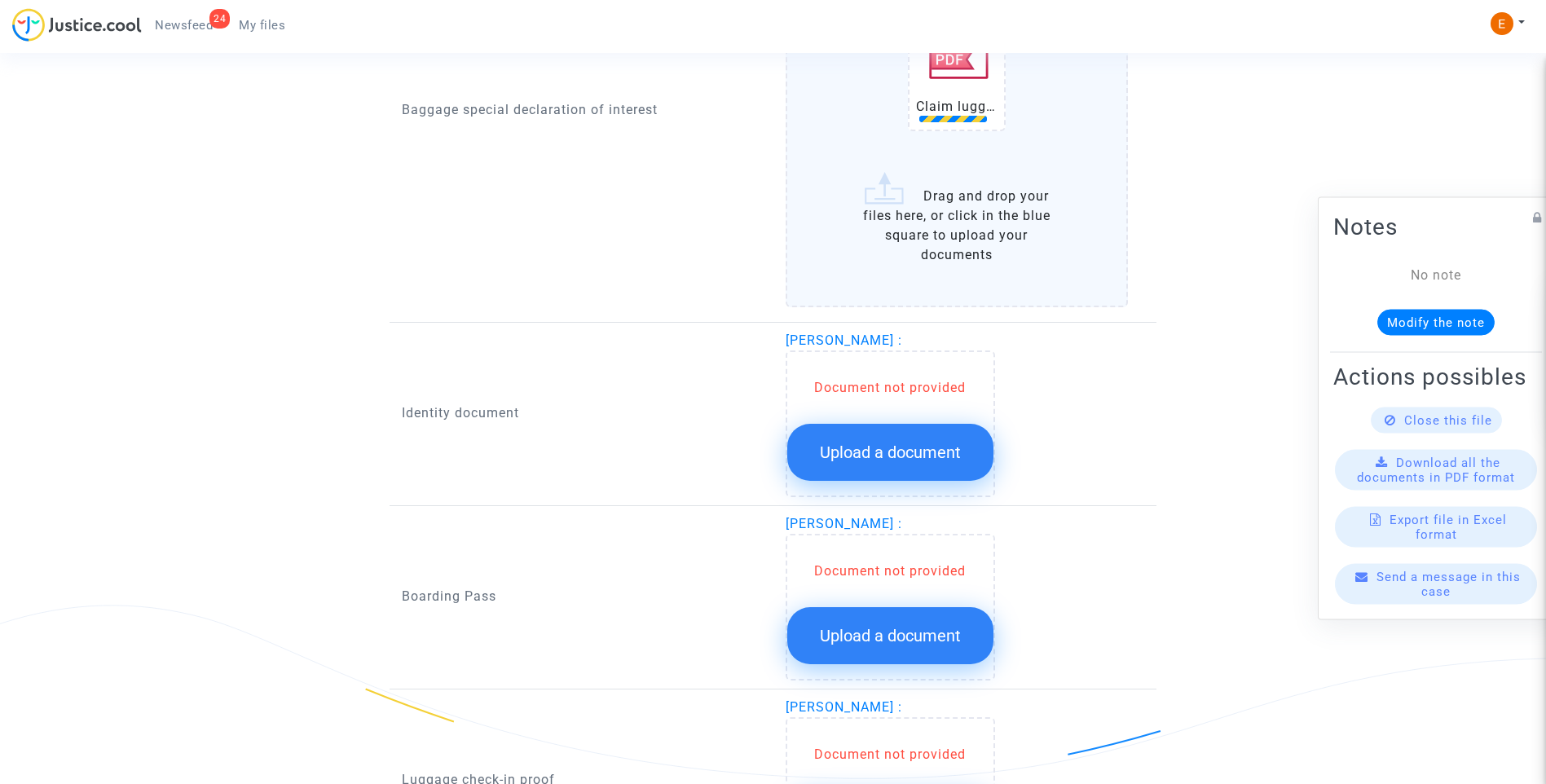
scroll to position [1711, 0]
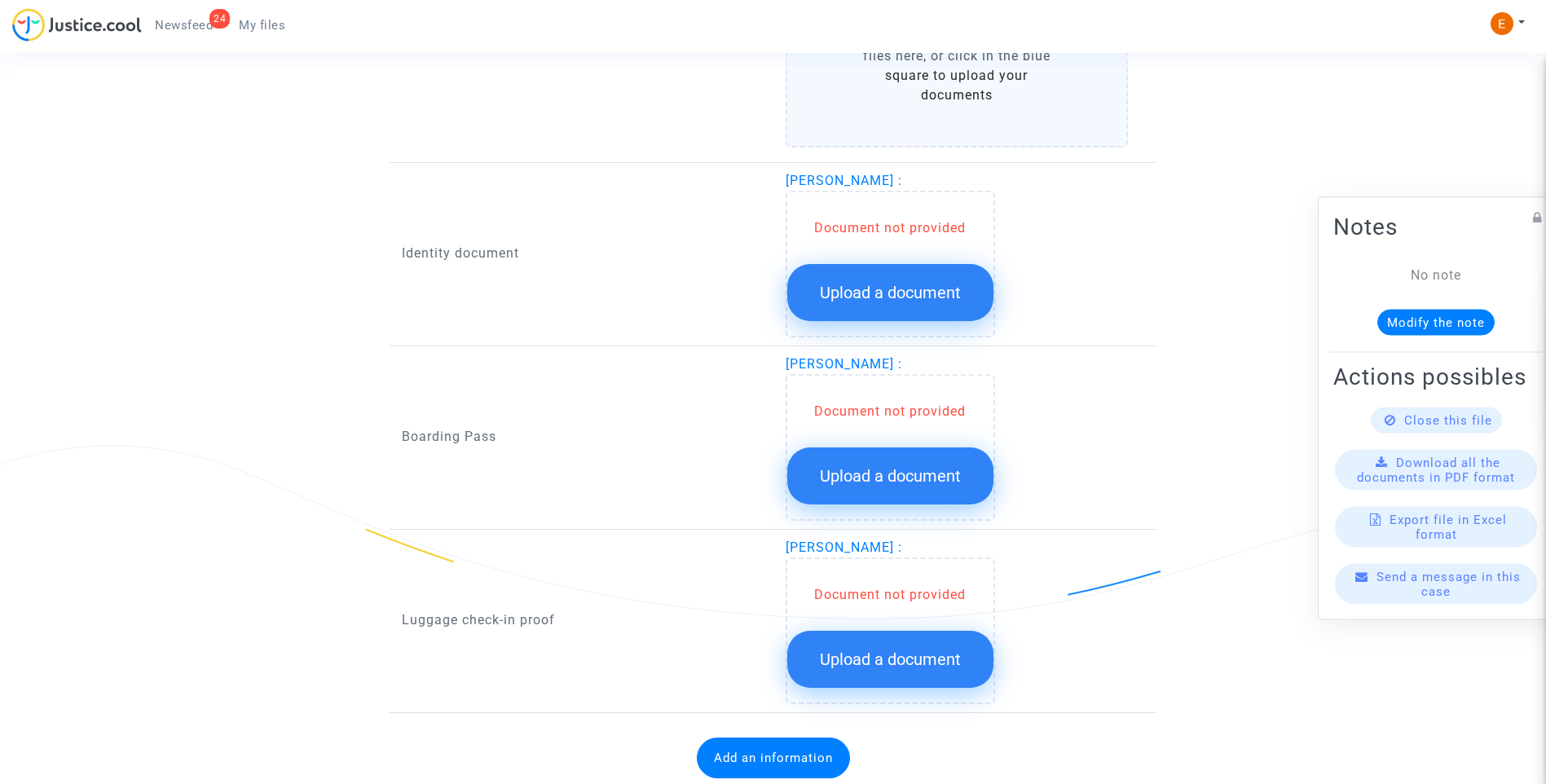
click at [879, 290] on span "Upload a document" at bounding box center [890, 293] width 141 height 20
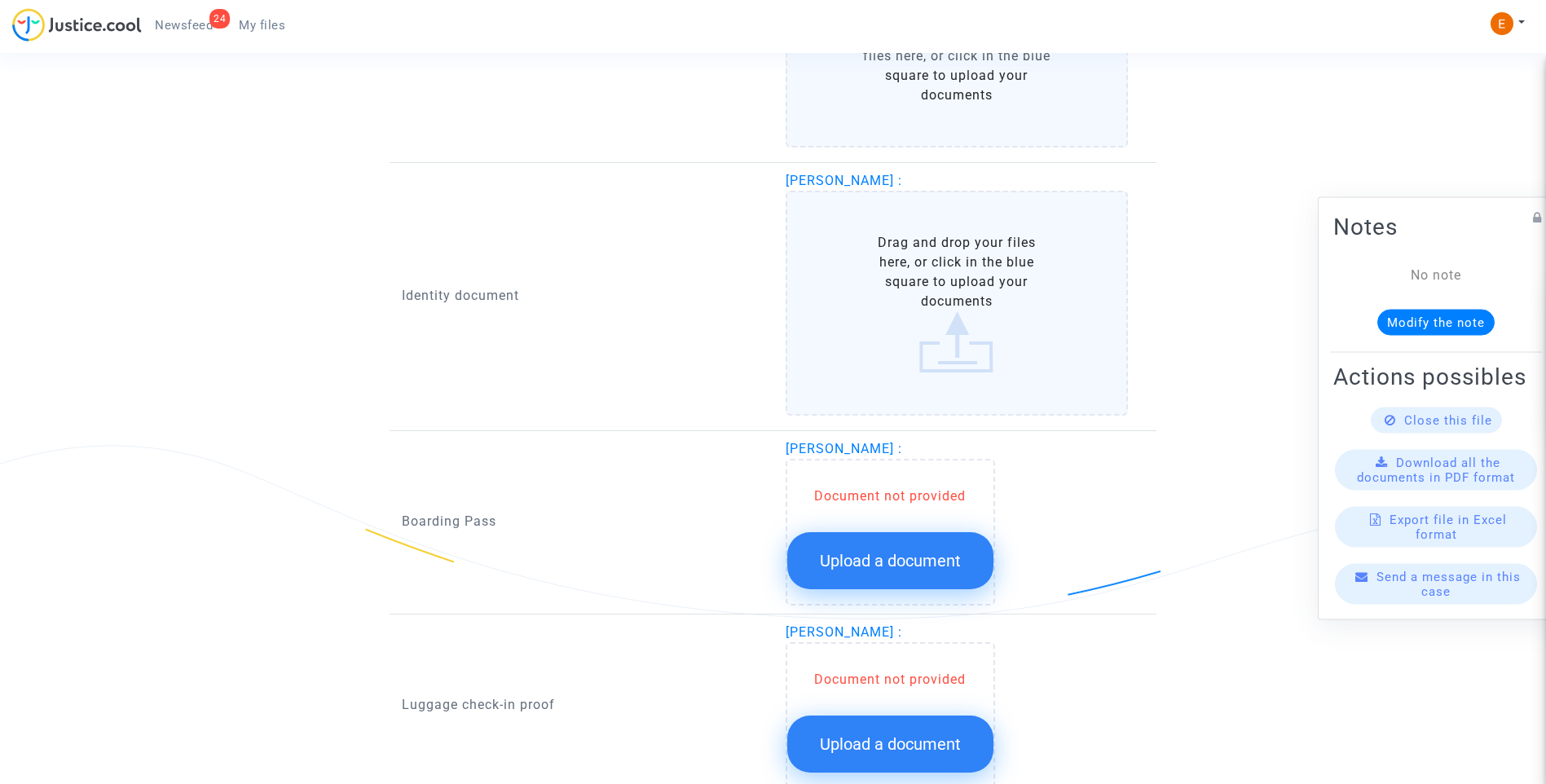
click at [935, 569] on span "Upload a document" at bounding box center [890, 561] width 141 height 20
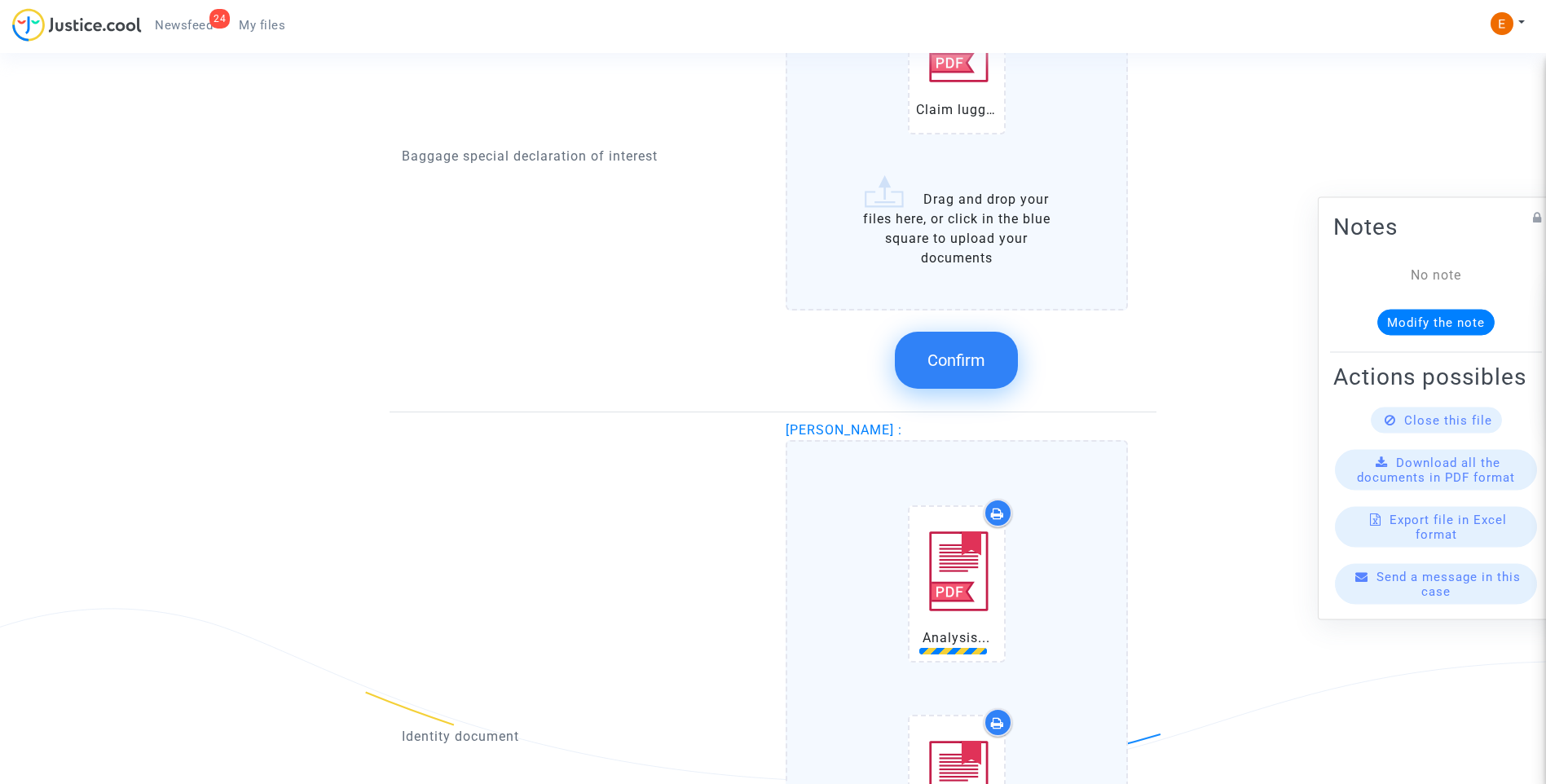
click at [974, 372] on button "Confirm" at bounding box center [957, 359] width 123 height 57
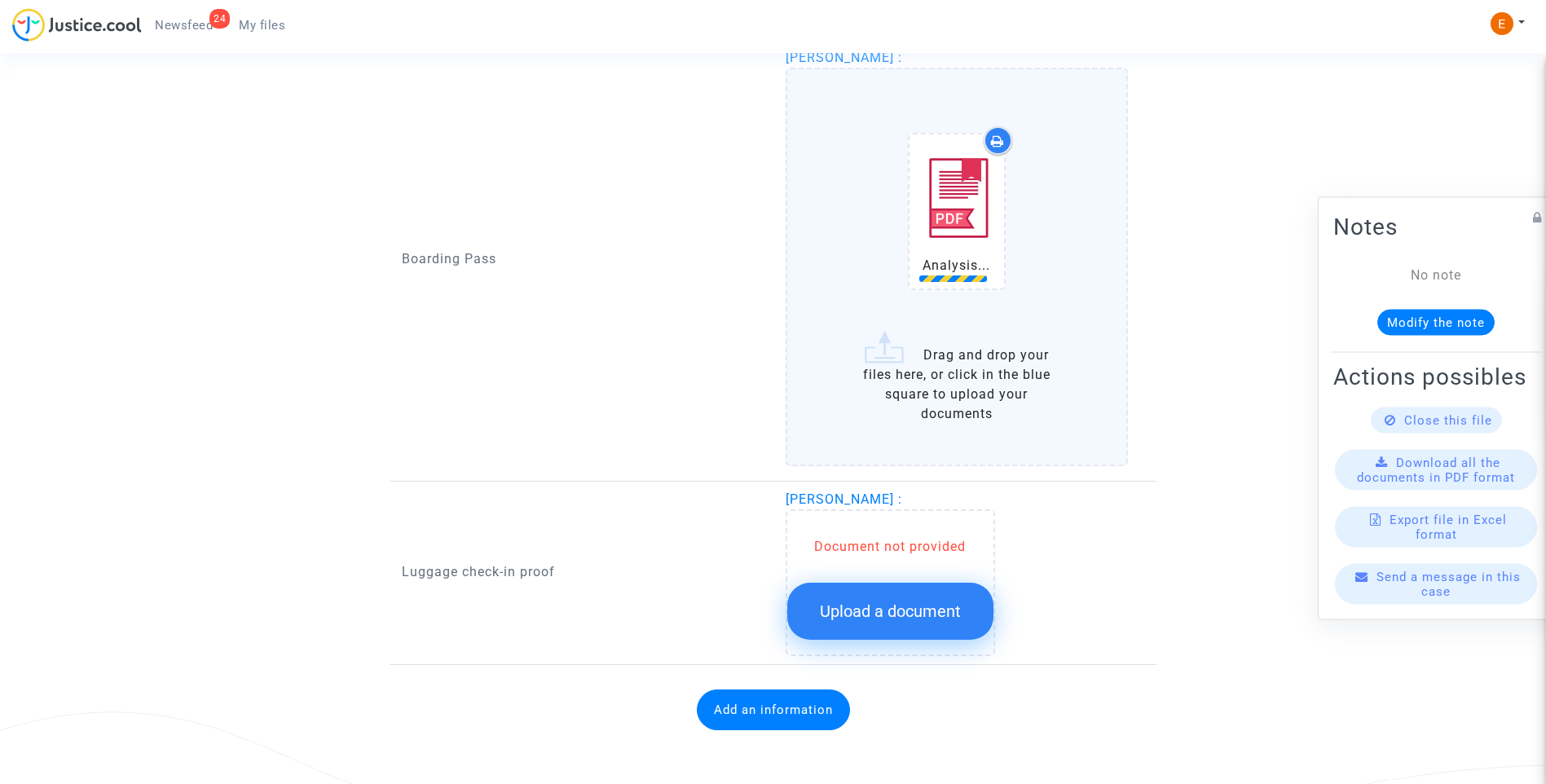
scroll to position [2309, 0]
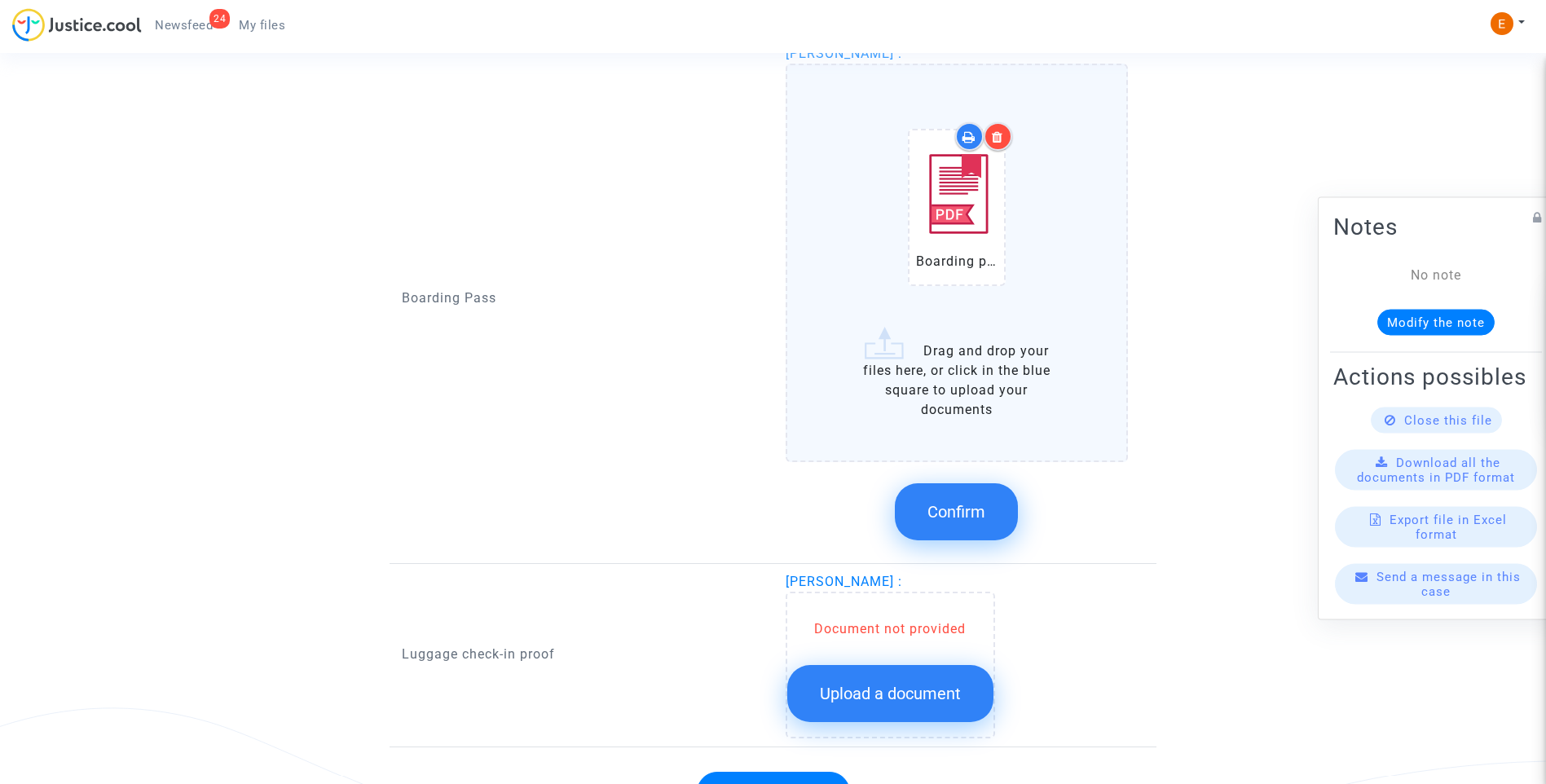
click at [904, 603] on div "Document not provided Upload a document" at bounding box center [891, 665] width 210 height 147
click at [981, 513] on span "Confirm" at bounding box center [957, 512] width 58 height 20
drag, startPoint x: 912, startPoint y: 694, endPoint x: 945, endPoint y: 687, distance: 33.7
click at [913, 694] on span "Upload a document" at bounding box center [890, 693] width 141 height 20
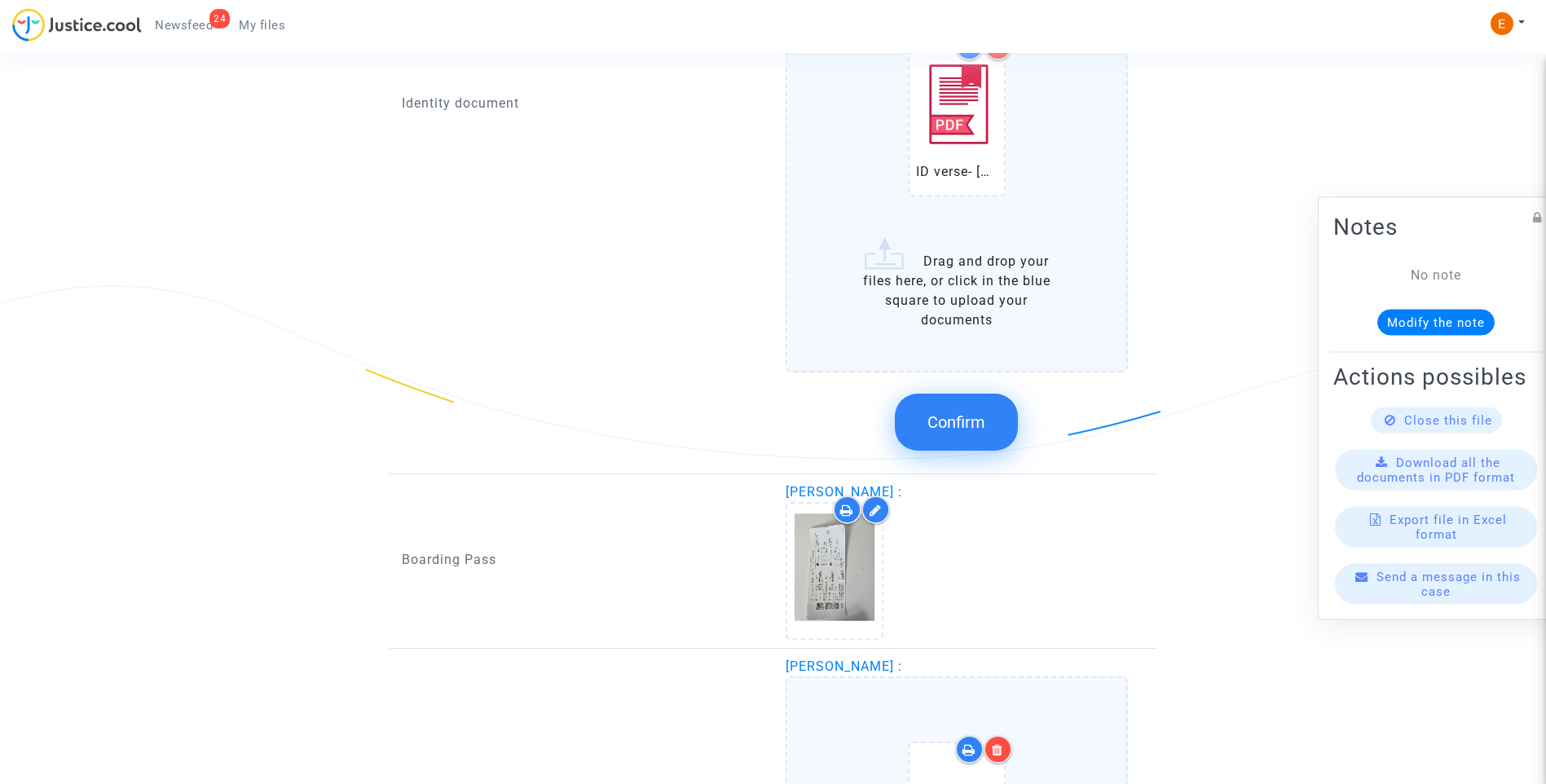
scroll to position [1975, 0]
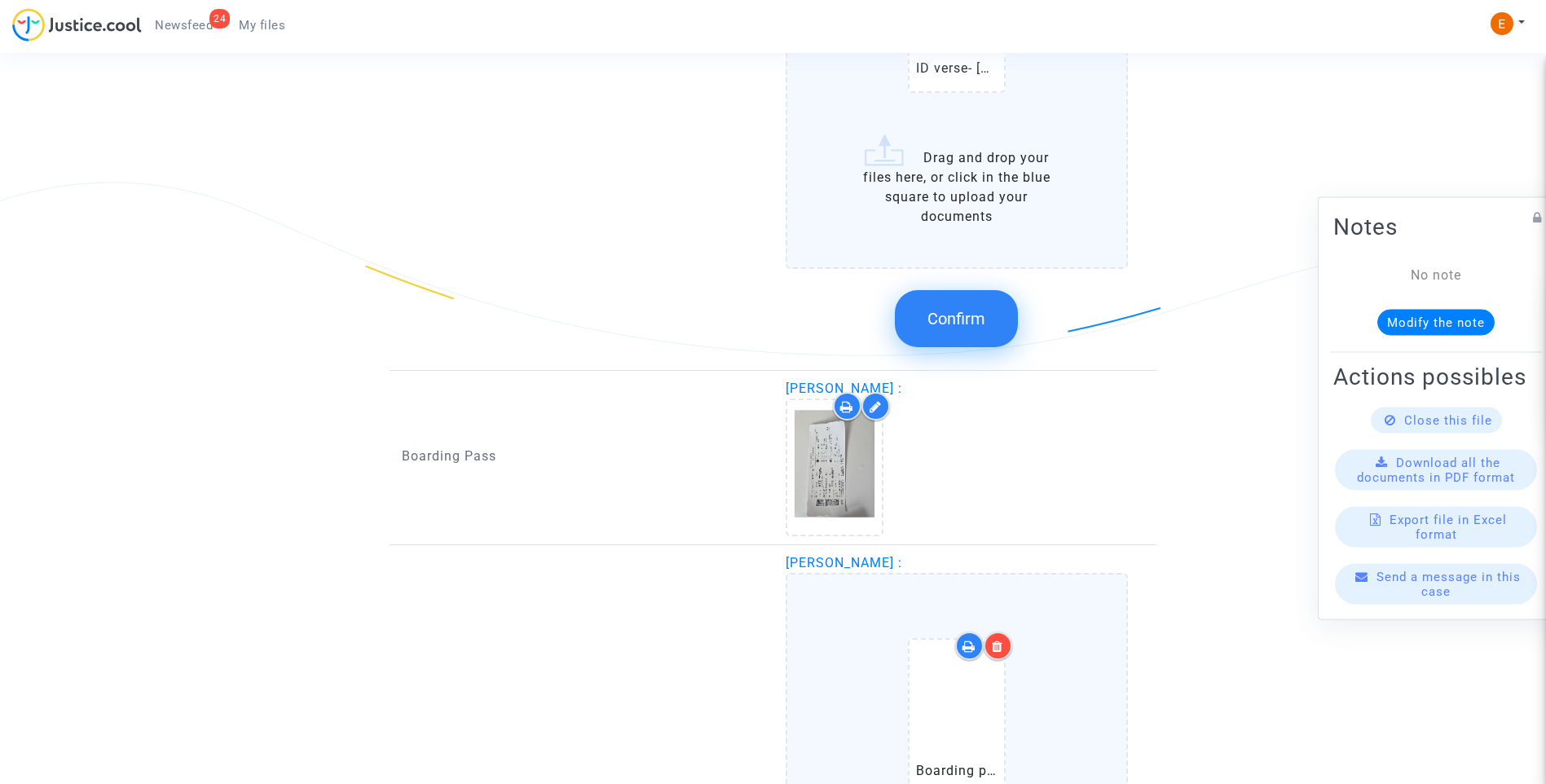
drag, startPoint x: 980, startPoint y: 322, endPoint x: 904, endPoint y: 316, distance: 76.2
click at [980, 321] on span "Confirm" at bounding box center [957, 318] width 58 height 20
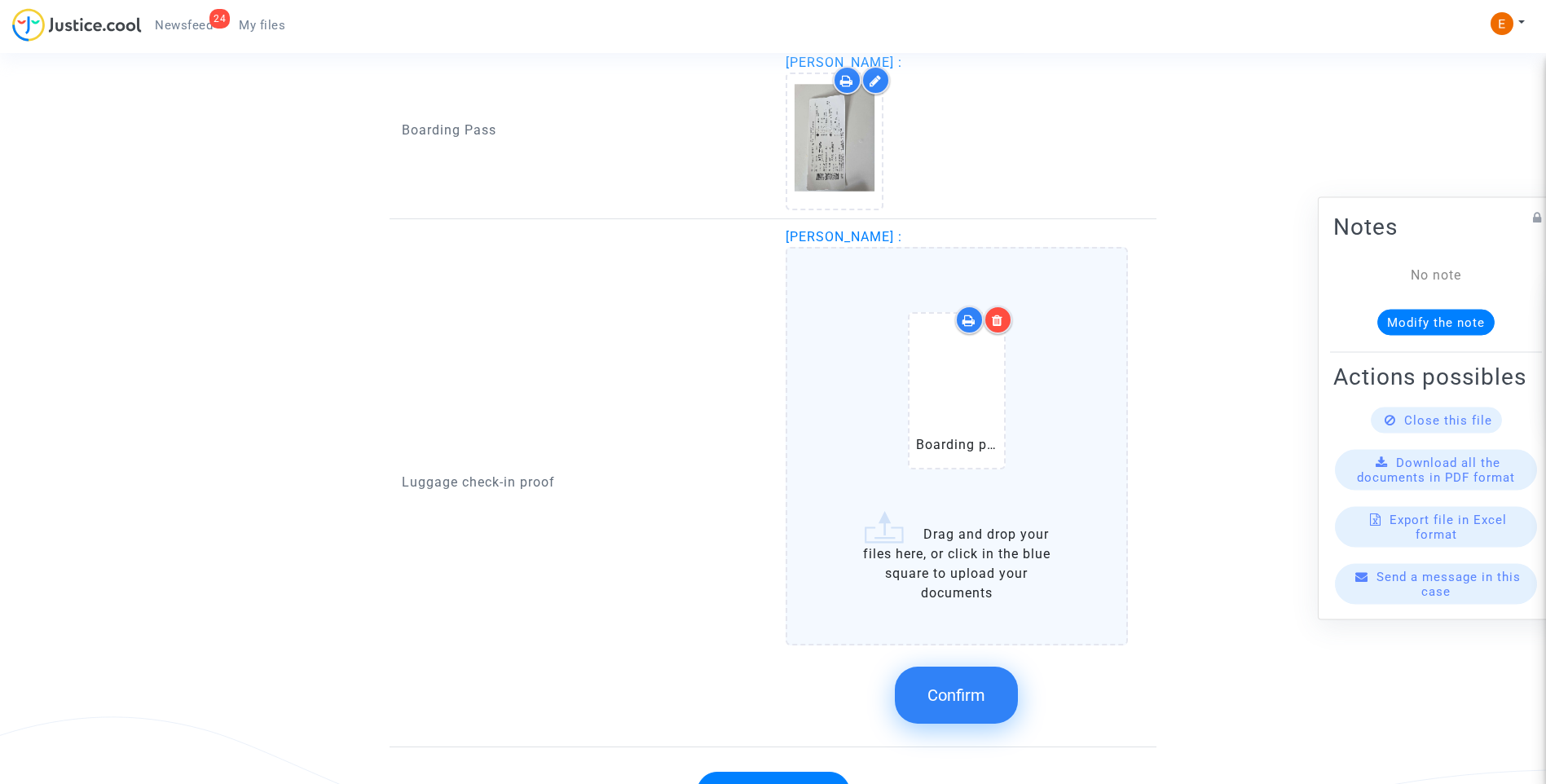
scroll to position [1823, 0]
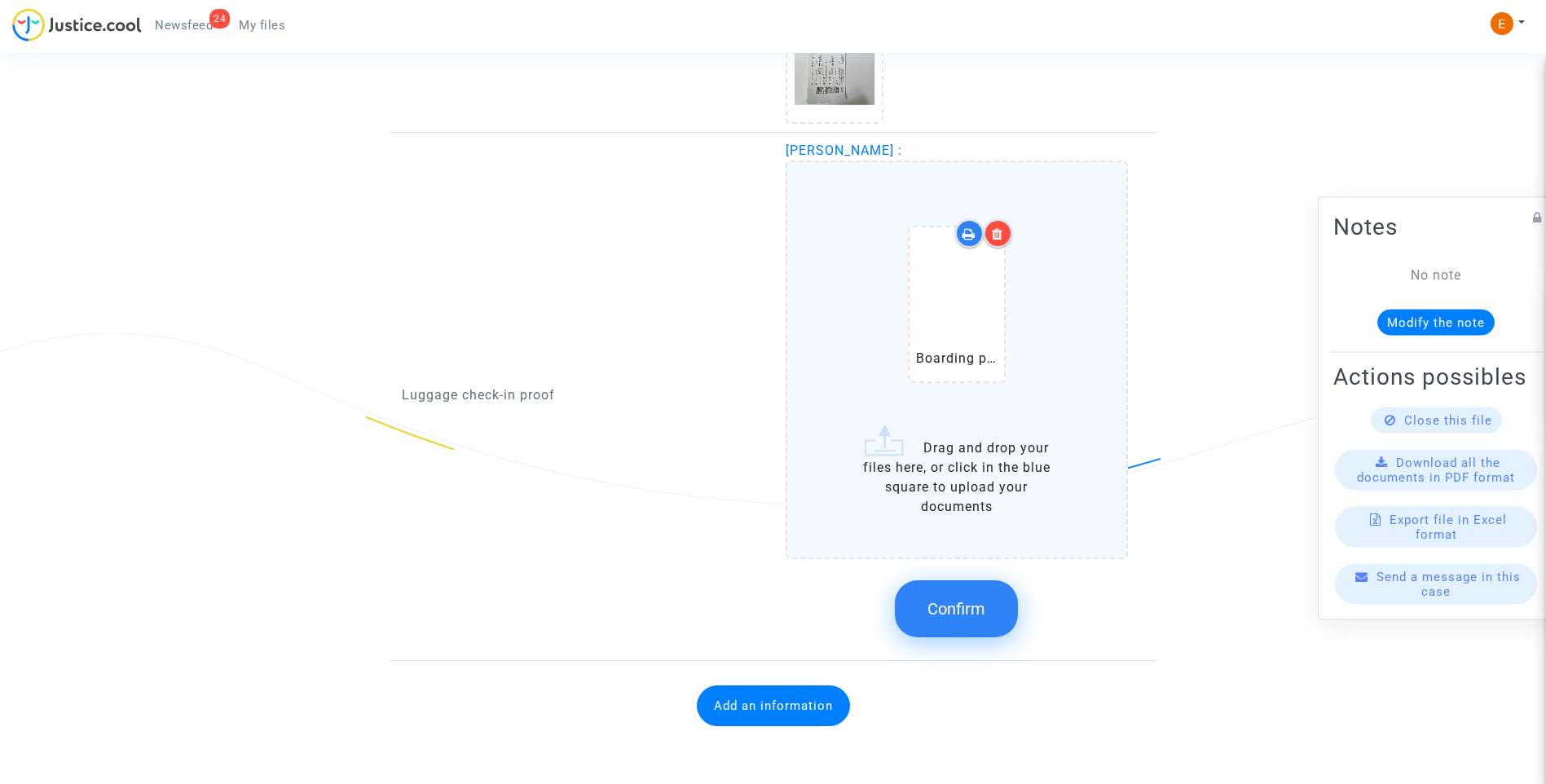
click at [960, 696] on div "Add an information" at bounding box center [773, 705] width 743 height 74
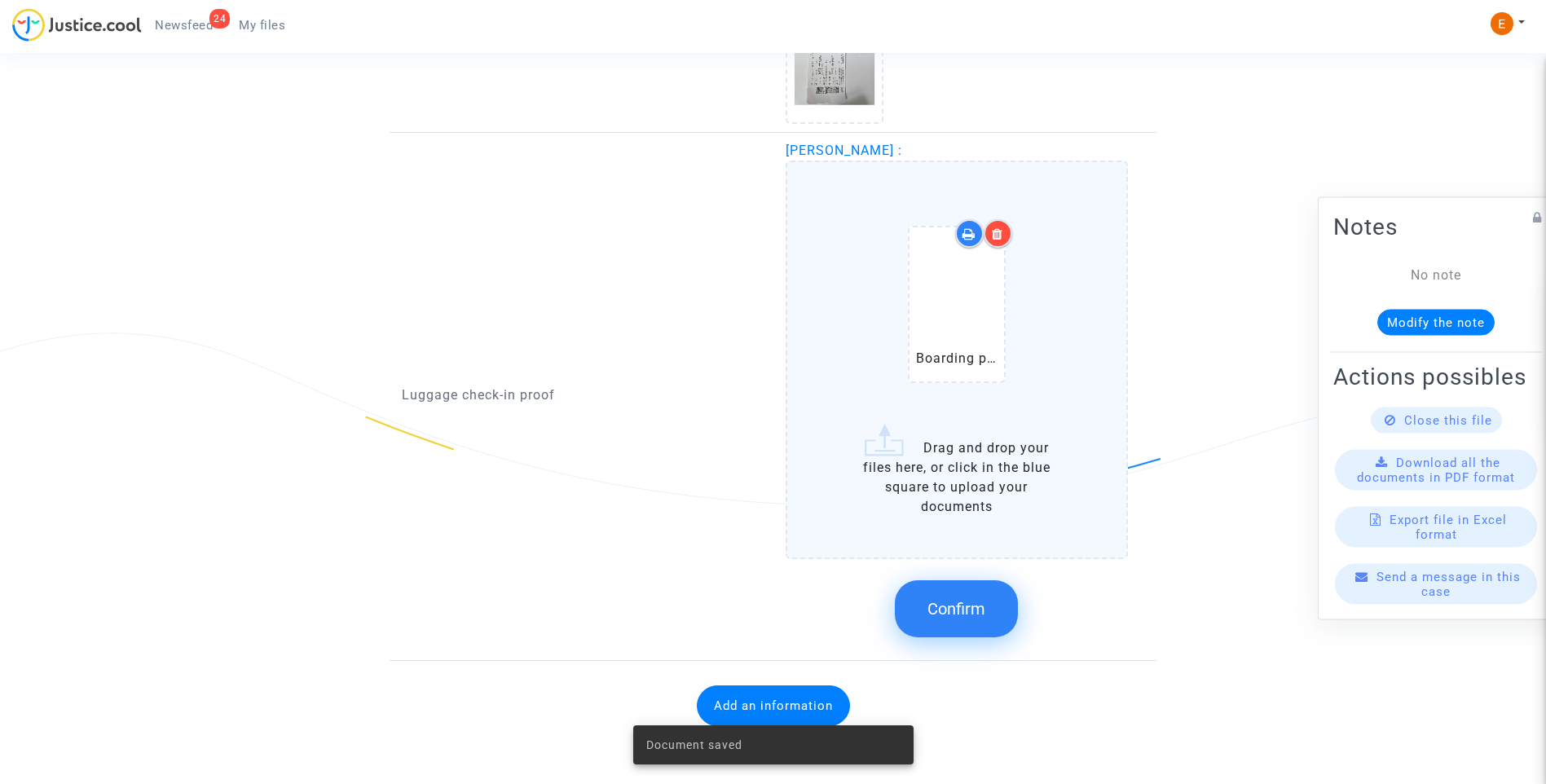
click at [961, 609] on span "Confirm" at bounding box center [957, 609] width 58 height 20
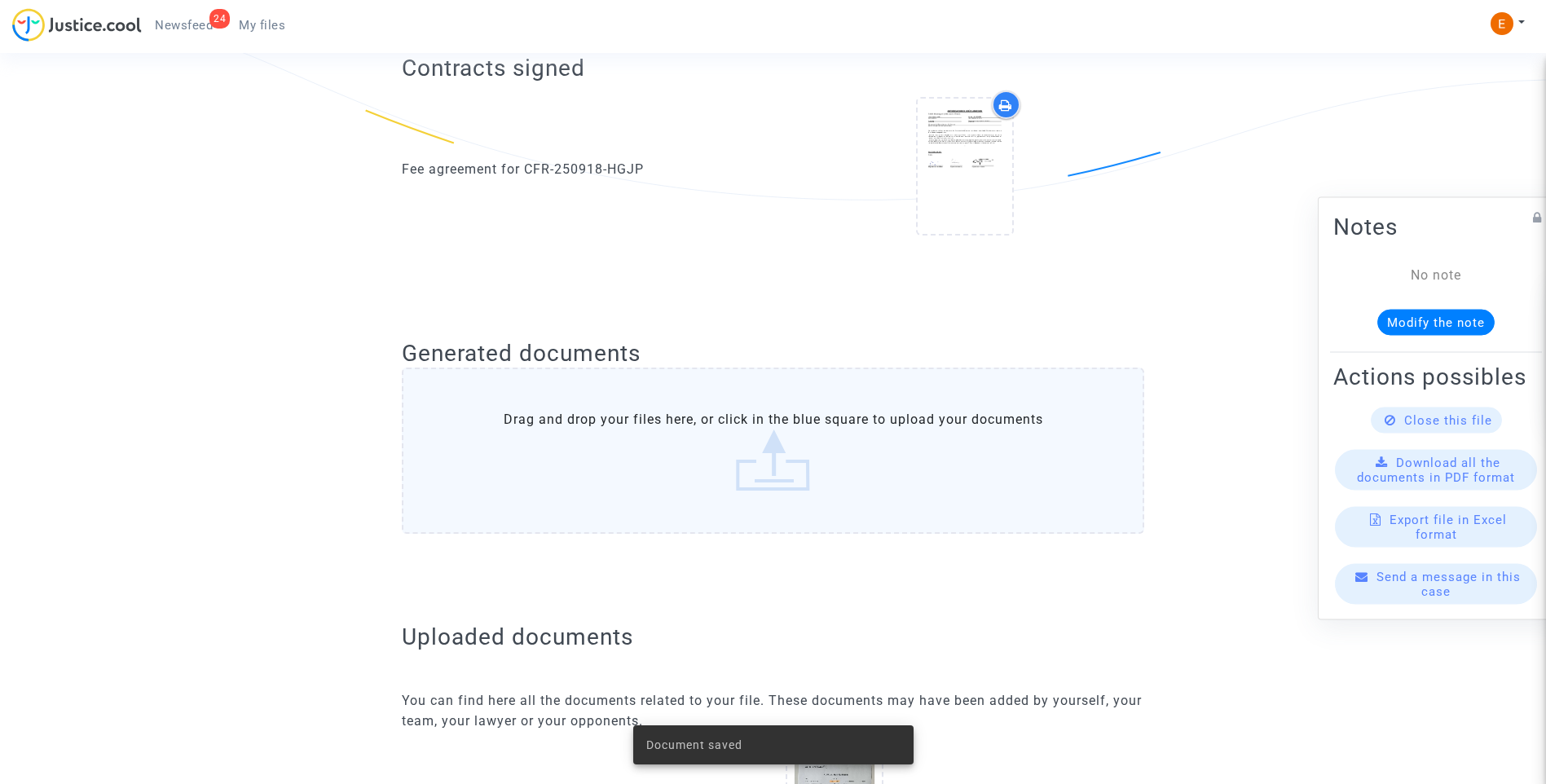
scroll to position [0, 0]
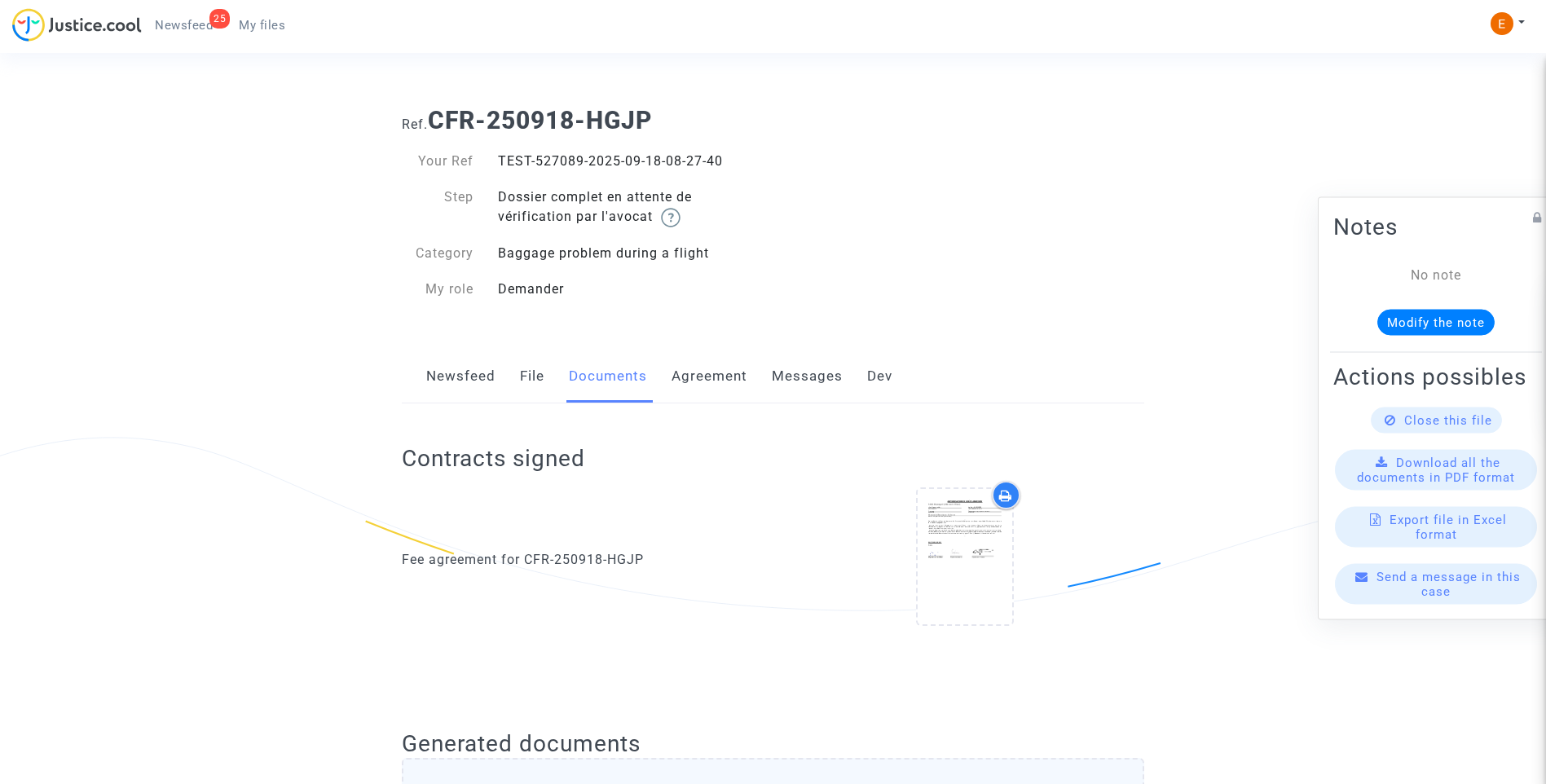
click at [198, 20] on span "Newsfeed" at bounding box center [184, 25] width 58 height 15
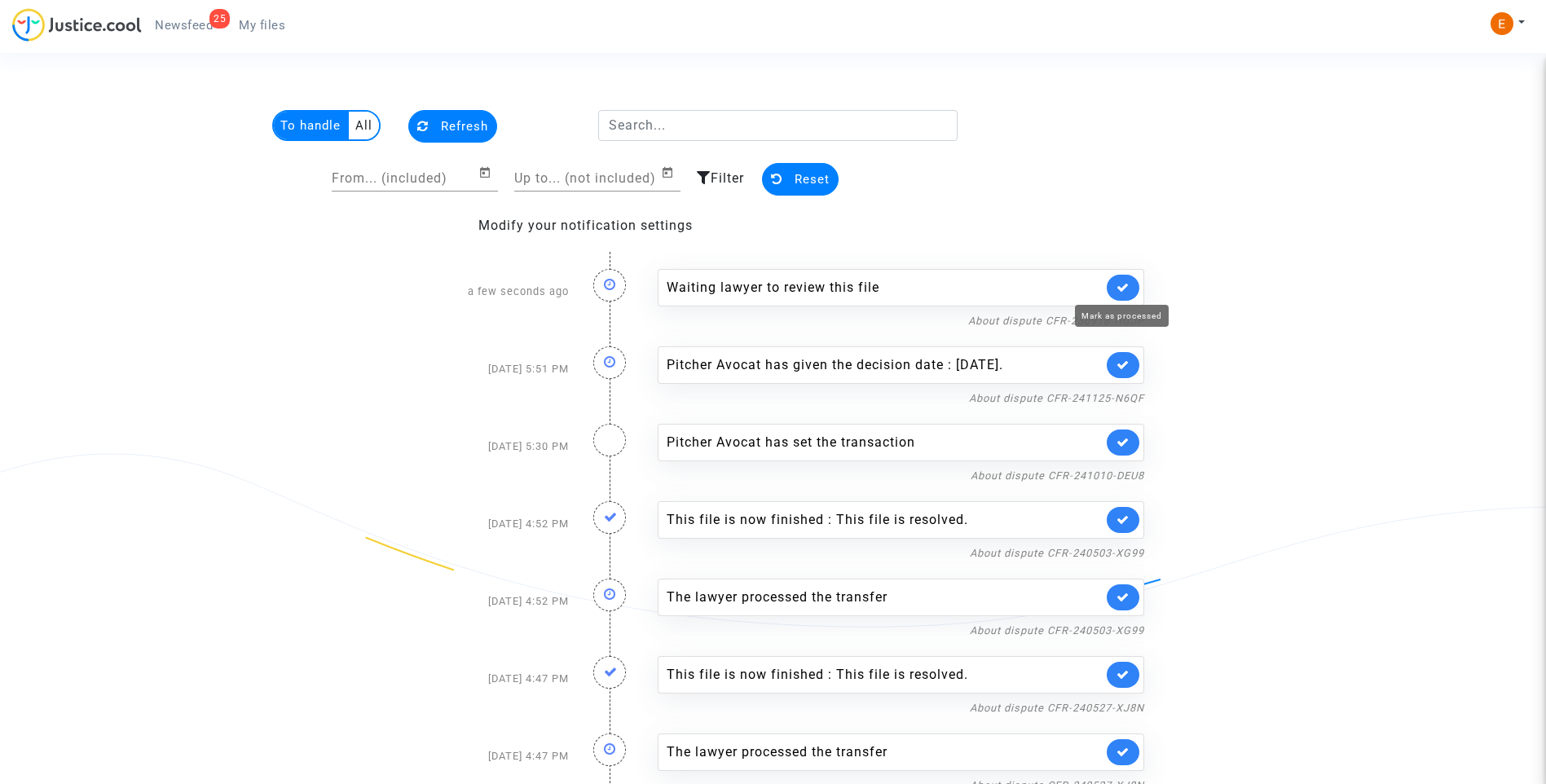
click at [1130, 289] on link at bounding box center [1123, 288] width 33 height 26
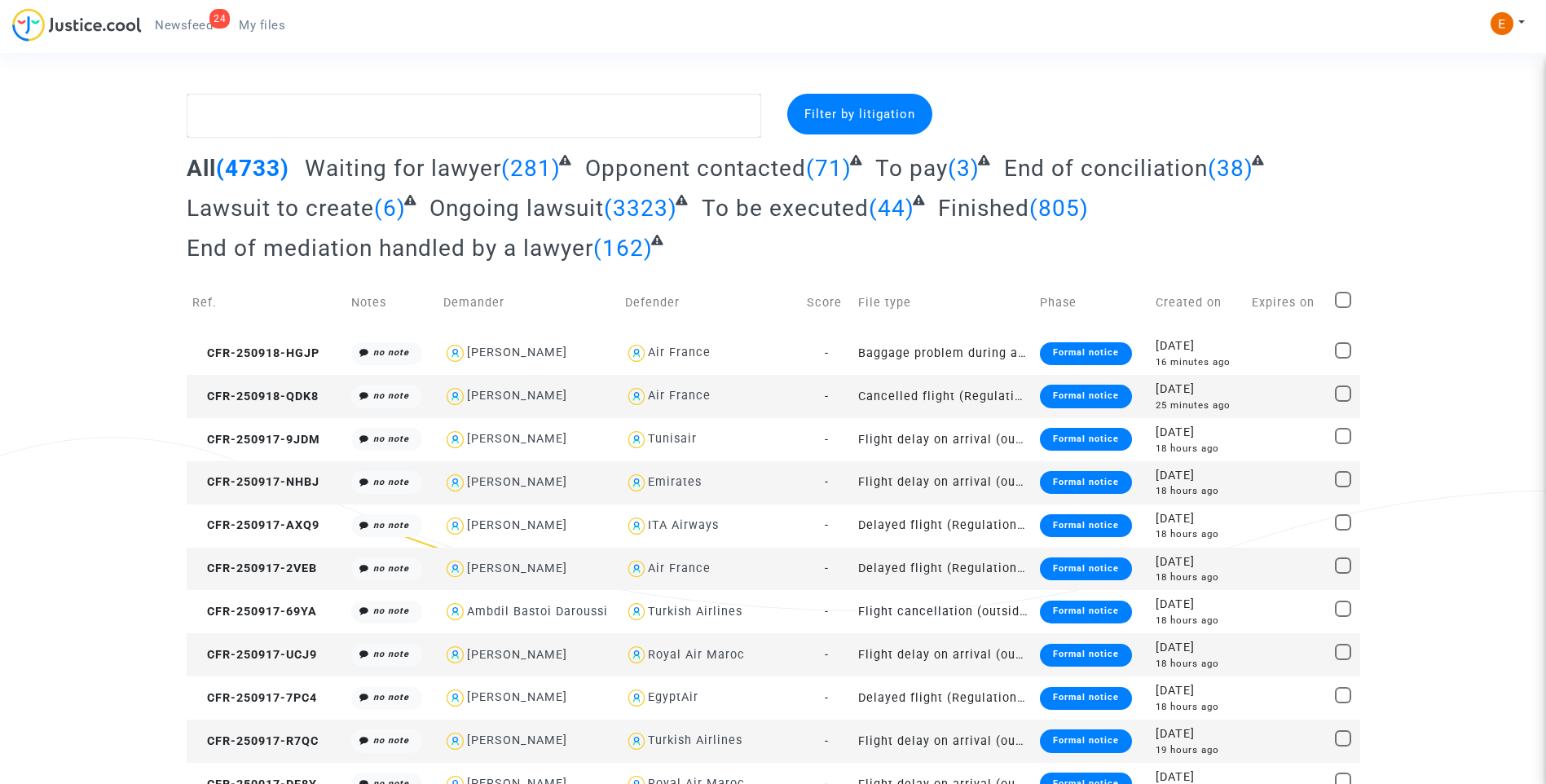
click at [188, 17] on link "24 Newsfeed" at bounding box center [183, 24] width 84 height 24
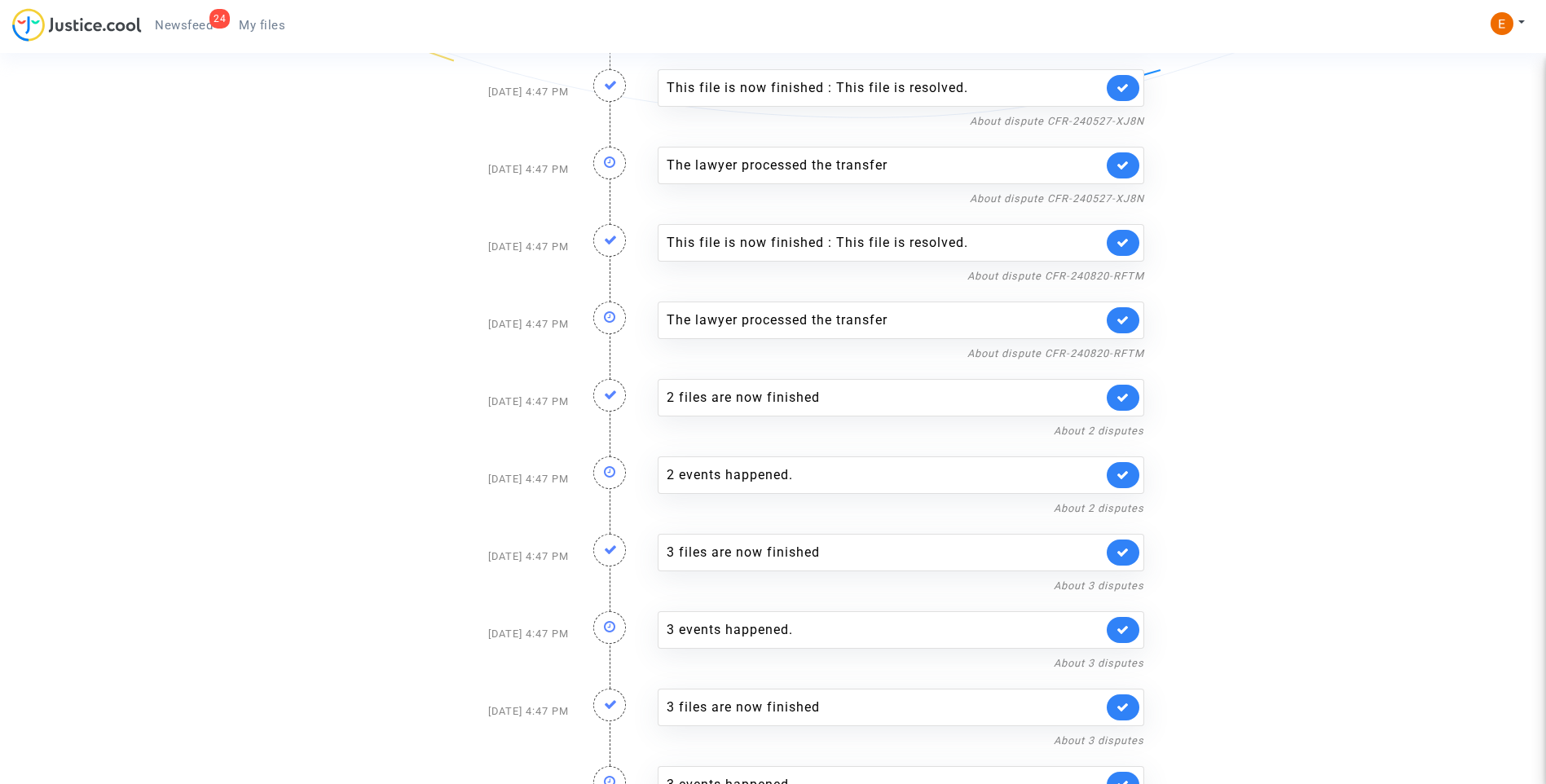
scroll to position [553, 0]
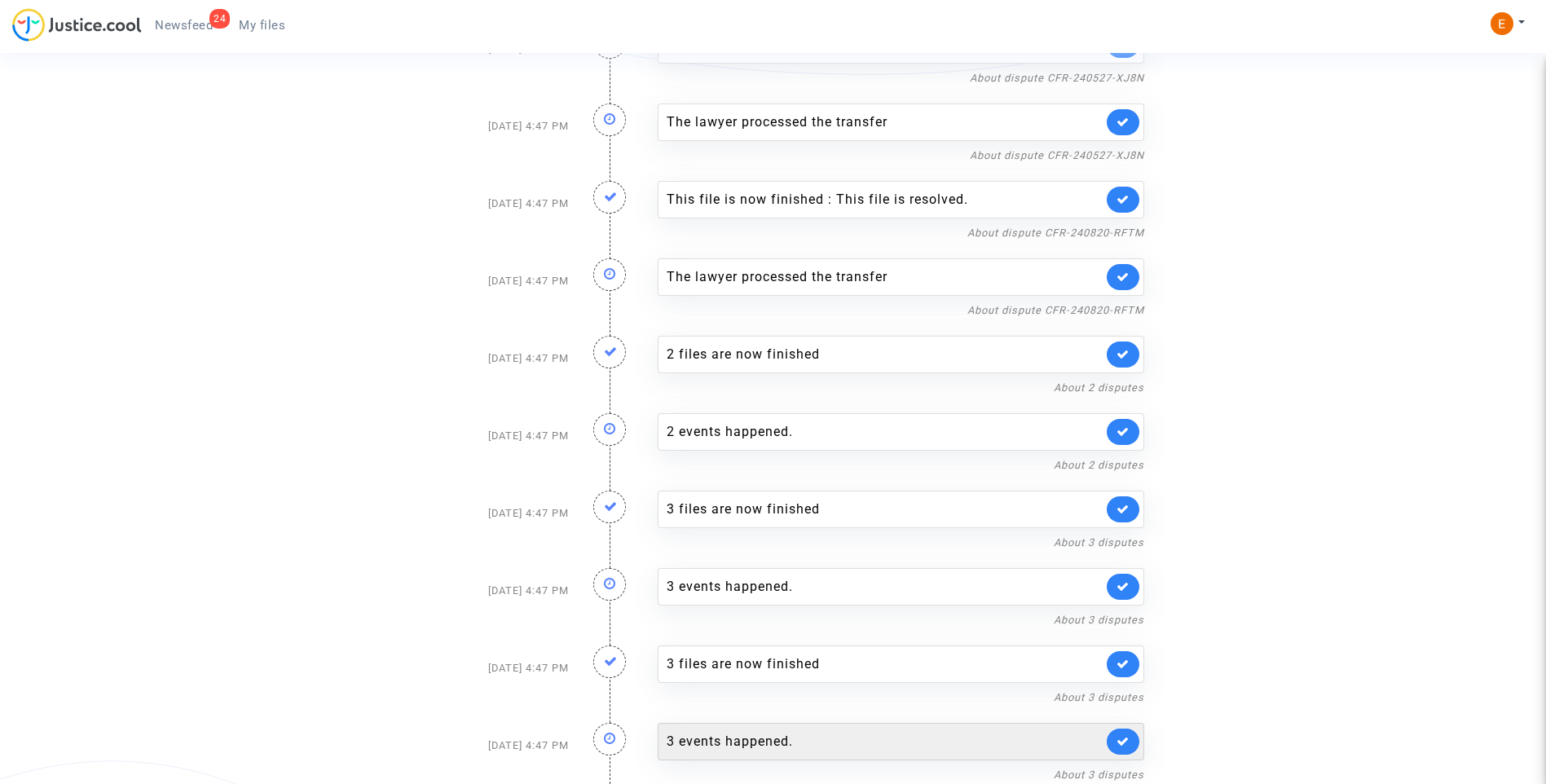
click at [763, 743] on div "3 events happened." at bounding box center [884, 741] width 436 height 20
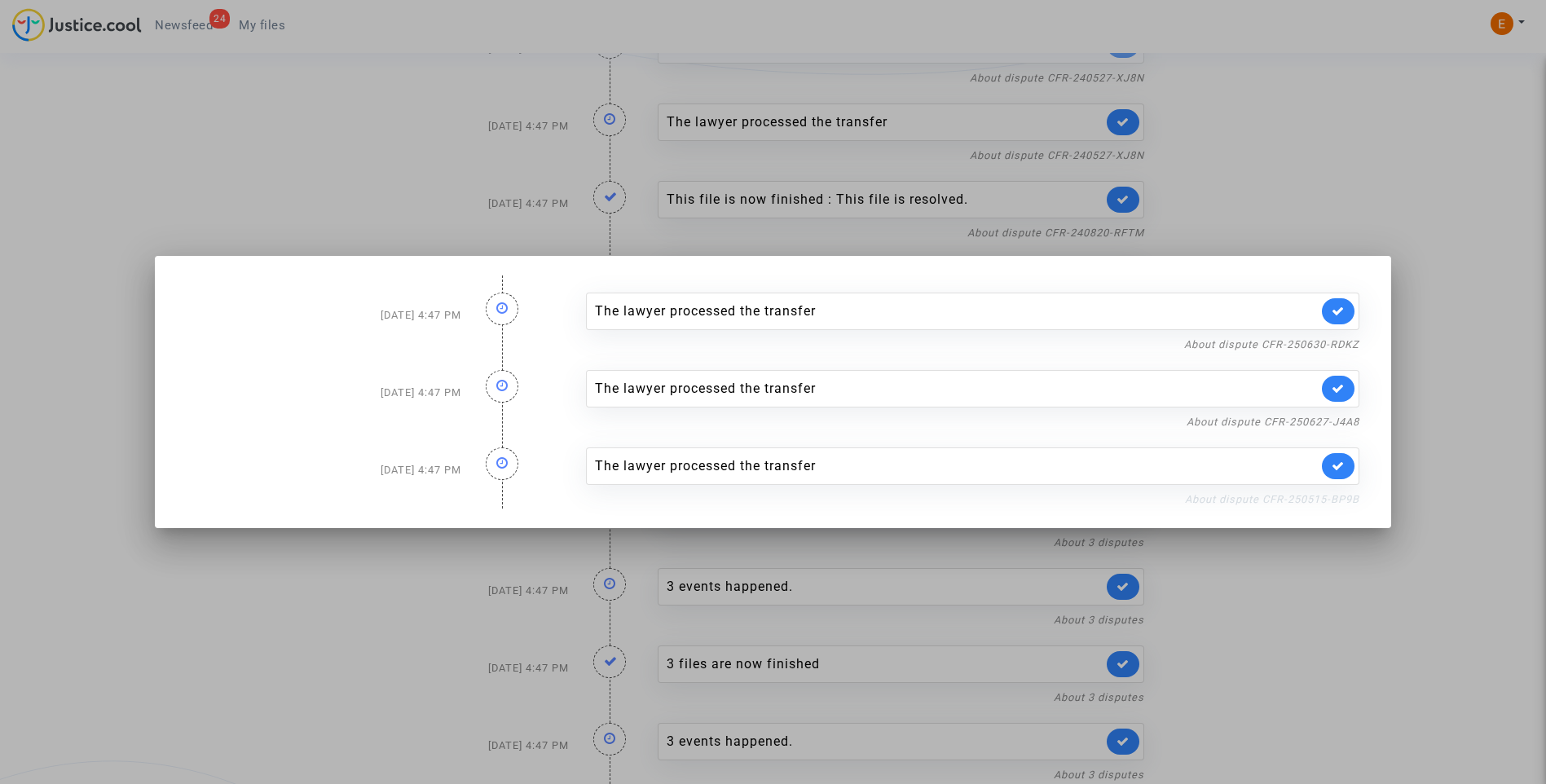
click at [1257, 505] on link "About dispute CFR-250515-BP9B" at bounding box center [1273, 498] width 174 height 12
click at [1340, 465] on icon at bounding box center [1338, 465] width 13 height 12
click at [1344, 432] on div "The lawyer processed the transfer About dispute CFR-250515-BP9B" at bounding box center [973, 469] width 799 height 77
click at [1344, 421] on link "About dispute CFR-250627-J4A8" at bounding box center [1273, 421] width 172 height 12
click at [1353, 381] on link at bounding box center [1338, 388] width 33 height 26
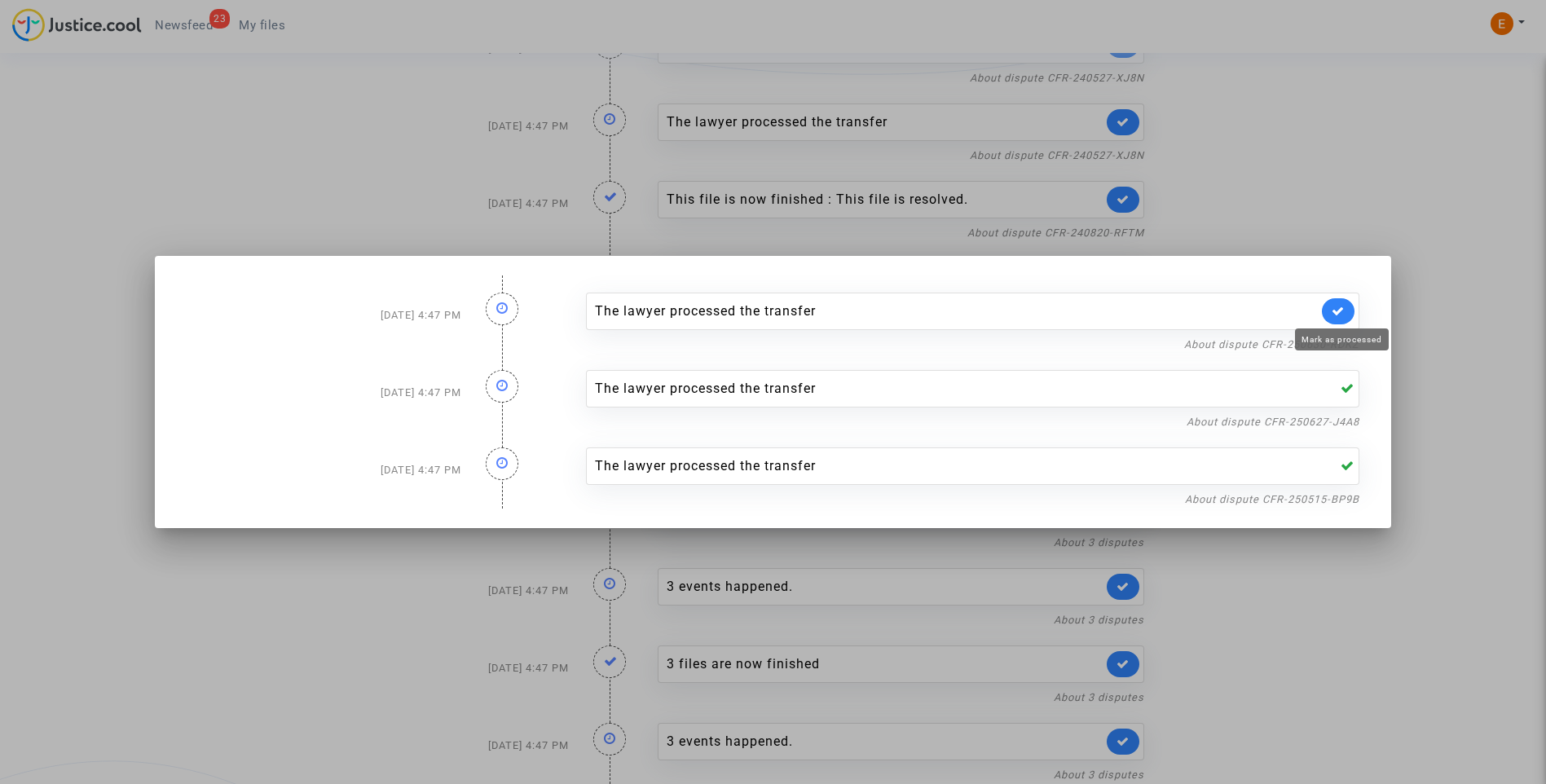
click at [1340, 299] on link at bounding box center [1338, 311] width 33 height 26
click at [1354, 194] on div at bounding box center [773, 392] width 1546 height 784
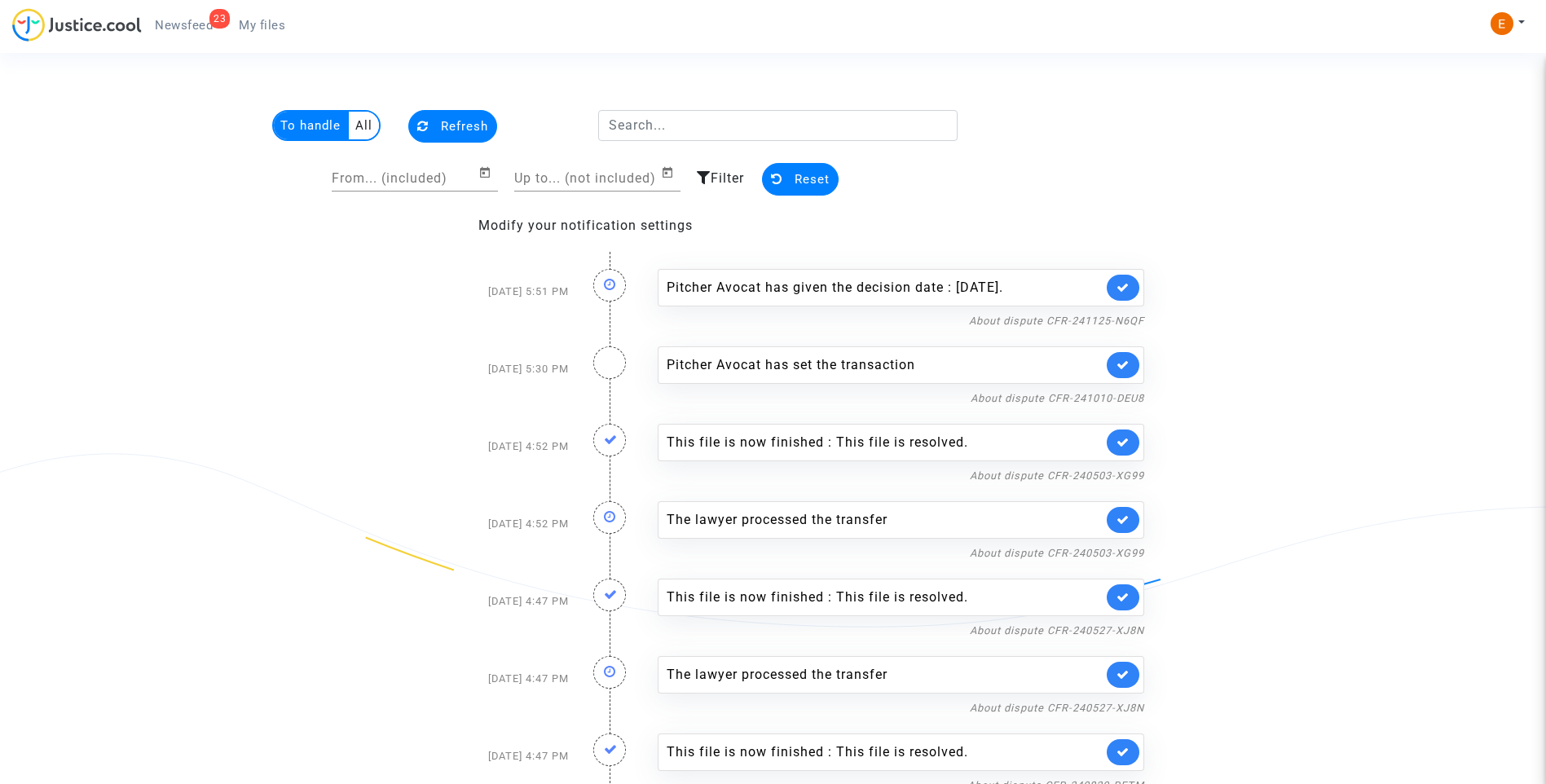
scroll to position [553, 0]
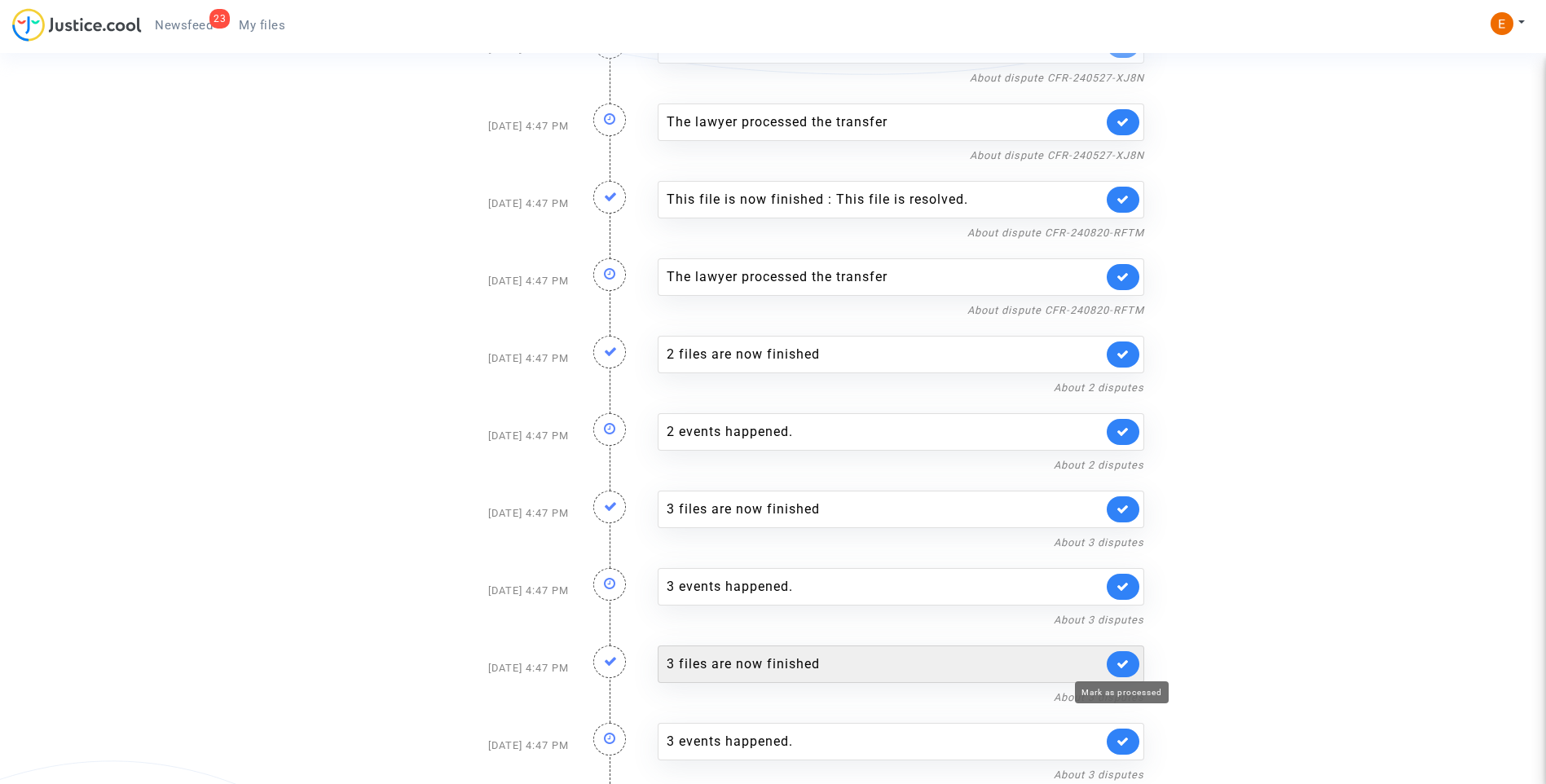
click at [1120, 668] on icon at bounding box center [1123, 663] width 13 height 12
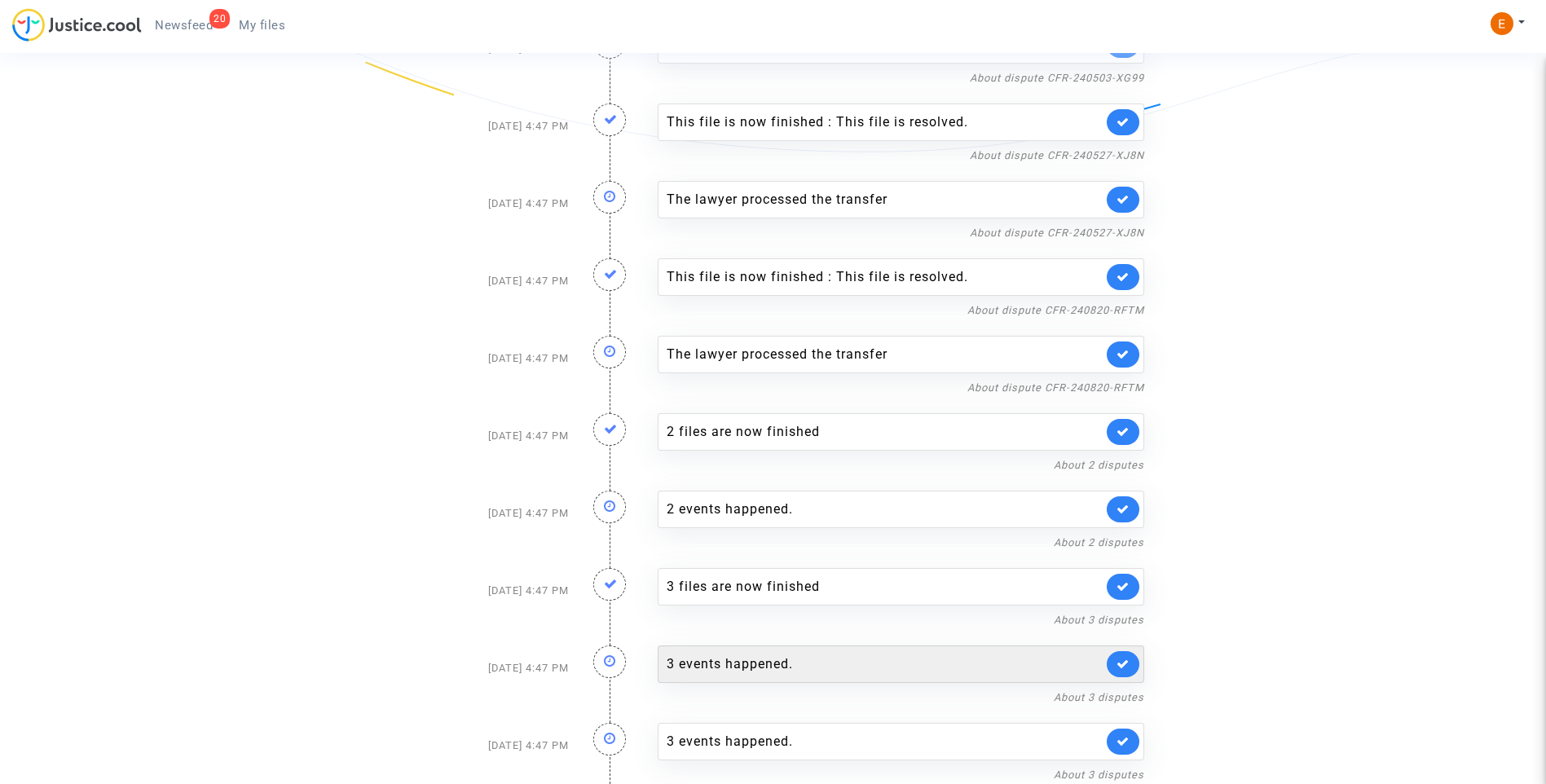
click at [719, 666] on div "3 events happened." at bounding box center [884, 664] width 436 height 20
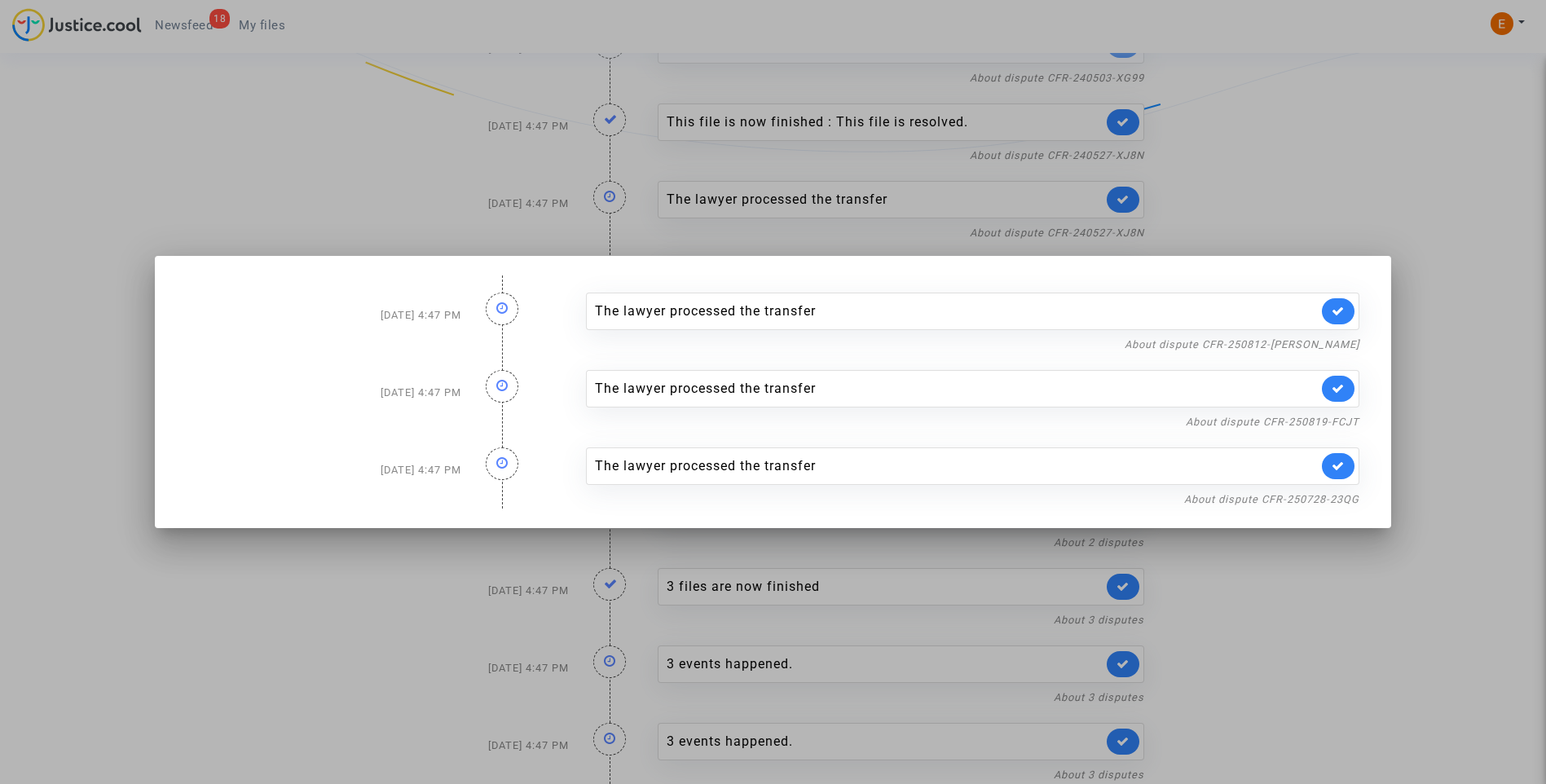
click at [1324, 92] on div at bounding box center [773, 392] width 1546 height 784
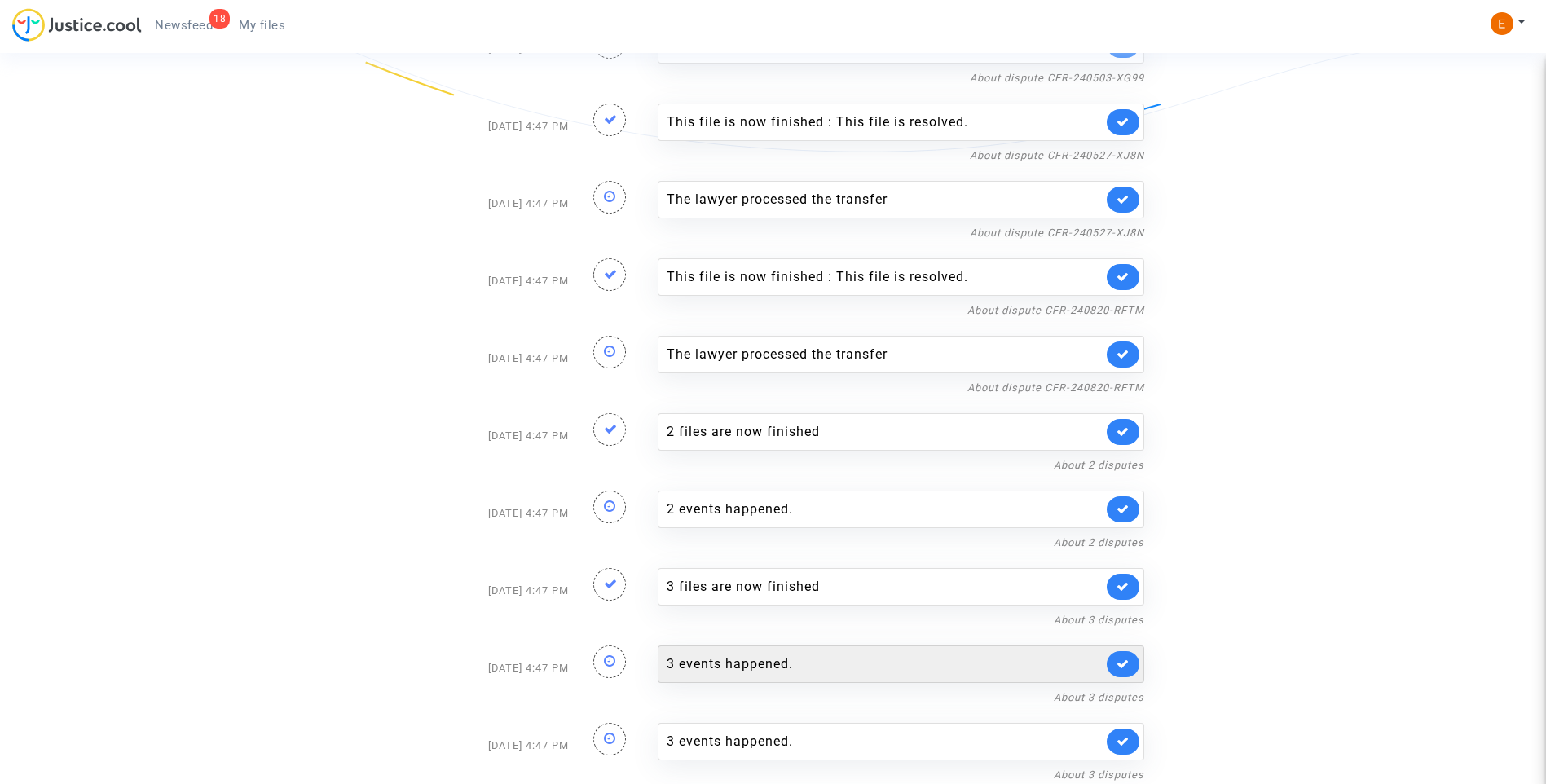
click at [1129, 664] on link at bounding box center [1123, 663] width 33 height 26
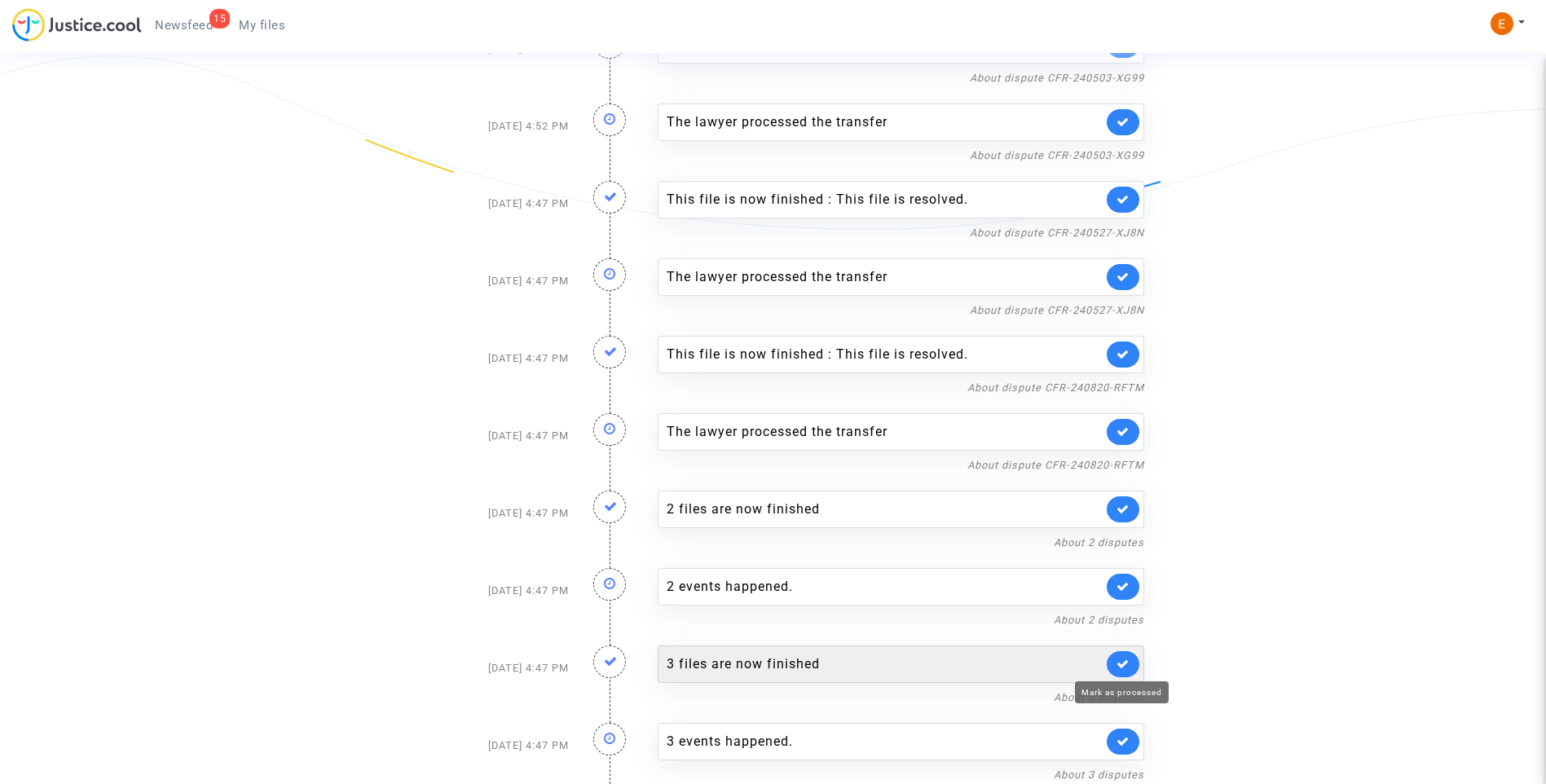
click at [1127, 671] on link at bounding box center [1123, 663] width 33 height 26
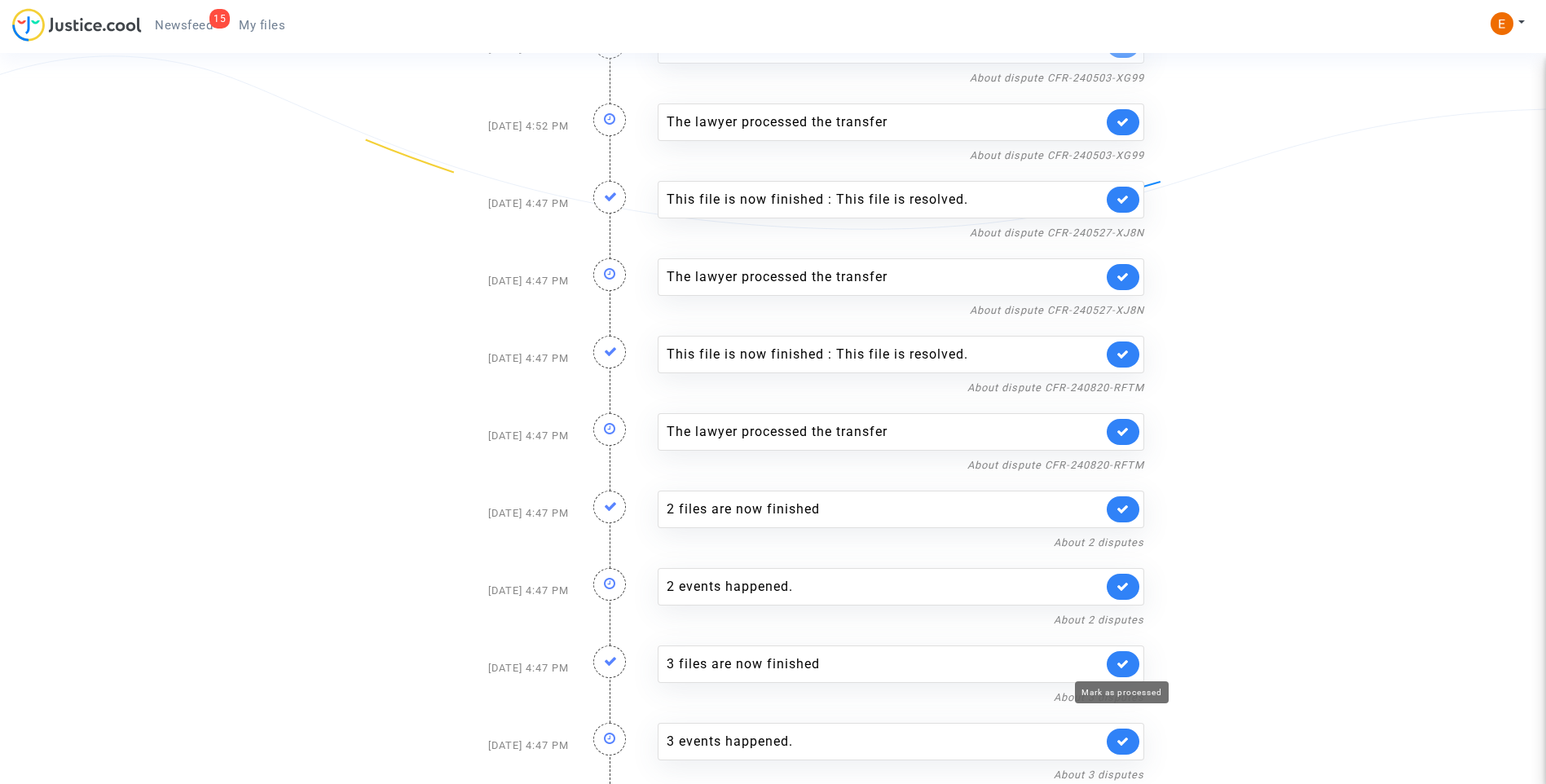
scroll to position [320, 0]
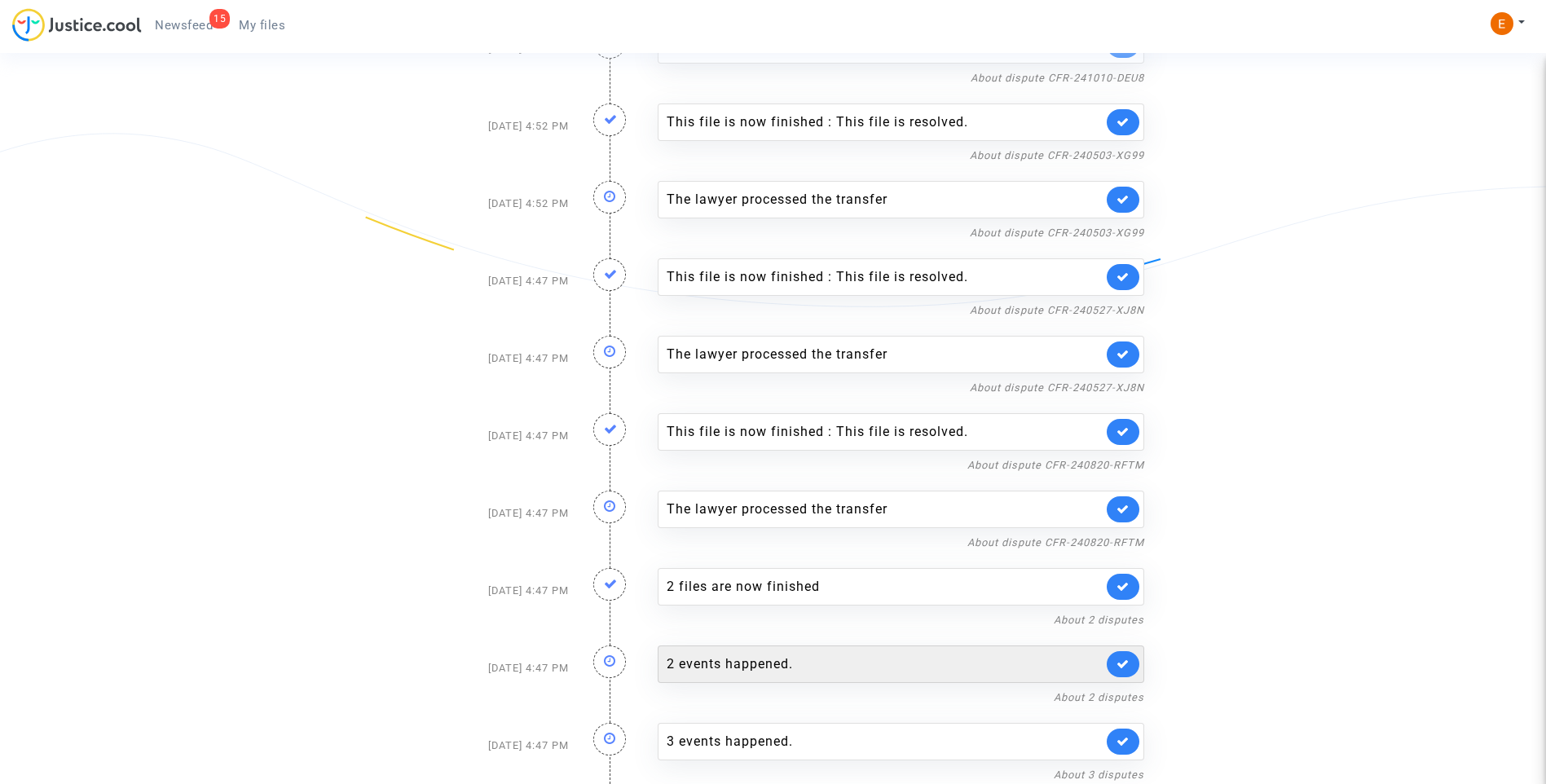
click at [803, 672] on div "2 events happened." at bounding box center [884, 664] width 436 height 20
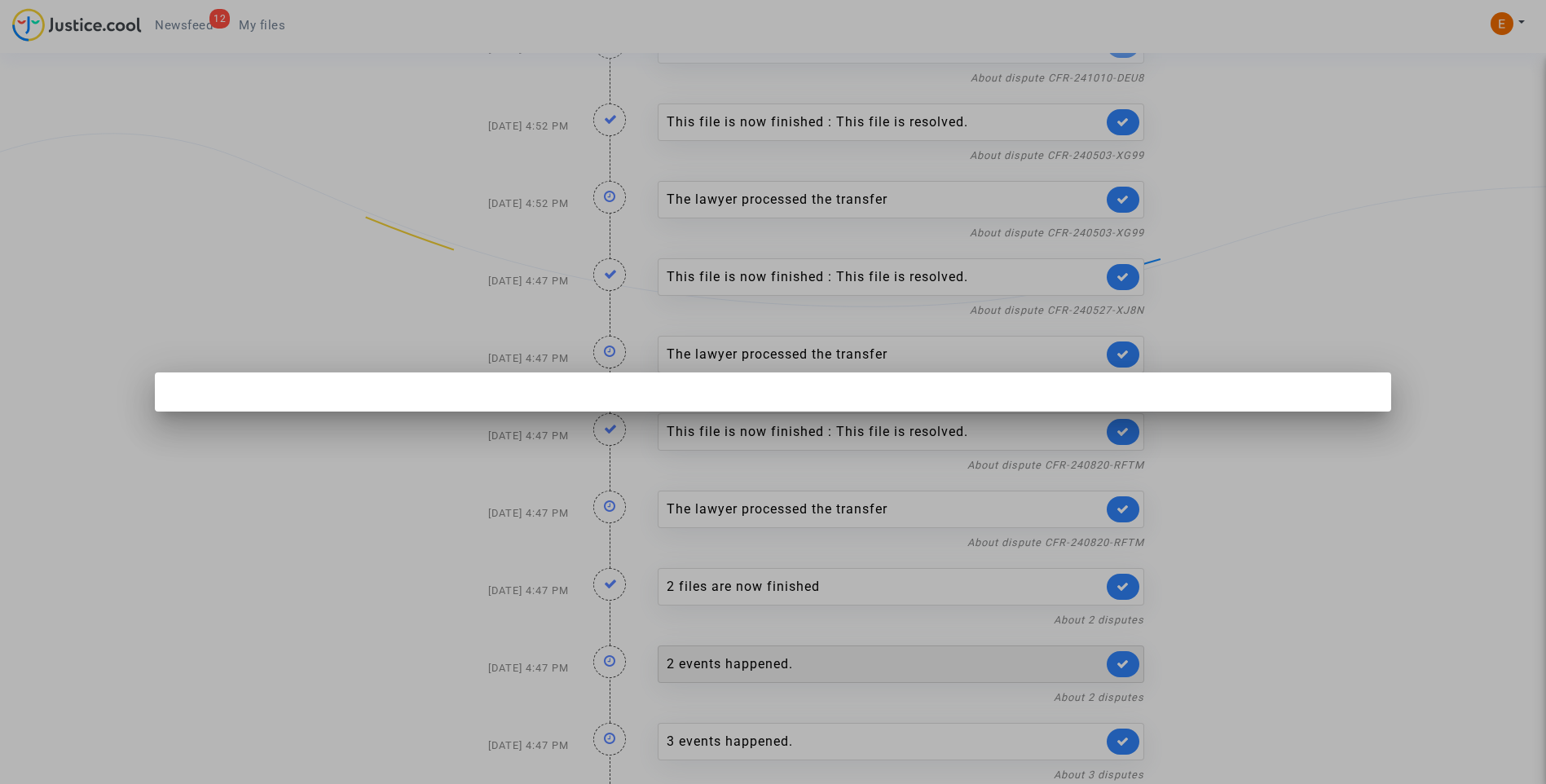
scroll to position [0, 0]
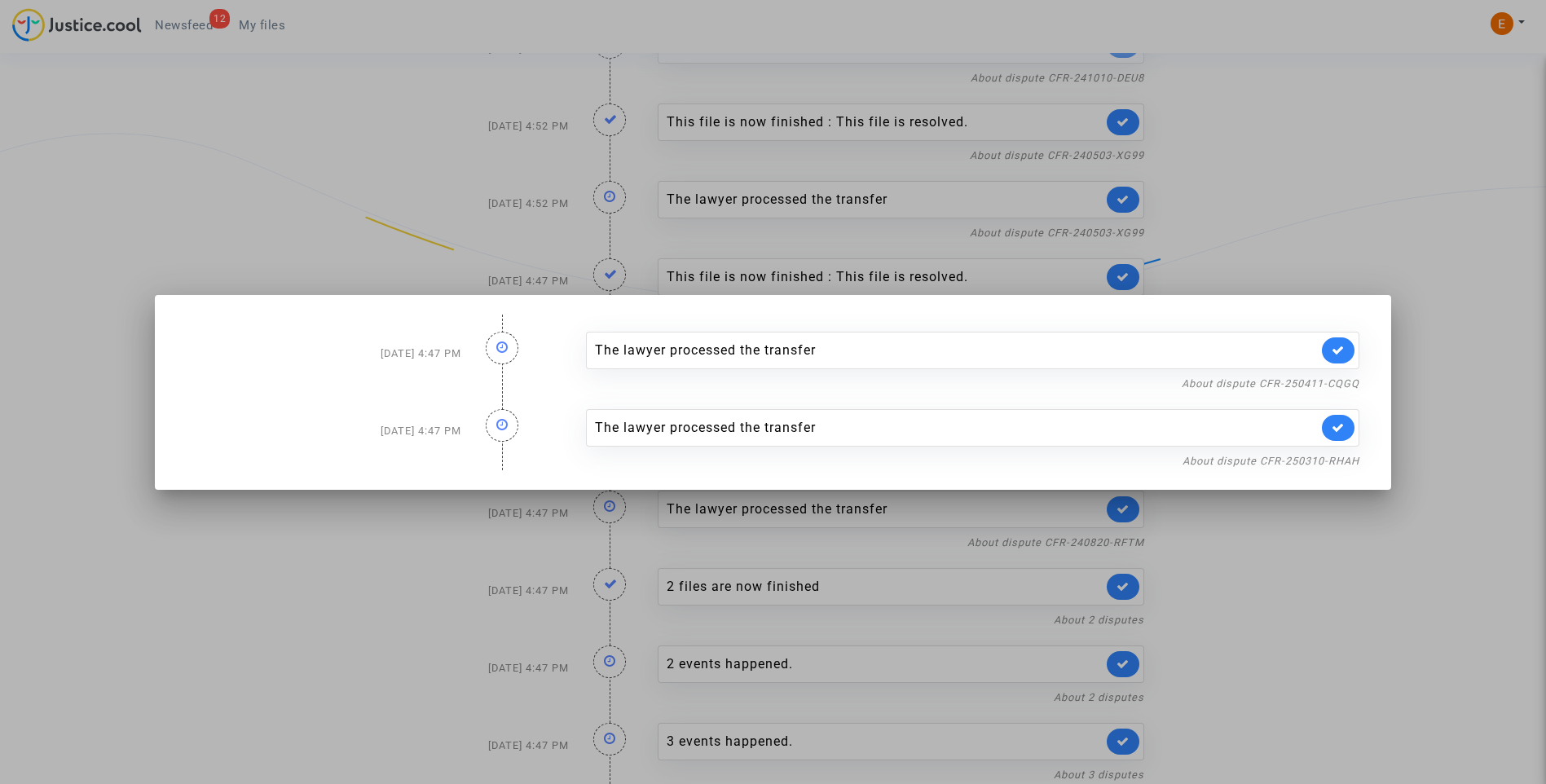
click at [1297, 116] on div at bounding box center [773, 392] width 1546 height 784
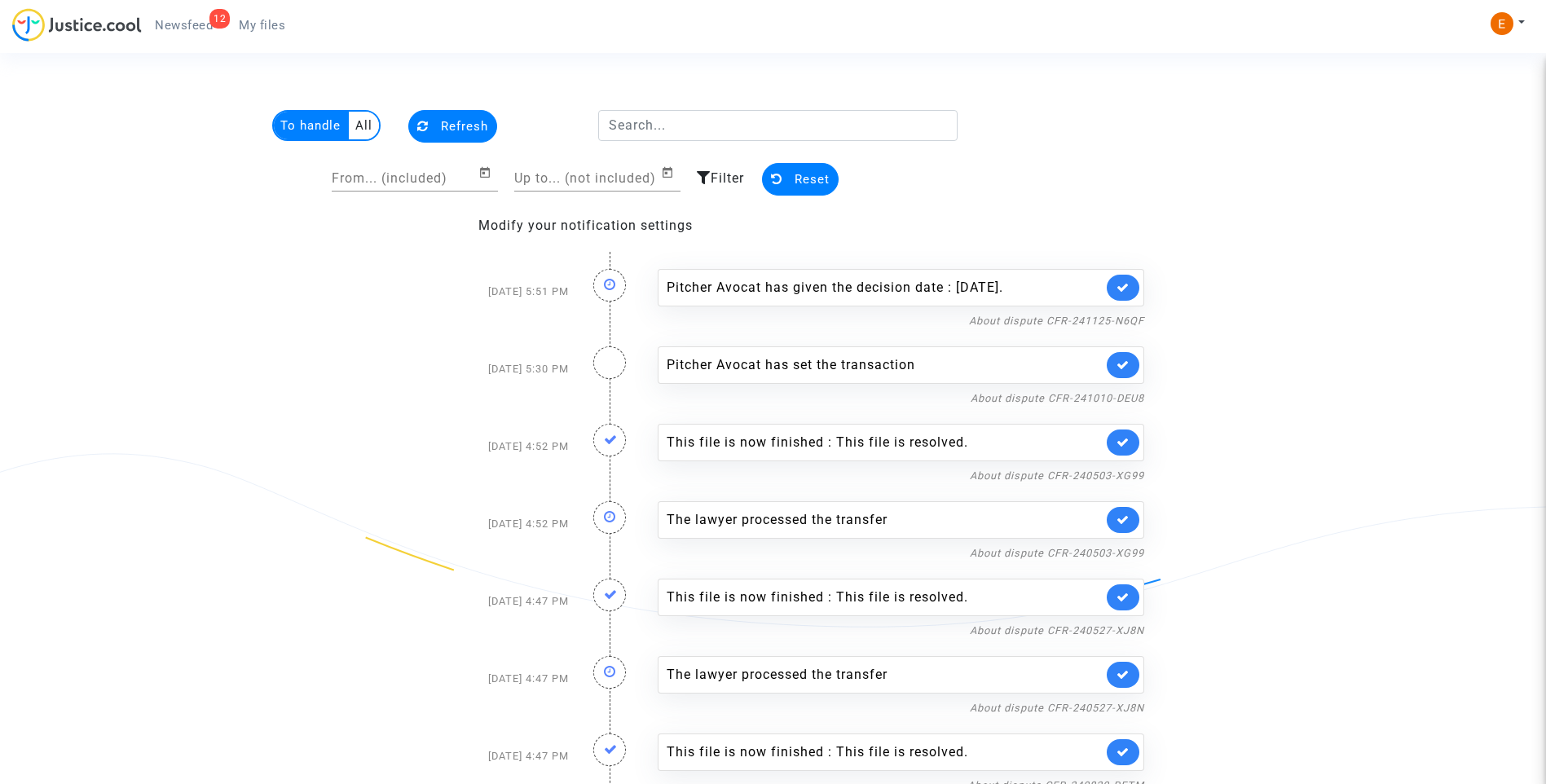
scroll to position [320, 0]
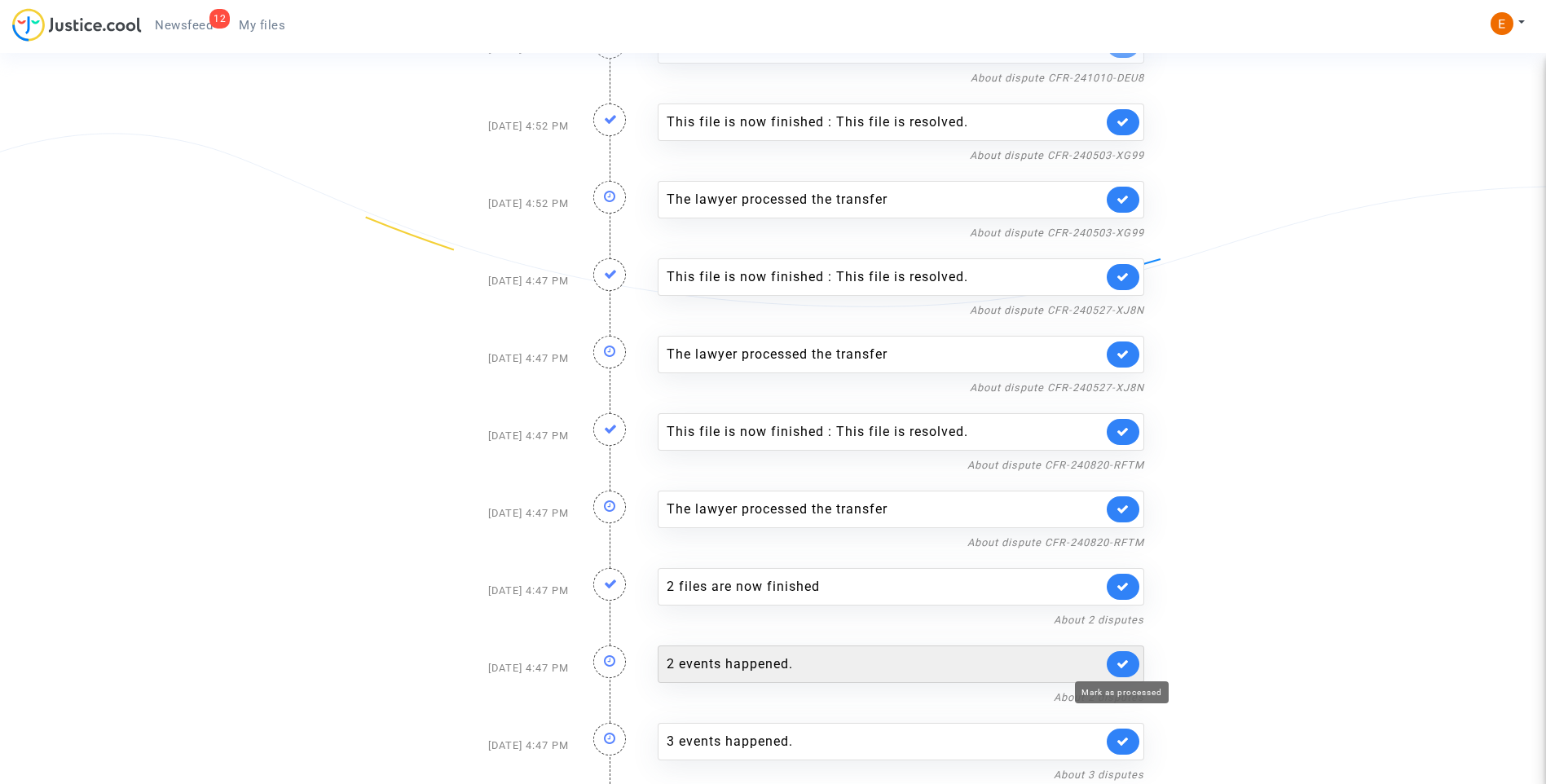
click at [1127, 659] on icon at bounding box center [1123, 663] width 13 height 12
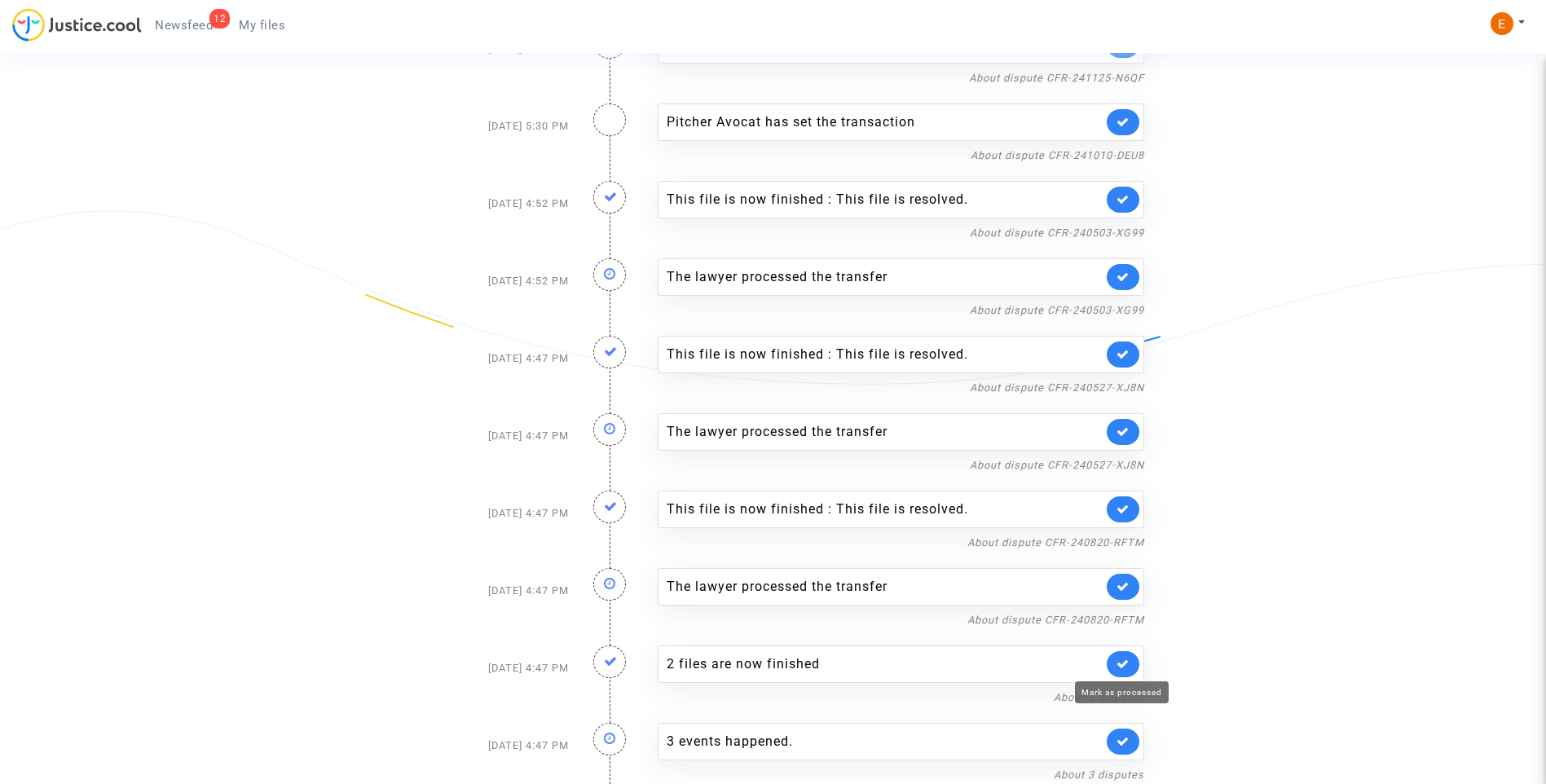
click at [1127, 659] on icon at bounding box center [1123, 663] width 13 height 12
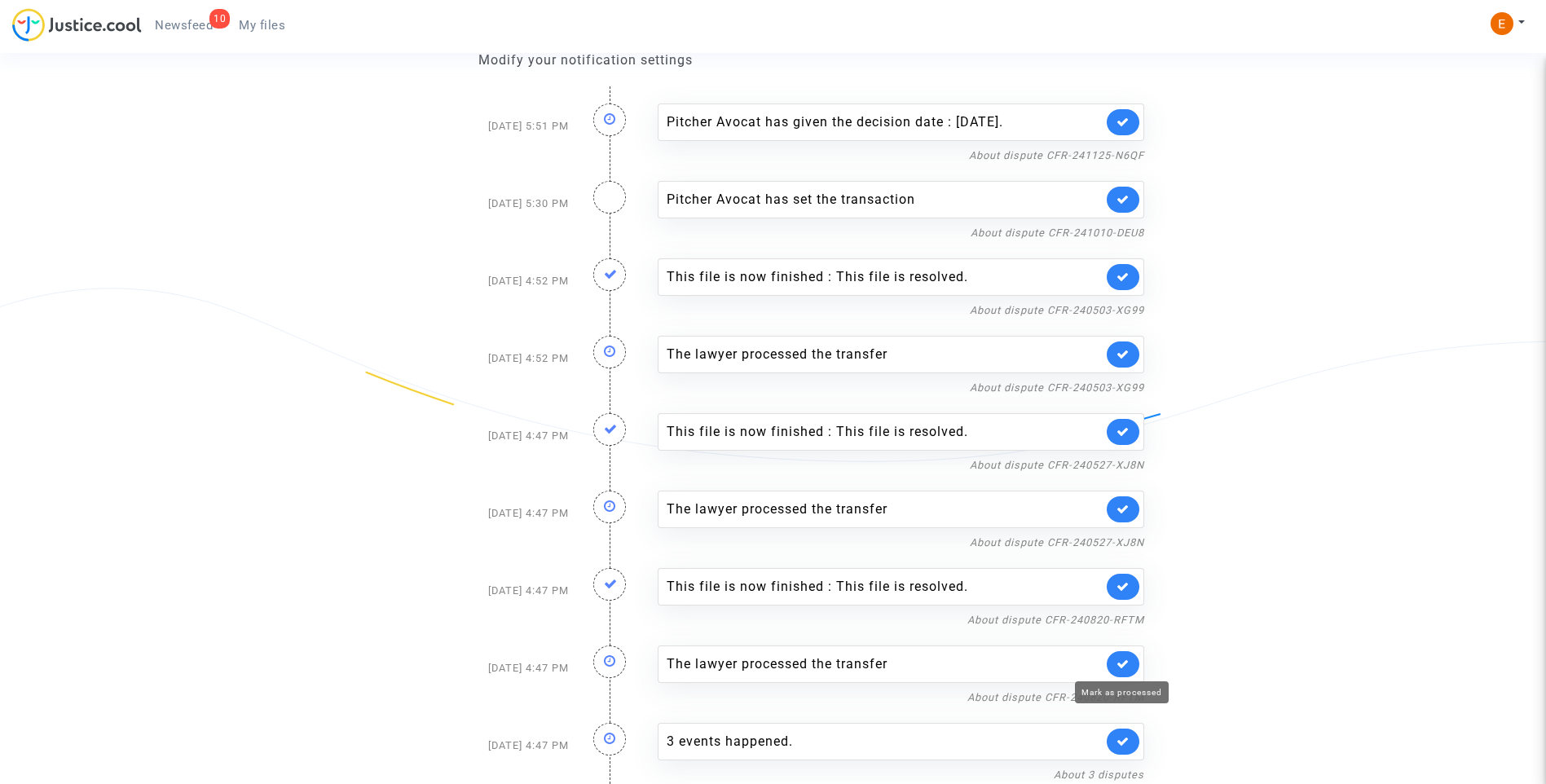
scroll to position [165, 0]
click at [1132, 660] on link at bounding box center [1123, 663] width 33 height 26
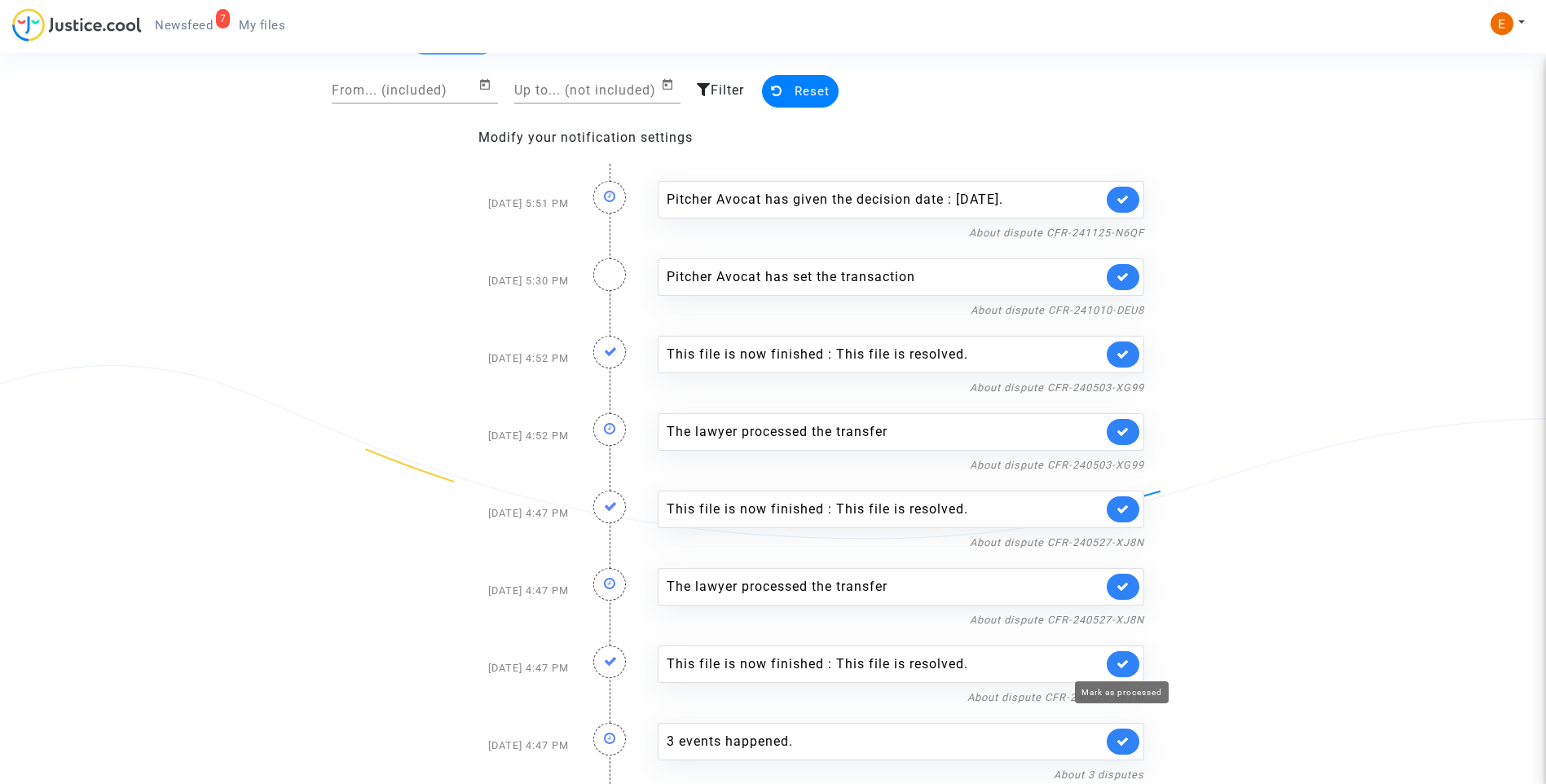
click at [1122, 663] on icon at bounding box center [1123, 663] width 13 height 12
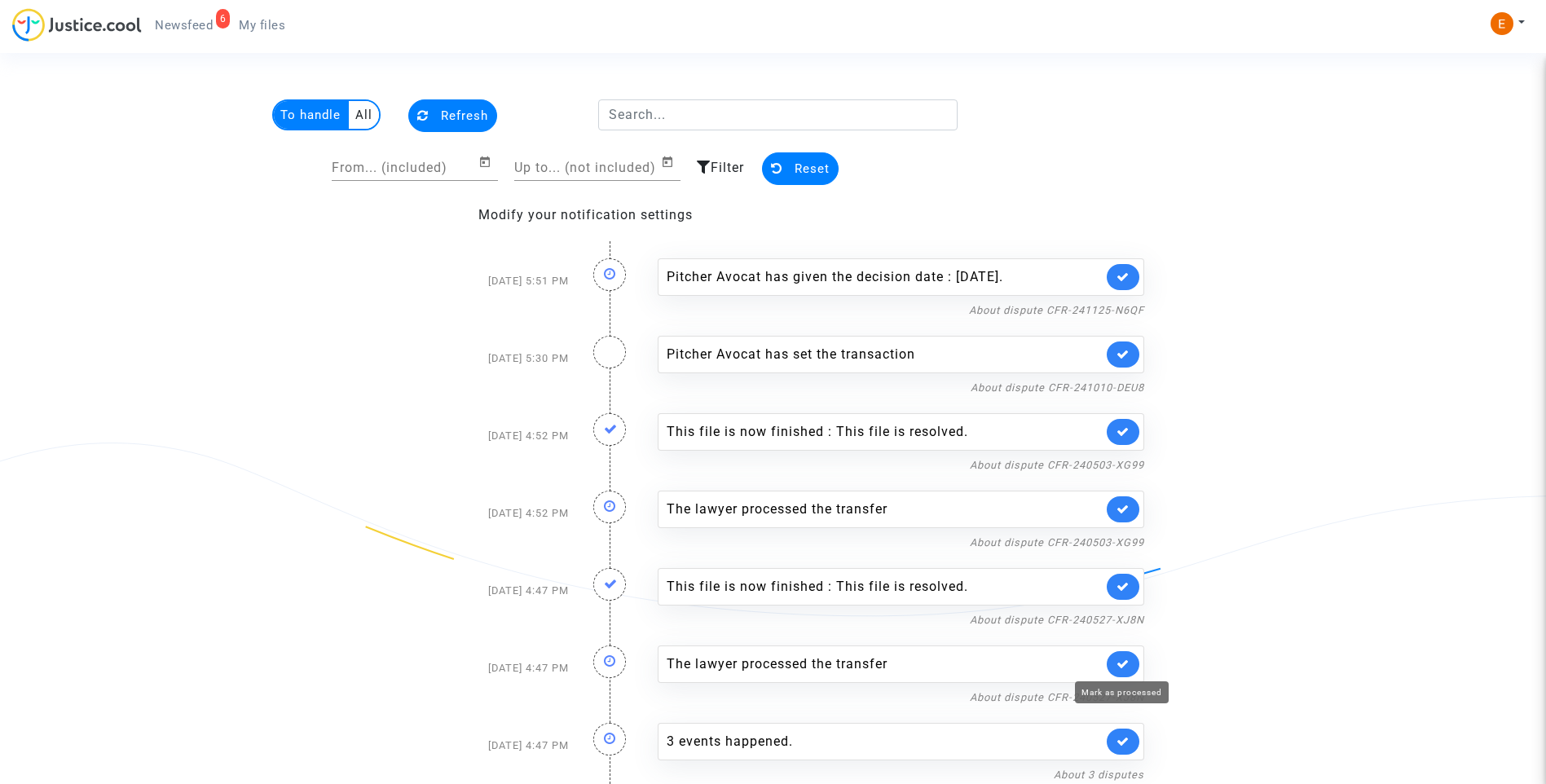
click at [1122, 663] on icon at bounding box center [1123, 663] width 13 height 12
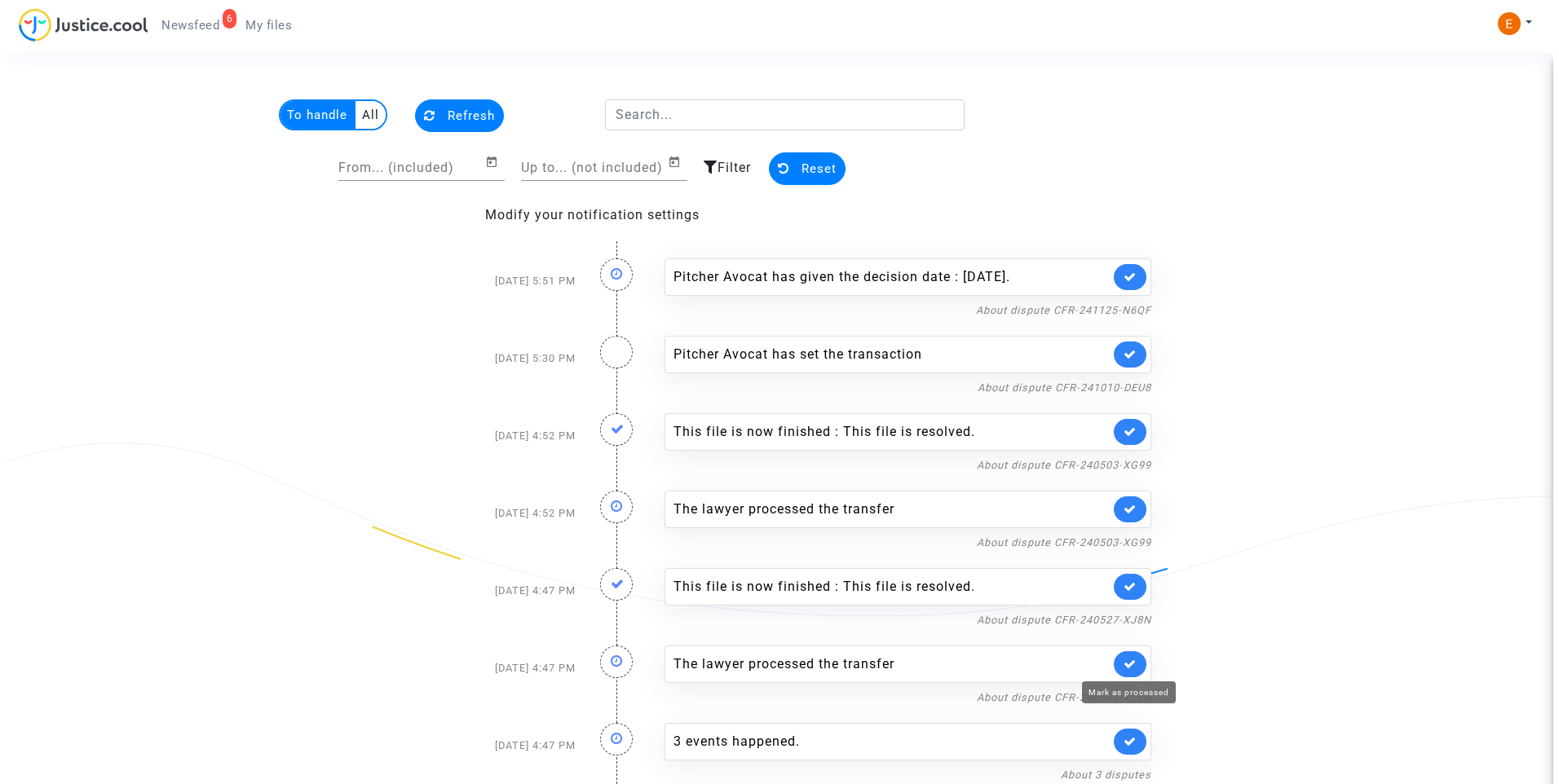
scroll to position [0, 0]
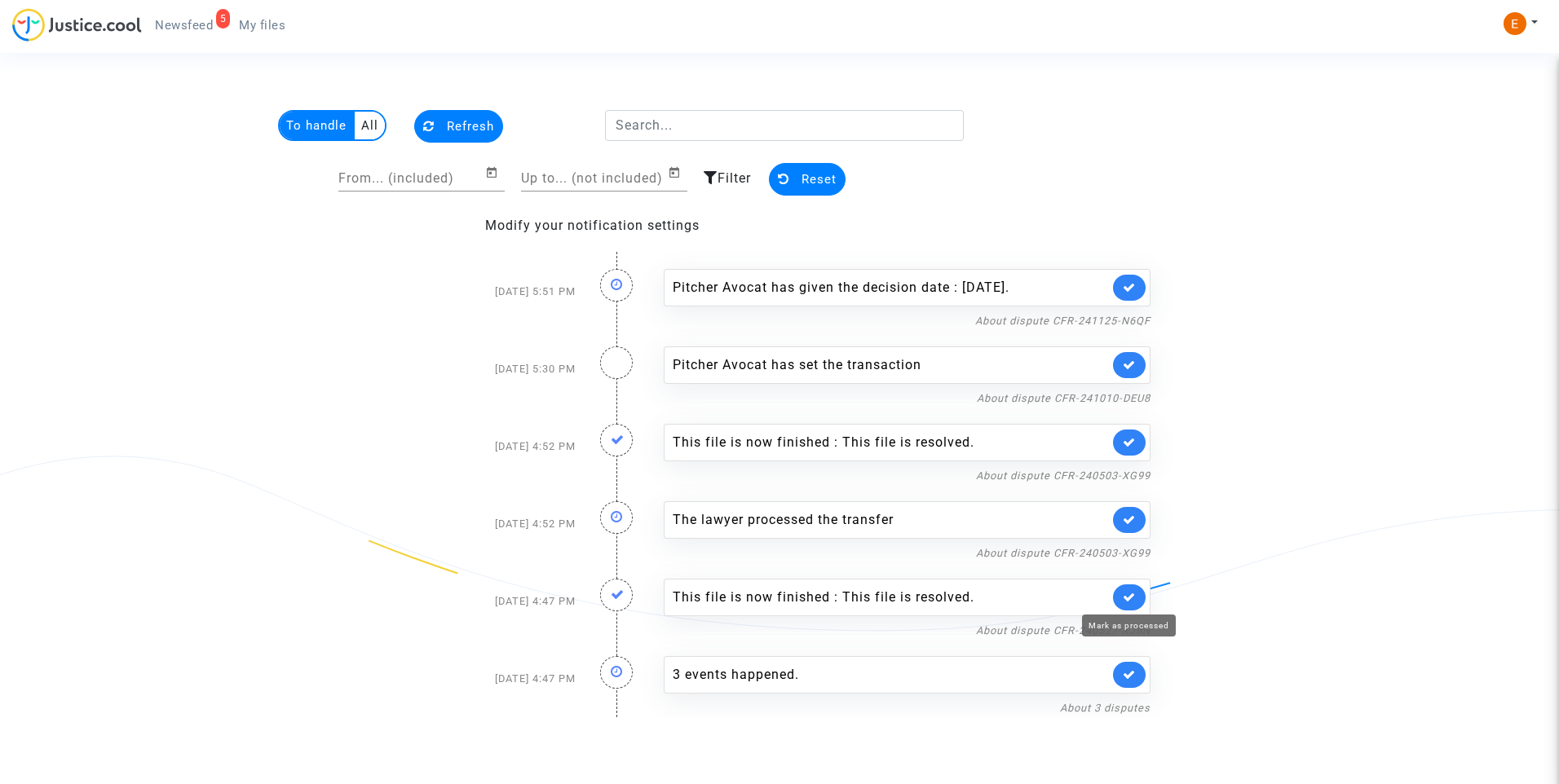
click at [1122, 602] on icon at bounding box center [1129, 596] width 13 height 12
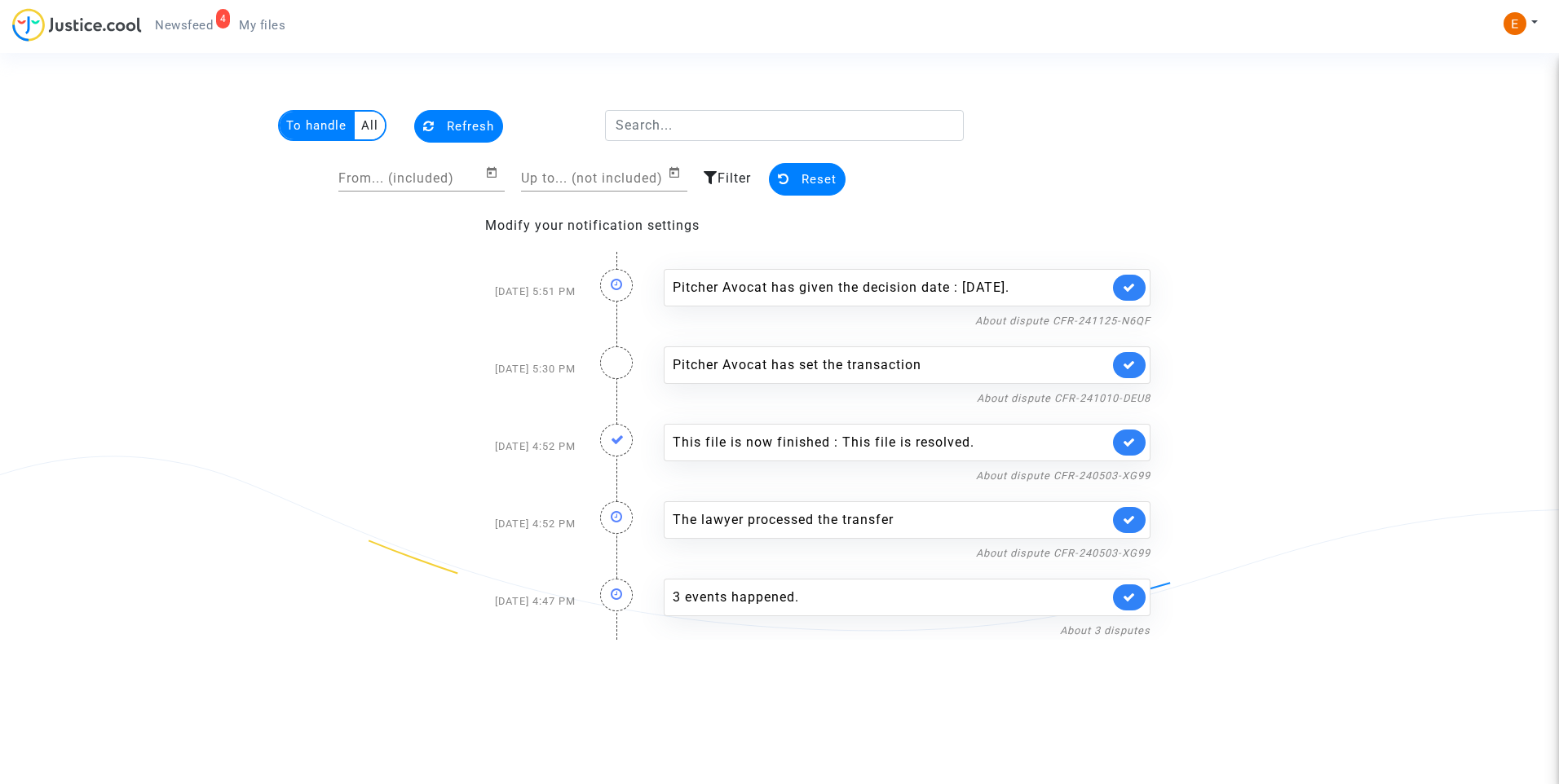
click at [1140, 514] on link at bounding box center [1130, 519] width 33 height 26
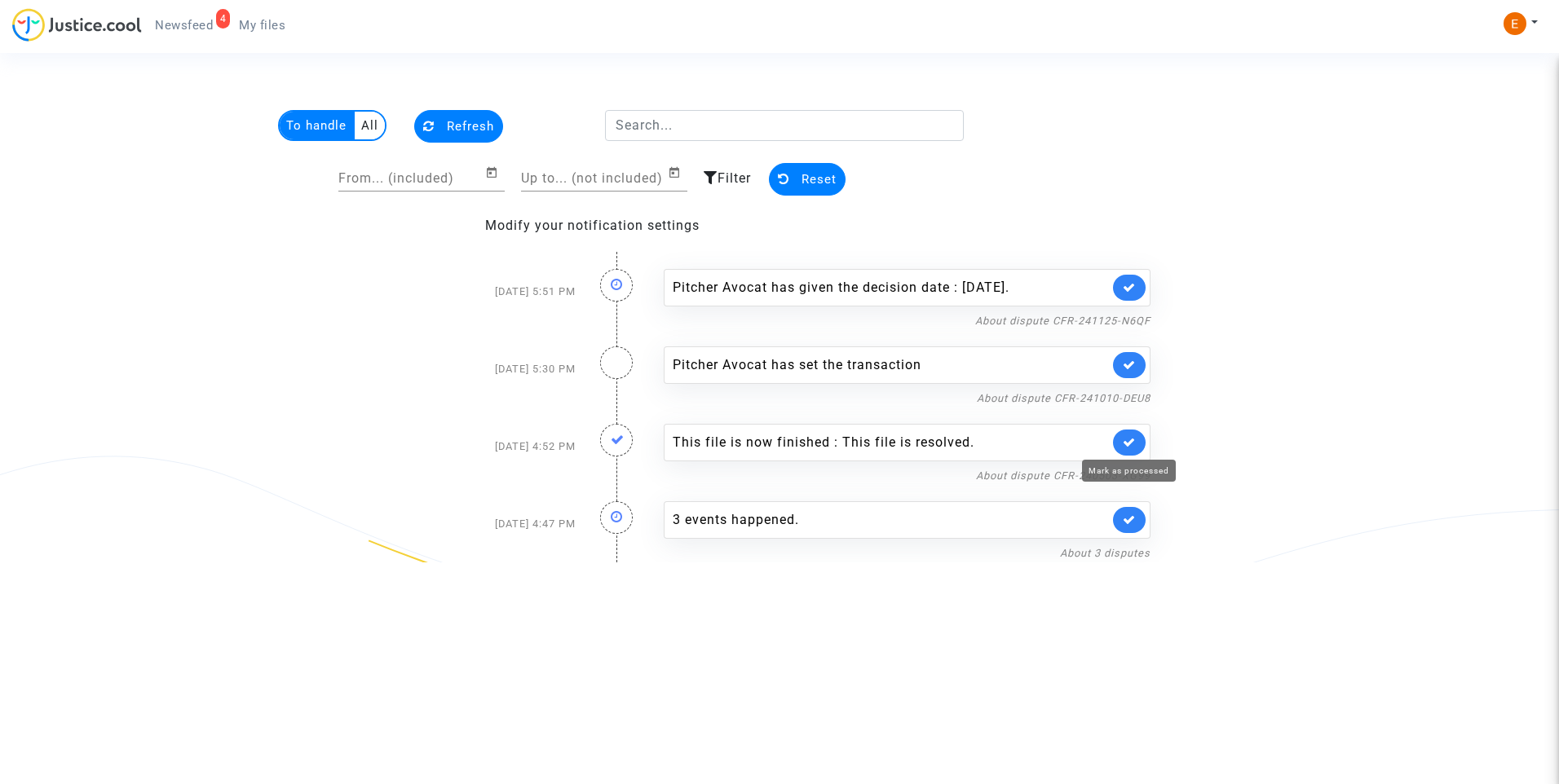
click at [1135, 443] on icon at bounding box center [1129, 441] width 13 height 12
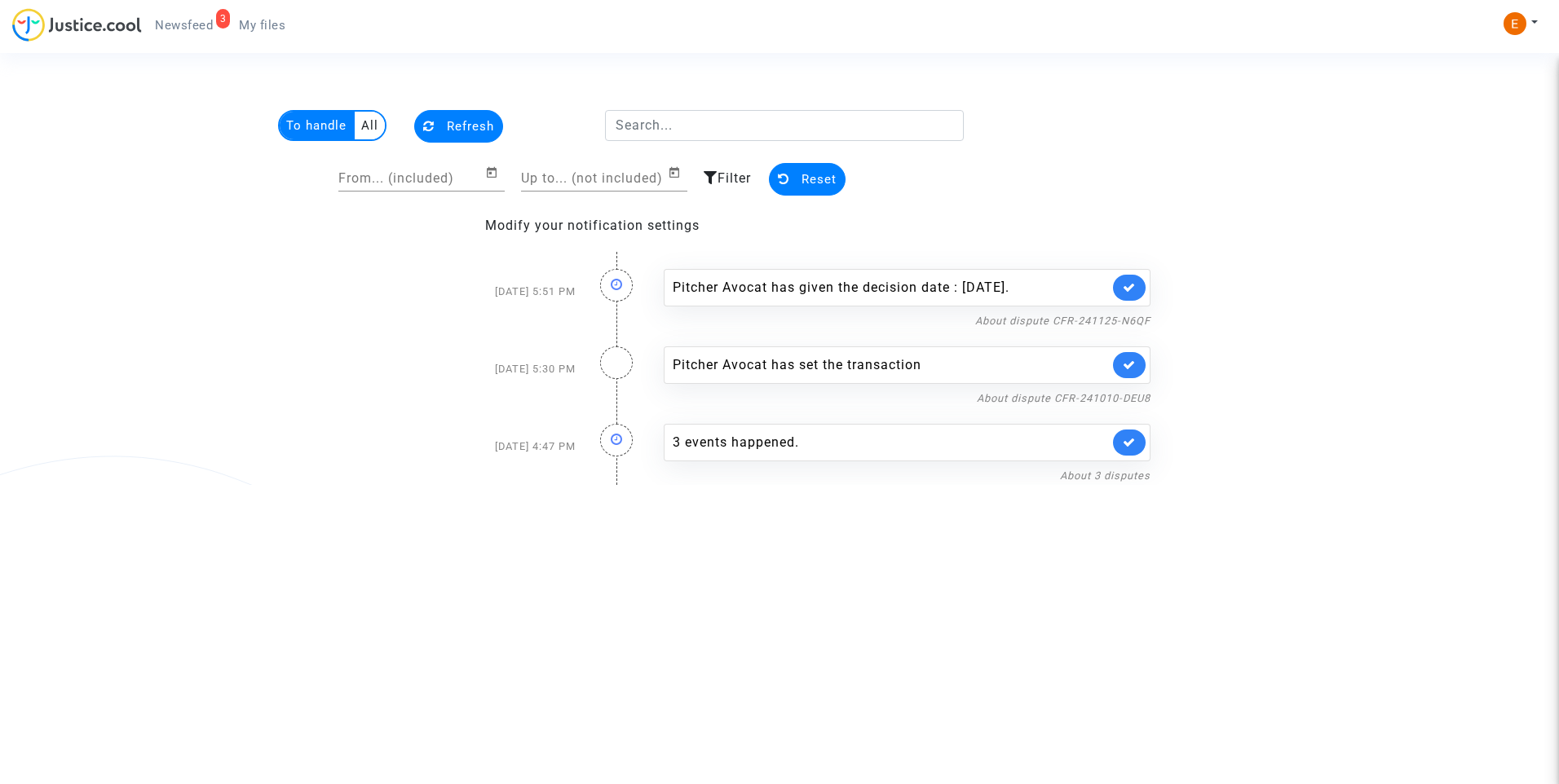
click at [261, 17] on link "My files" at bounding box center [262, 24] width 73 height 24
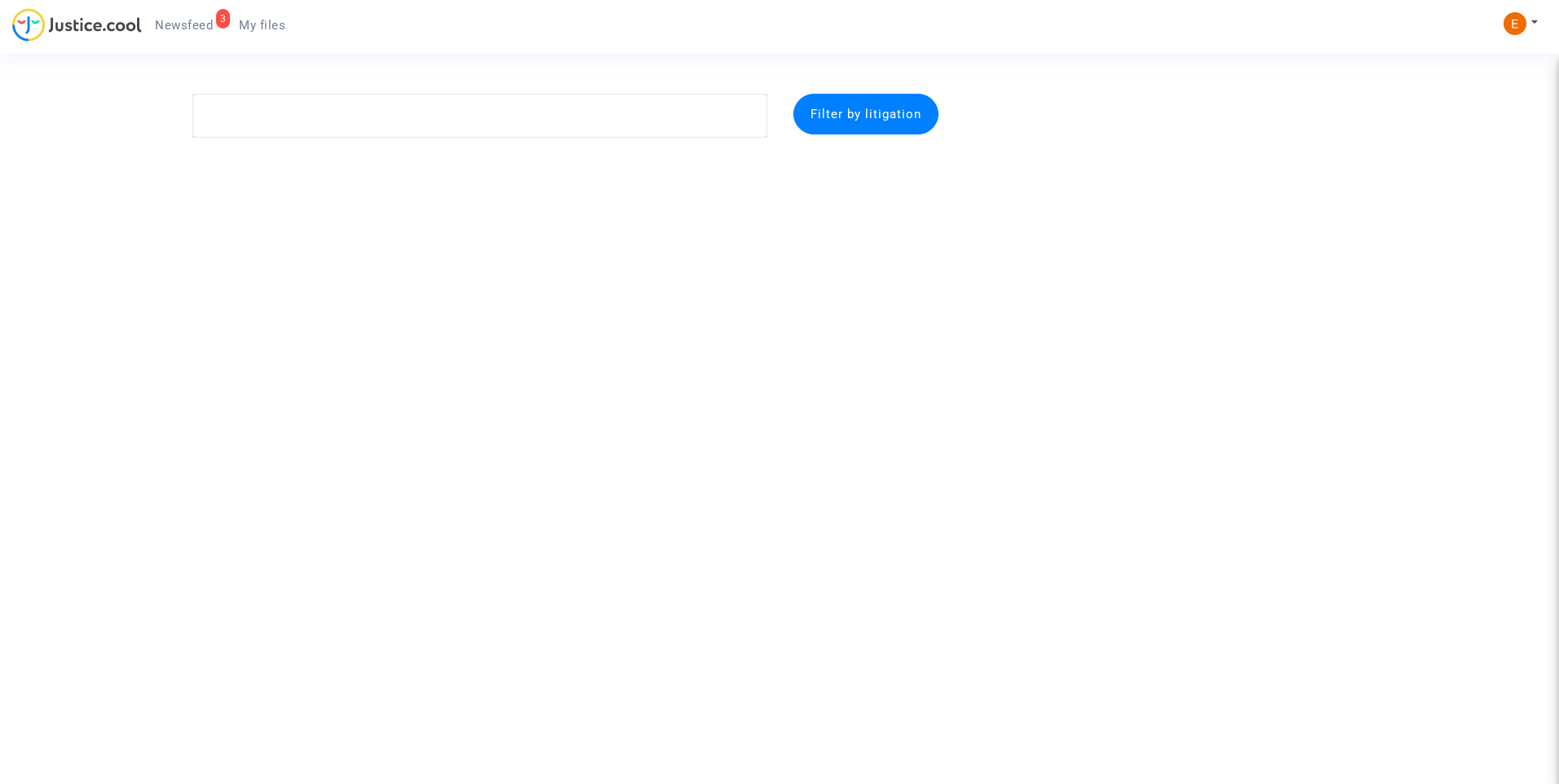
click at [212, 17] on link "3 Newsfeed" at bounding box center [183, 24] width 84 height 24
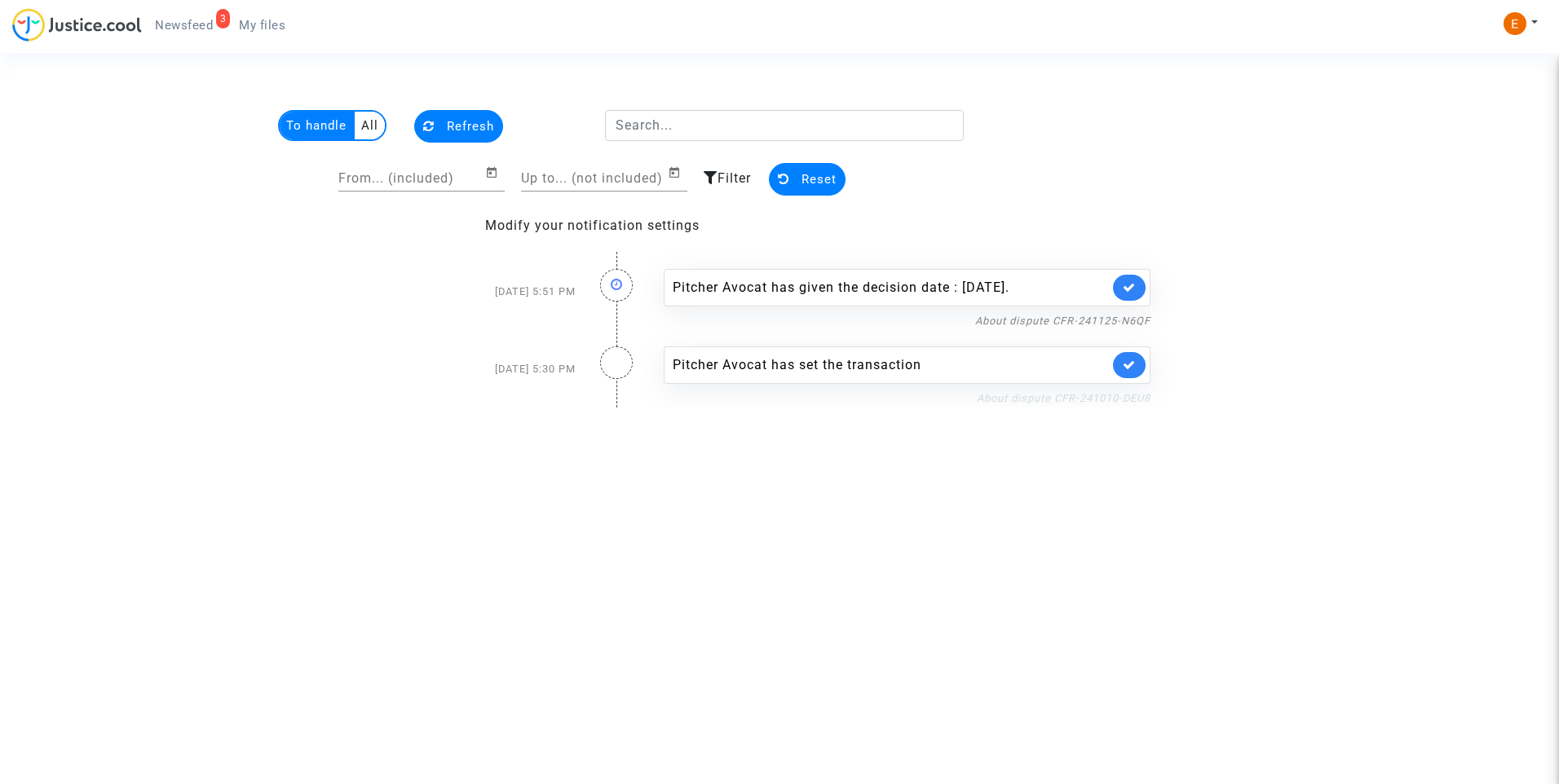
click at [1113, 394] on link "About dispute CFR-241010-DEU8" at bounding box center [1063, 397] width 173 height 12
click at [1136, 363] on icon at bounding box center [1129, 364] width 13 height 12
click at [1120, 321] on link "About dispute CFR-241125-N6QF" at bounding box center [1062, 320] width 175 height 12
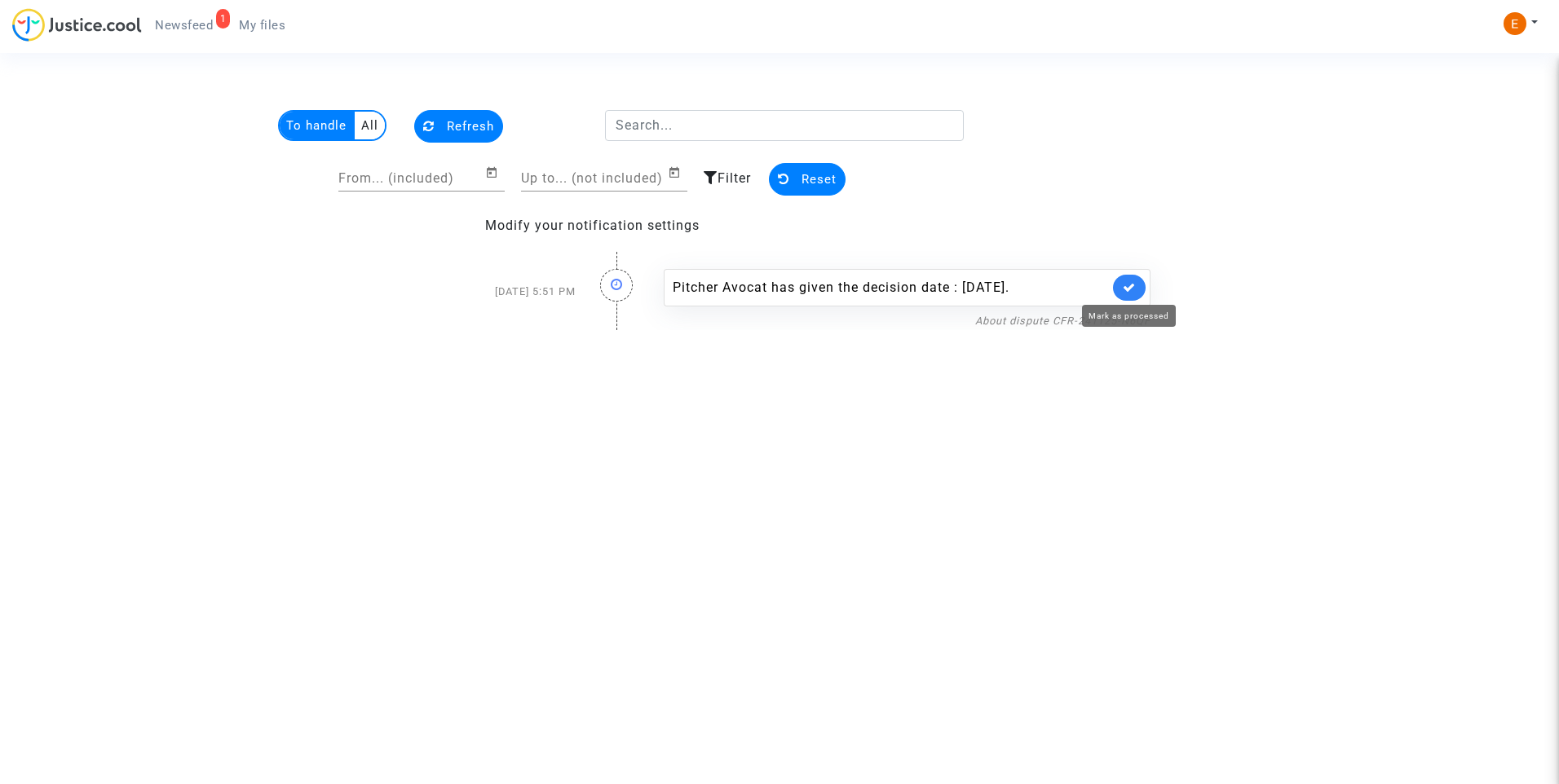
click at [1129, 292] on icon at bounding box center [1129, 287] width 13 height 12
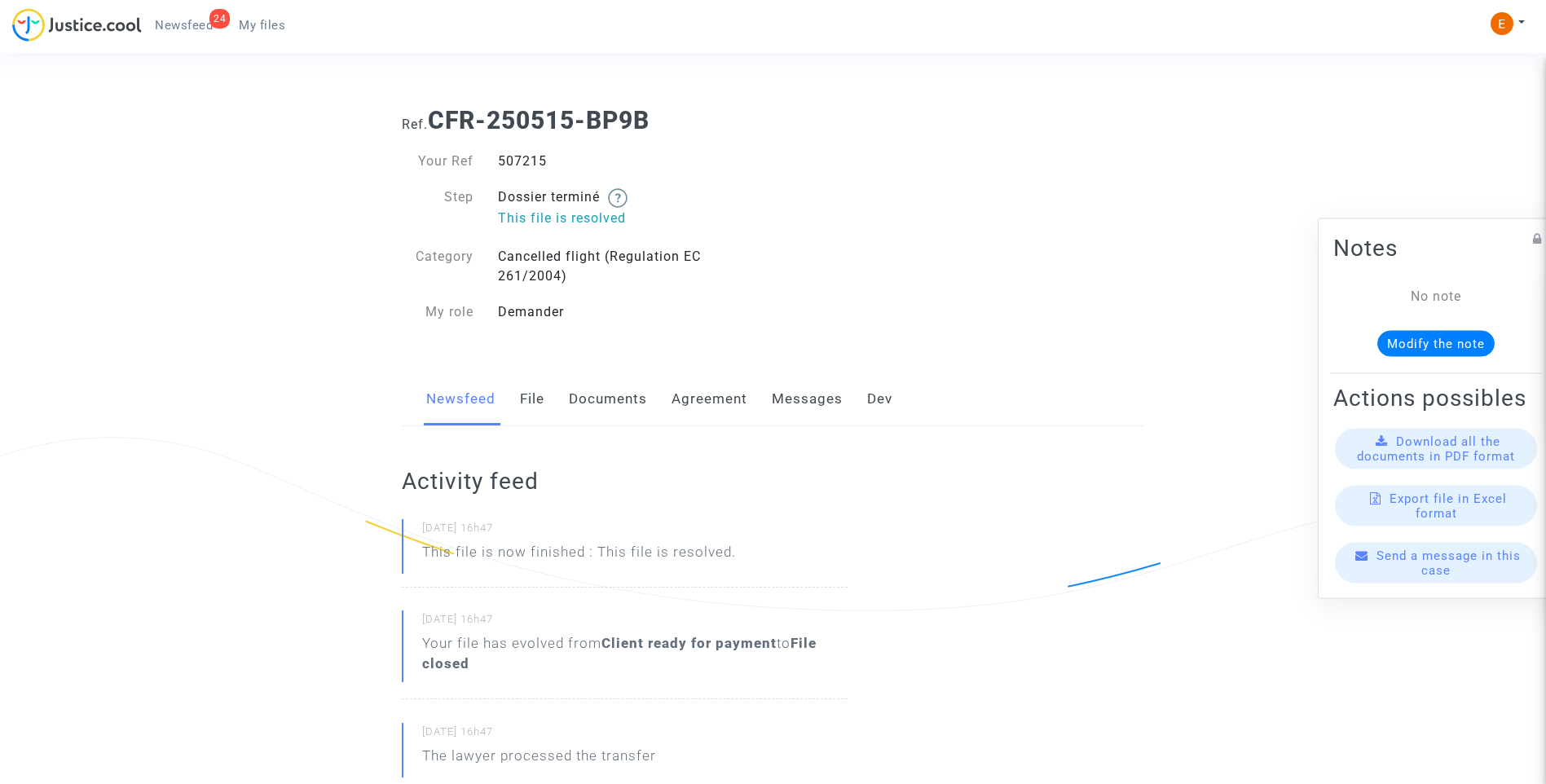
click at [515, 162] on div "507215" at bounding box center [629, 162] width 288 height 20
click at [535, 158] on div "515210" at bounding box center [629, 162] width 288 height 20
copy div "515210"
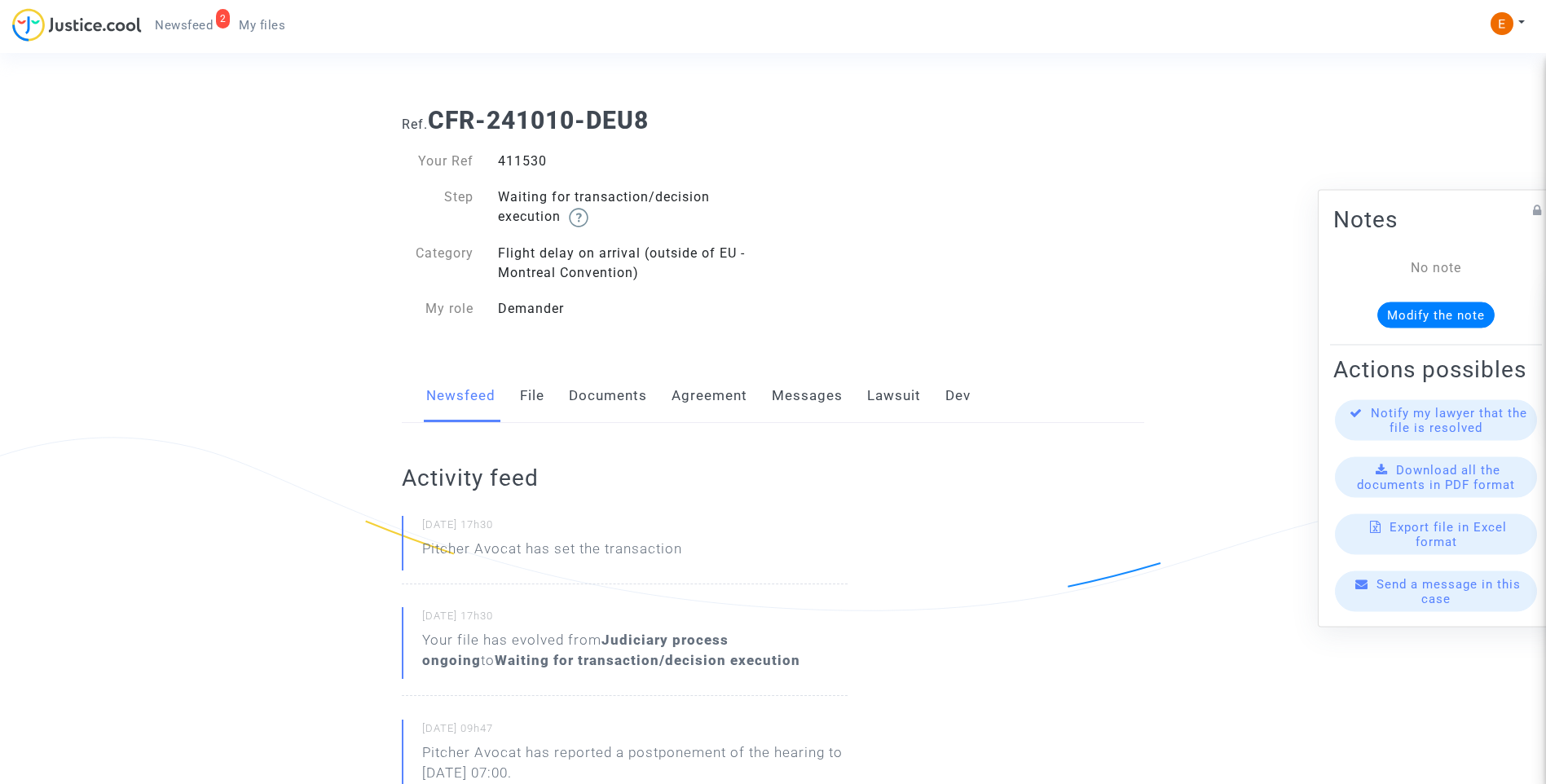
click at [523, 160] on div "411530" at bounding box center [629, 162] width 288 height 20
copy div "411530"
click at [544, 397] on link "File" at bounding box center [532, 396] width 25 height 54
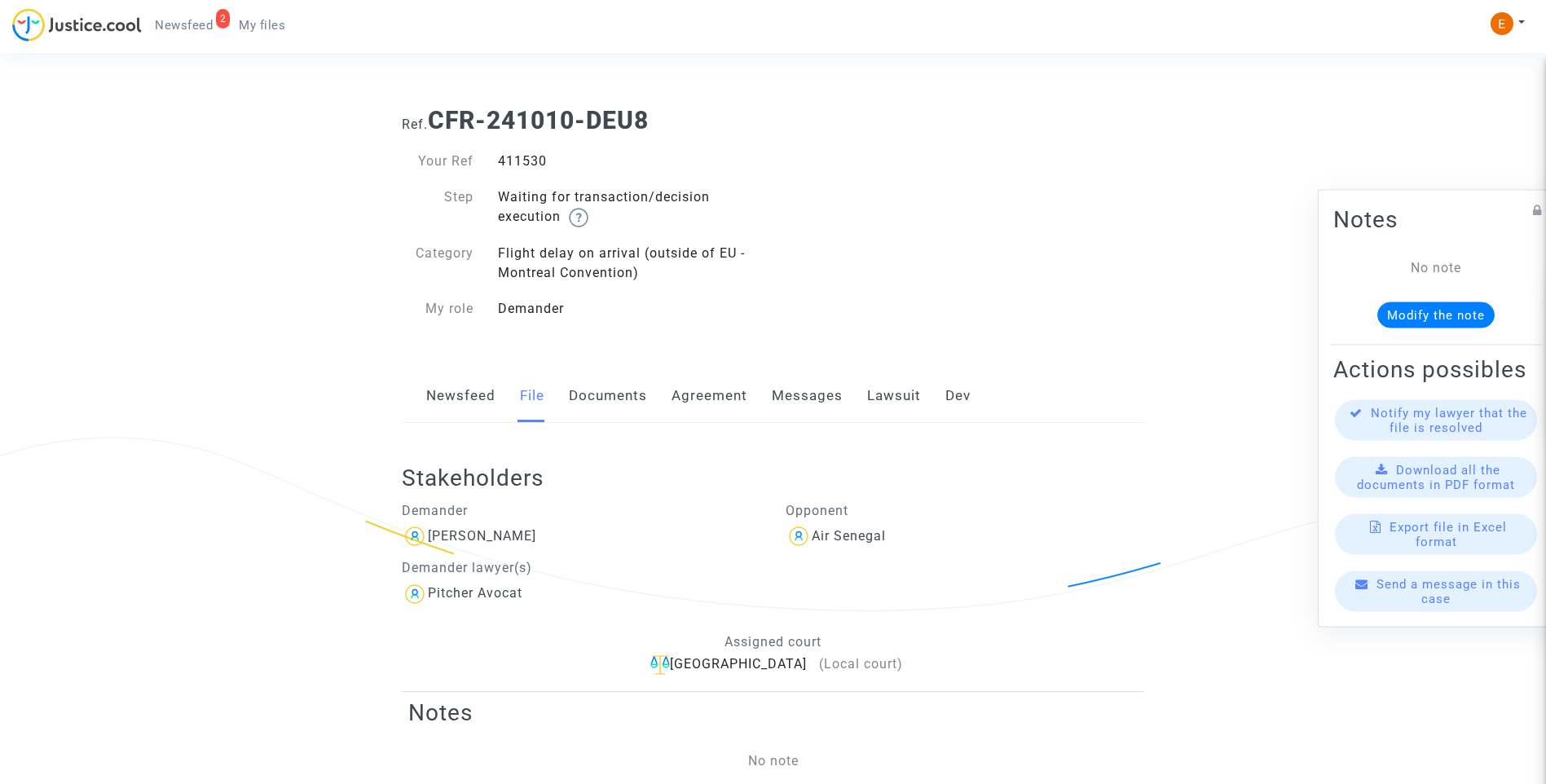
click at [881, 406] on link "Lawsuit" at bounding box center [893, 396] width 54 height 54
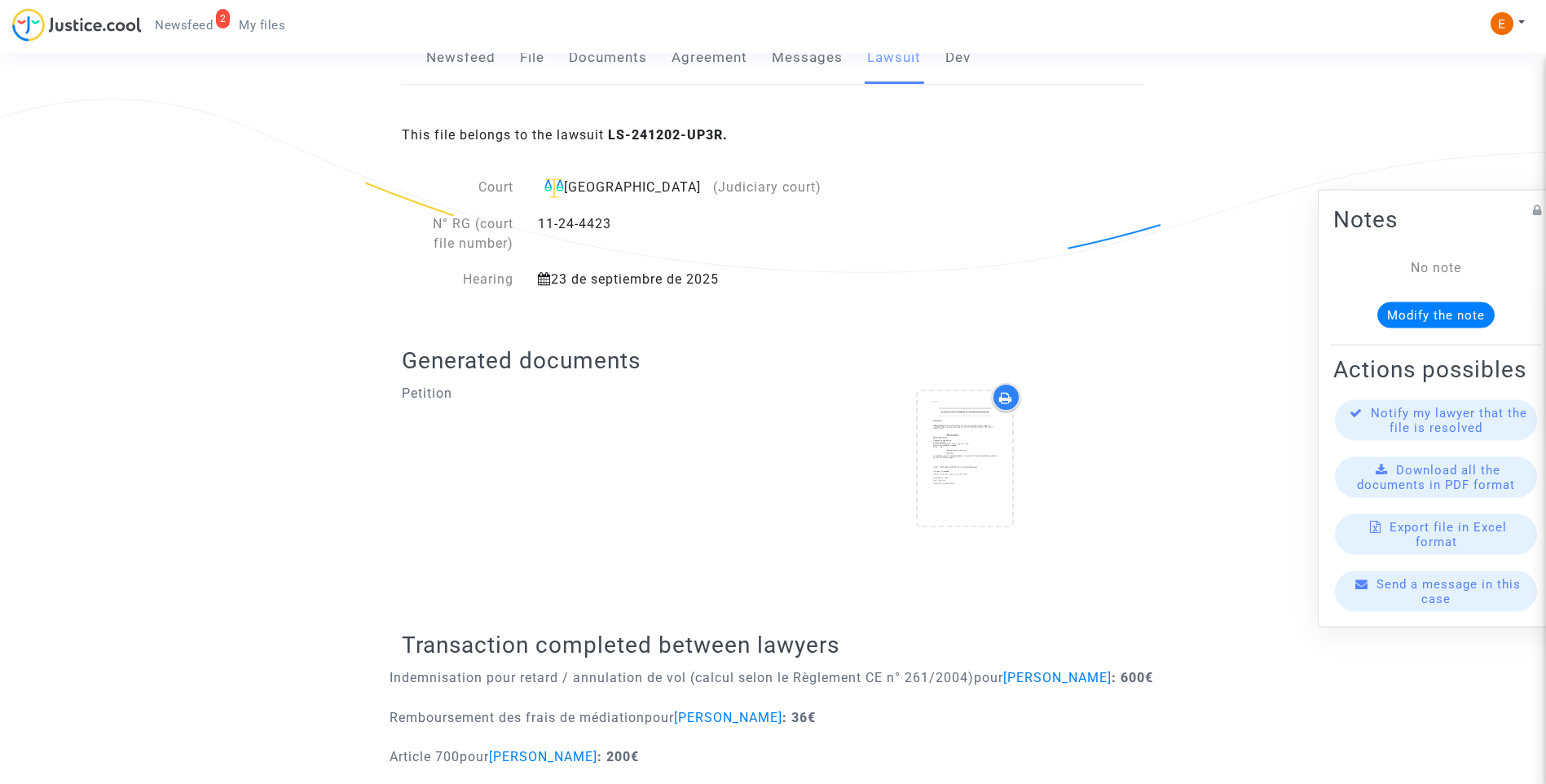
scroll to position [312, 0]
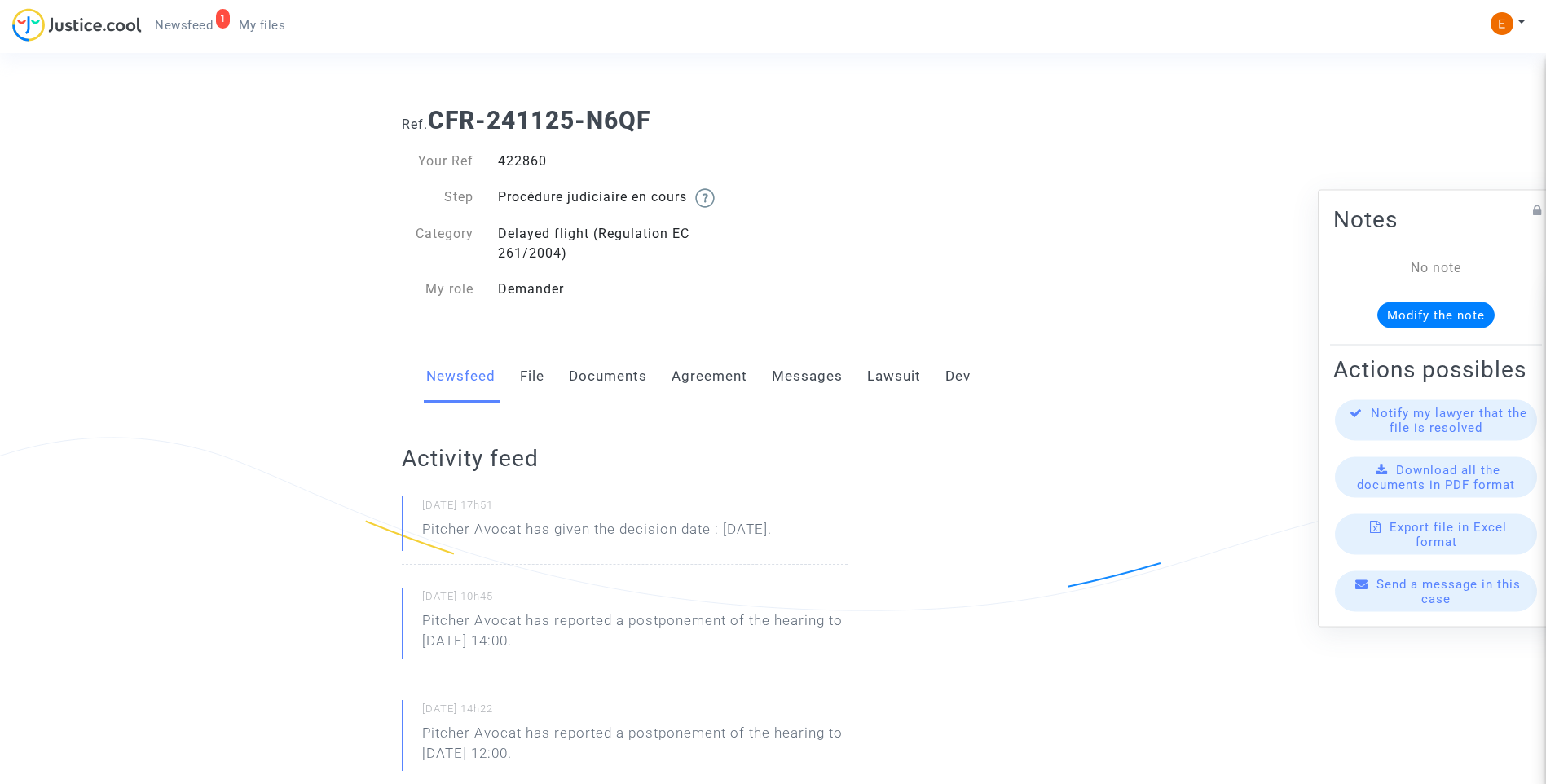
drag, startPoint x: 0, startPoint y: 0, endPoint x: 522, endPoint y: 163, distance: 546.9
drag, startPoint x: 881, startPoint y: 531, endPoint x: 320, endPoint y: 529, distance: 561.0
drag, startPoint x: 320, startPoint y: 529, endPoint x: 411, endPoint y: 525, distance: 91.1
drag, startPoint x: 411, startPoint y: 525, endPoint x: 1042, endPoint y: 514, distance: 631.1
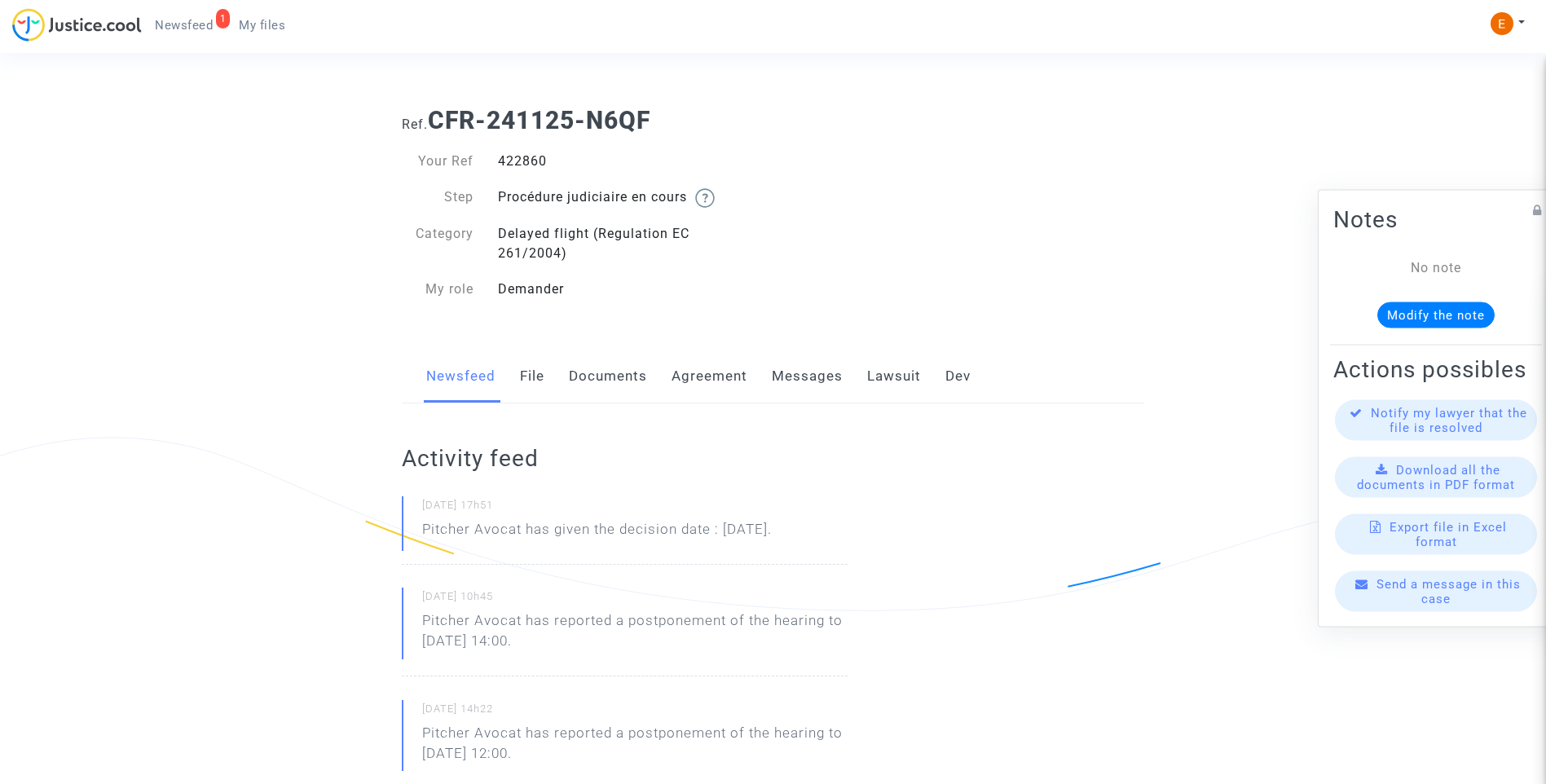
drag, startPoint x: 845, startPoint y: 524, endPoint x: 353, endPoint y: 528, distance: 492.0
drag, startPoint x: 353, startPoint y: 528, endPoint x: 475, endPoint y: 530, distance: 122.0
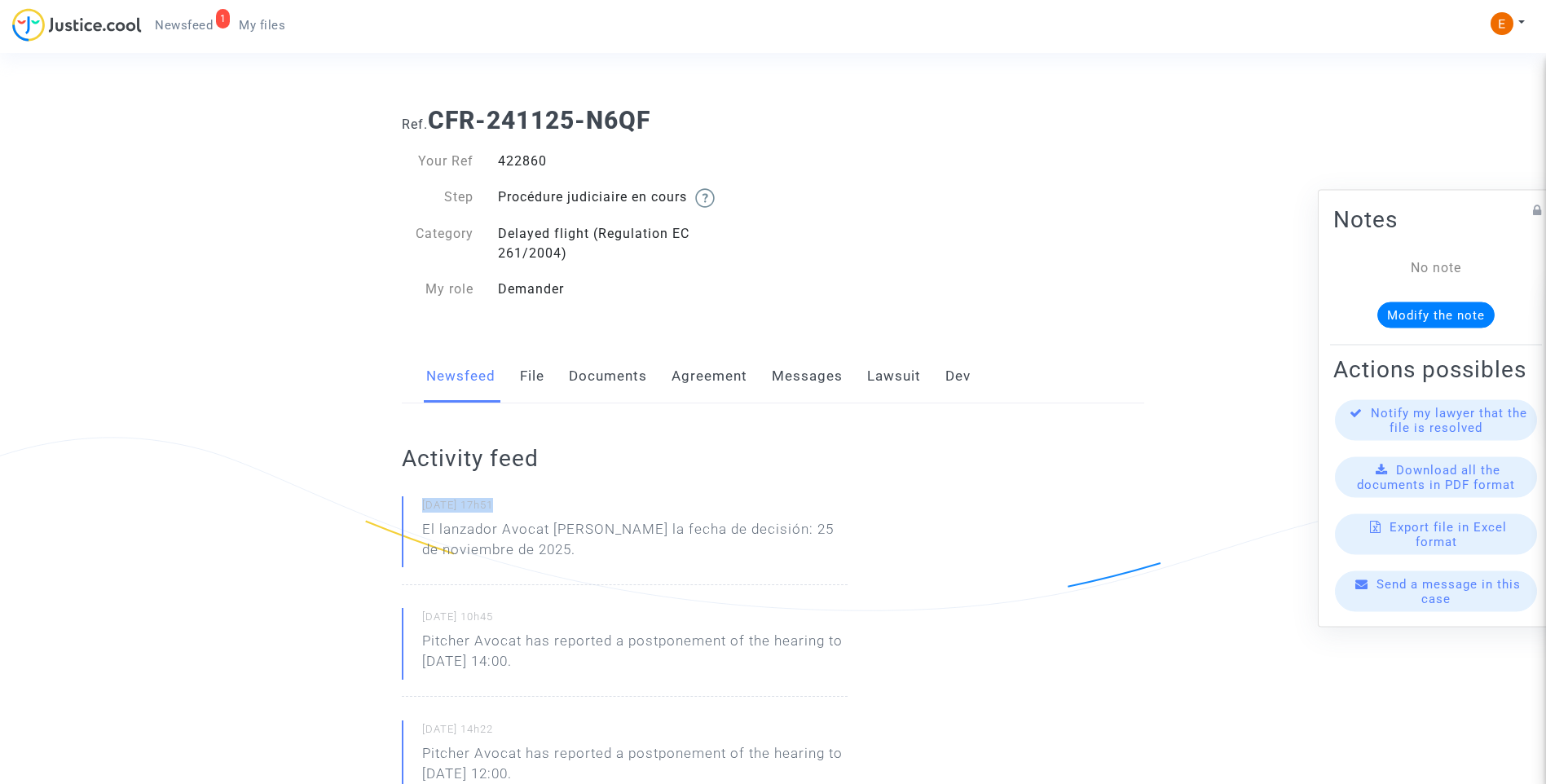
click at [566, 534] on p "El lanzador Avocat [PERSON_NAME] la fecha de decisión: 25 de noviembre de 2025." at bounding box center [635, 544] width 426 height 49
drag, startPoint x: 550, startPoint y: 524, endPoint x: 577, endPoint y: 539, distance: 30.9
click at [577, 539] on p "El lanzador Avocat [PERSON_NAME] la fecha de decisión: 25 de noviembre de 2025." at bounding box center [635, 544] width 426 height 49
drag, startPoint x: 577, startPoint y: 539, endPoint x: 559, endPoint y: 533, distance: 19.0
click at [567, 537] on p "El lanzador Avocat [PERSON_NAME] la fecha de decisión: 25 de noviembre de 2025." at bounding box center [635, 544] width 426 height 49
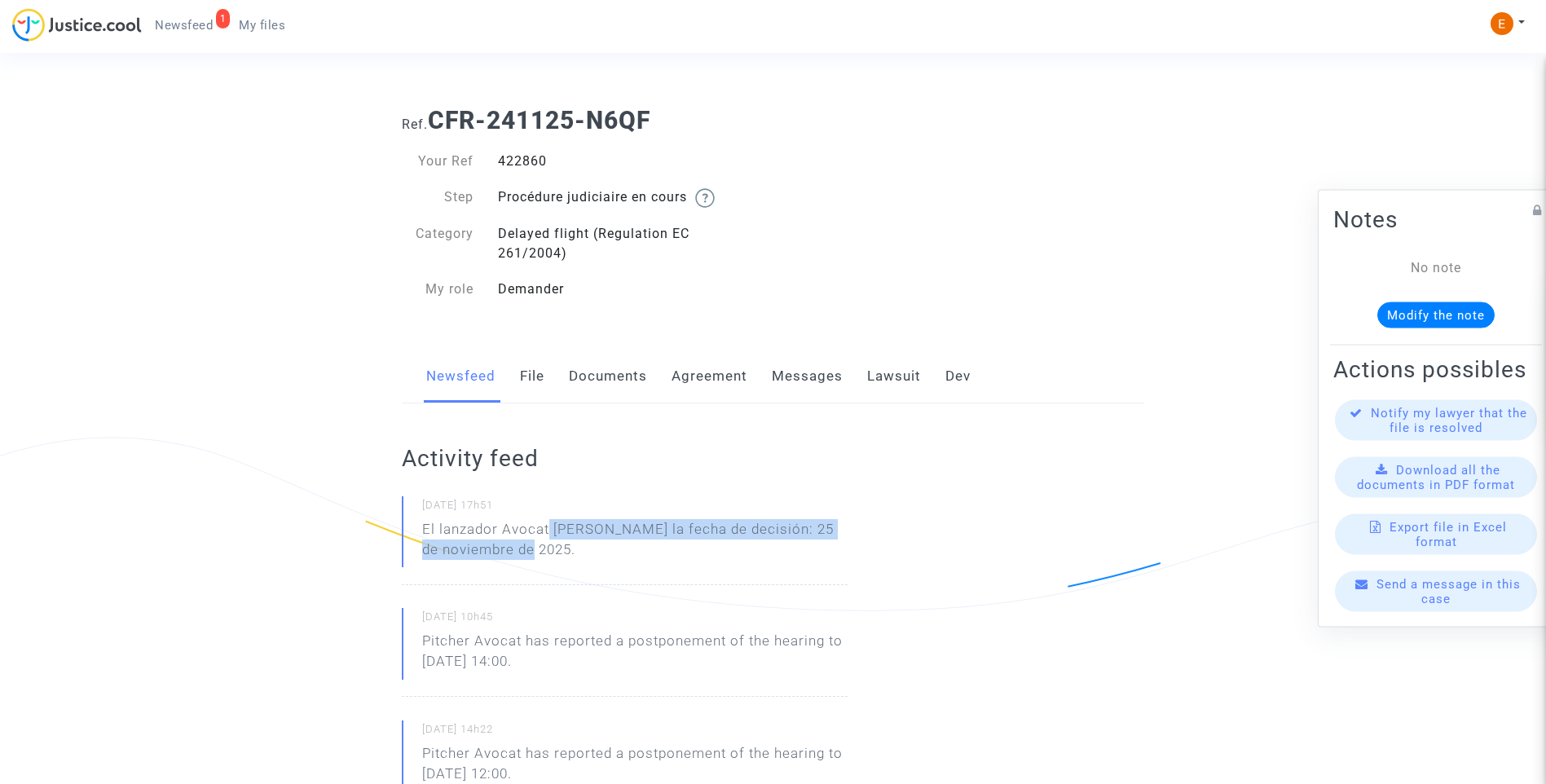
click at [554, 527] on p "El lanzador Avocat [PERSON_NAME] la fecha de decisión: 25 de noviembre de 2025." at bounding box center [635, 544] width 426 height 49
drag, startPoint x: 554, startPoint y: 522, endPoint x: 576, endPoint y: 541, distance: 29.1
click at [576, 541] on p "El lanzador Avocat [PERSON_NAME] la fecha de decisión: 25 de noviembre de 2025." at bounding box center [635, 544] width 426 height 49
drag, startPoint x: 576, startPoint y: 541, endPoint x: 565, endPoint y: 525, distance: 19.4
copy p "[PERSON_NAME] la fecha de decisión: 25 de noviembre de 2025."
